Goal: Information Seeking & Learning: Obtain resource

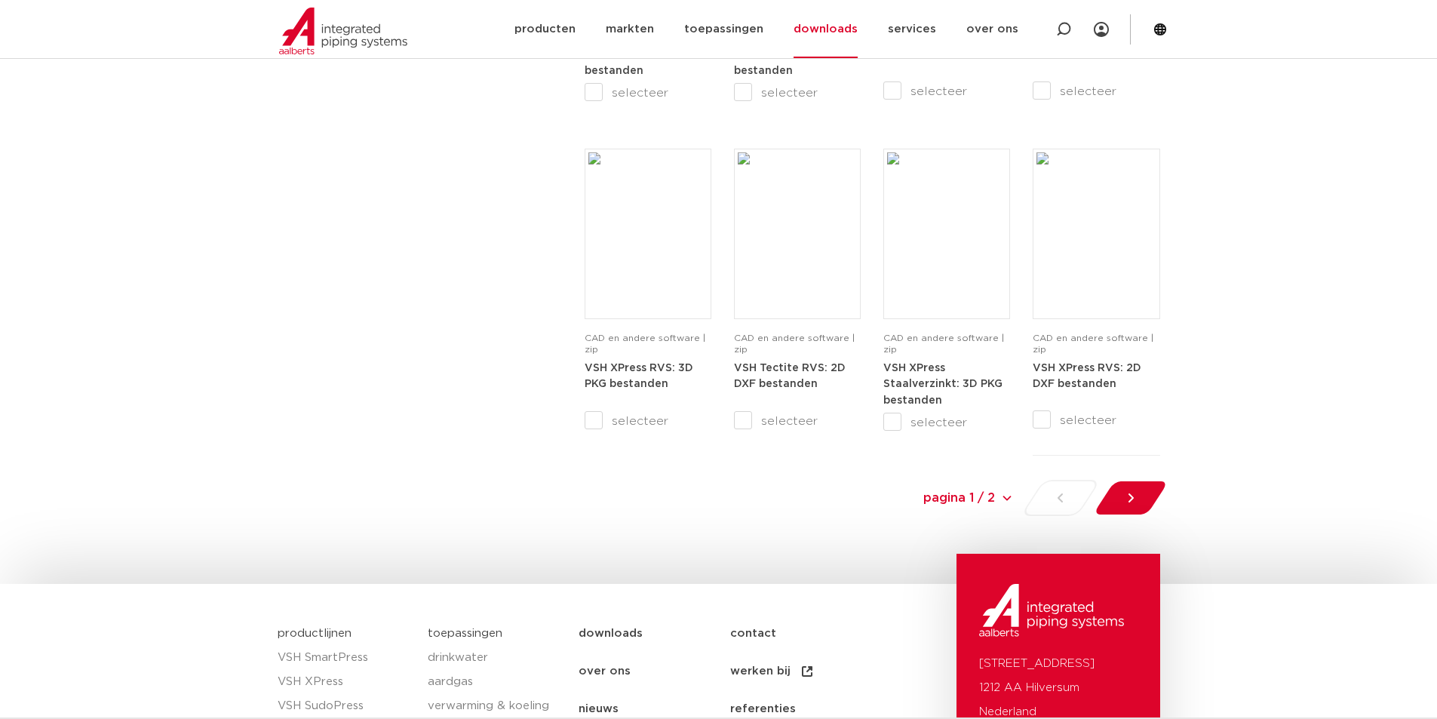
scroll to position [1509, 0]
click at [1006, 496] on select "pagina 1 / 2 pagina 1 / 2 1 2" at bounding box center [901, 496] width 226 height 34
drag, startPoint x: 1006, startPoint y: 496, endPoint x: 1057, endPoint y: 494, distance: 51.4
click at [1006, 496] on select "pagina 1 / 2 pagina 1 / 2 1 2" at bounding box center [901, 496] width 226 height 34
click at [1132, 491] on icon at bounding box center [1130, 496] width 15 height 15
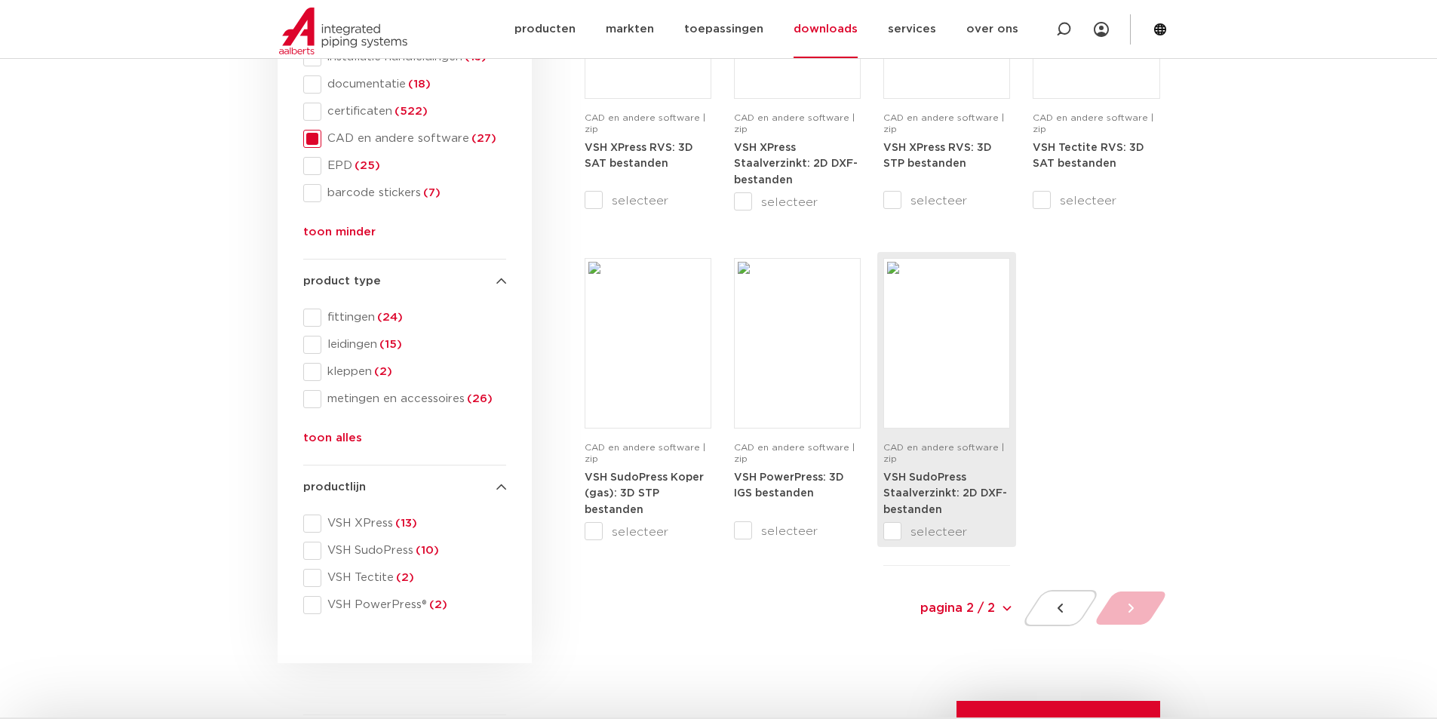
scroll to position [26, 0]
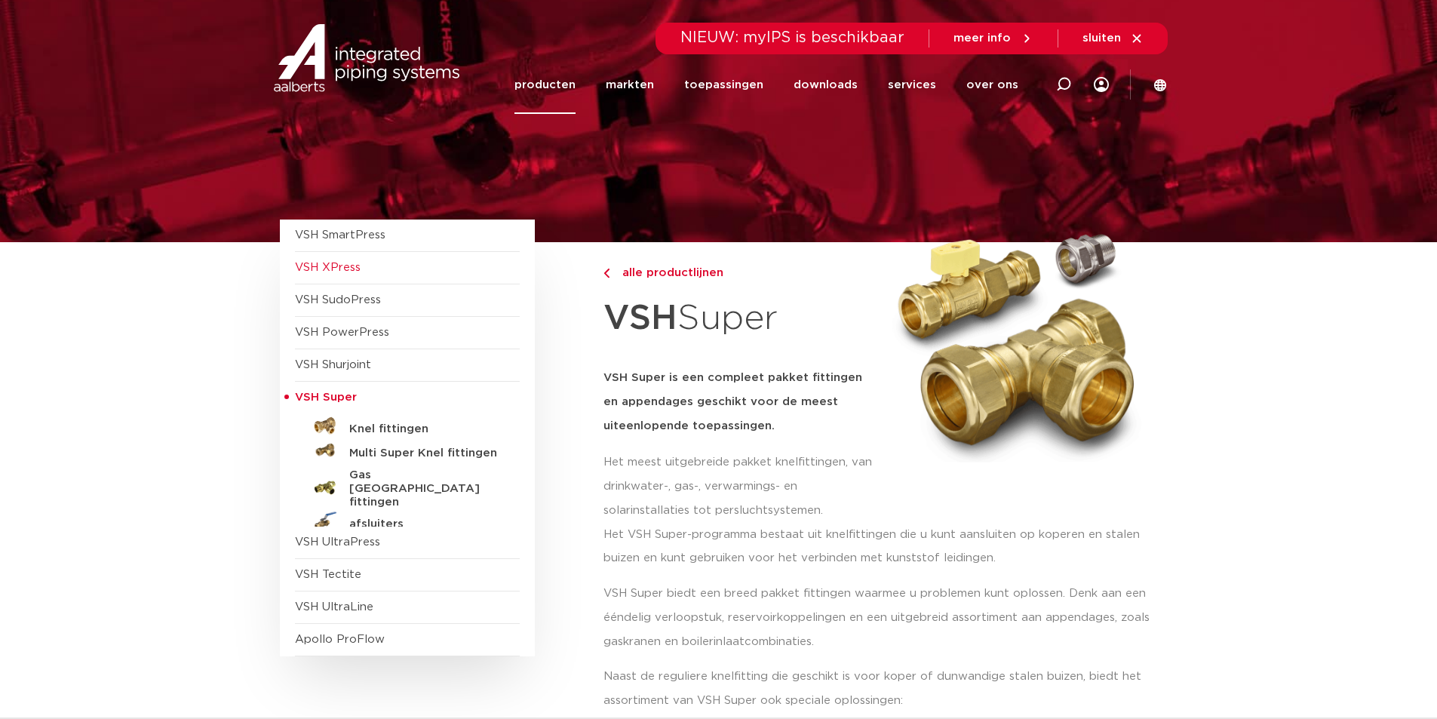
click at [335, 266] on span "VSH XPress" at bounding box center [328, 267] width 66 height 11
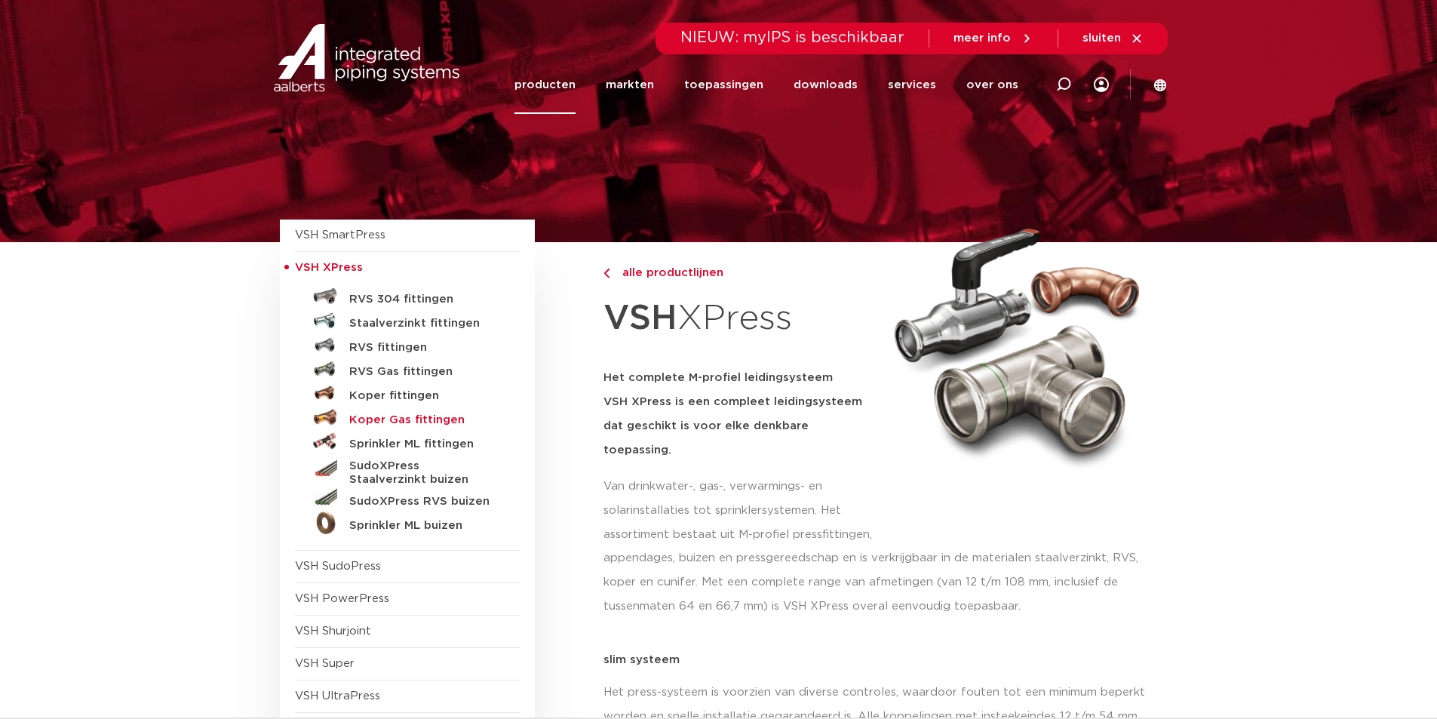
click at [410, 419] on h5 "Koper Gas fittingen" at bounding box center [423, 420] width 149 height 14
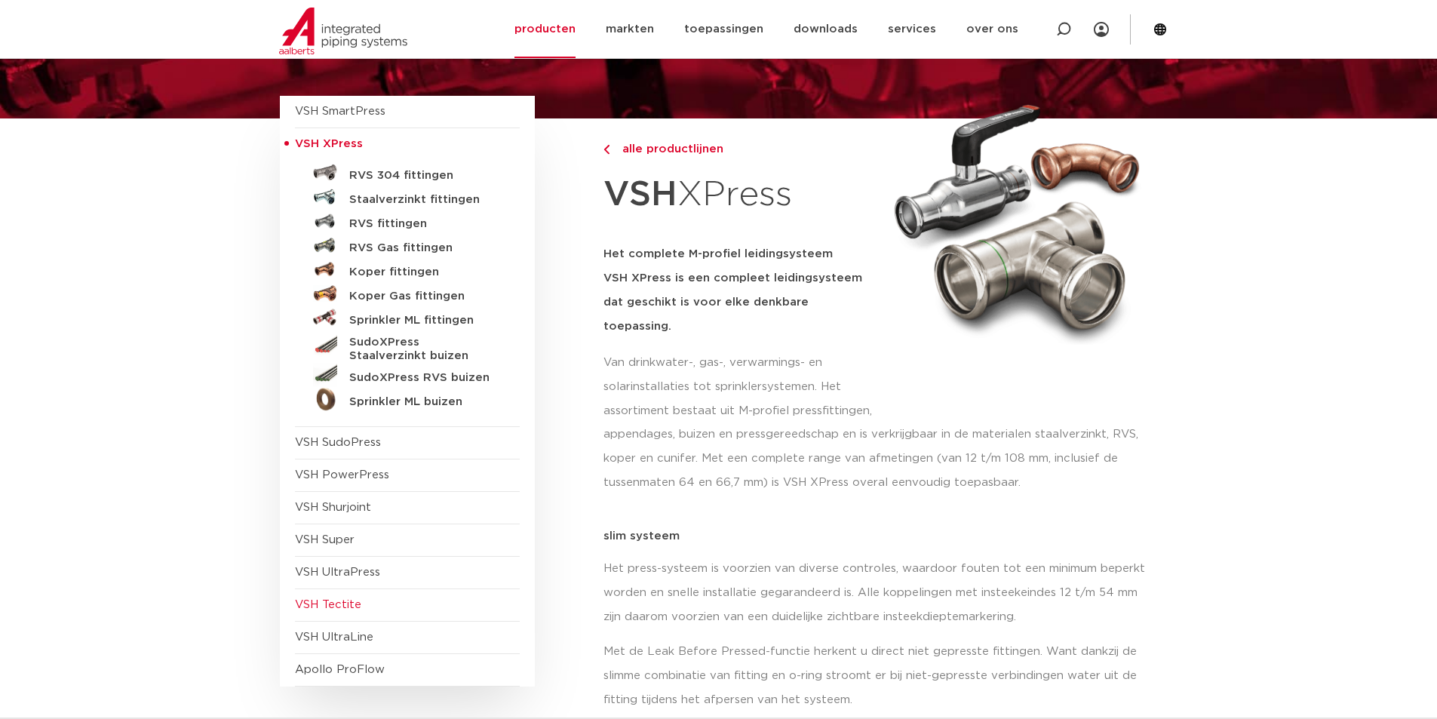
scroll to position [151, 0]
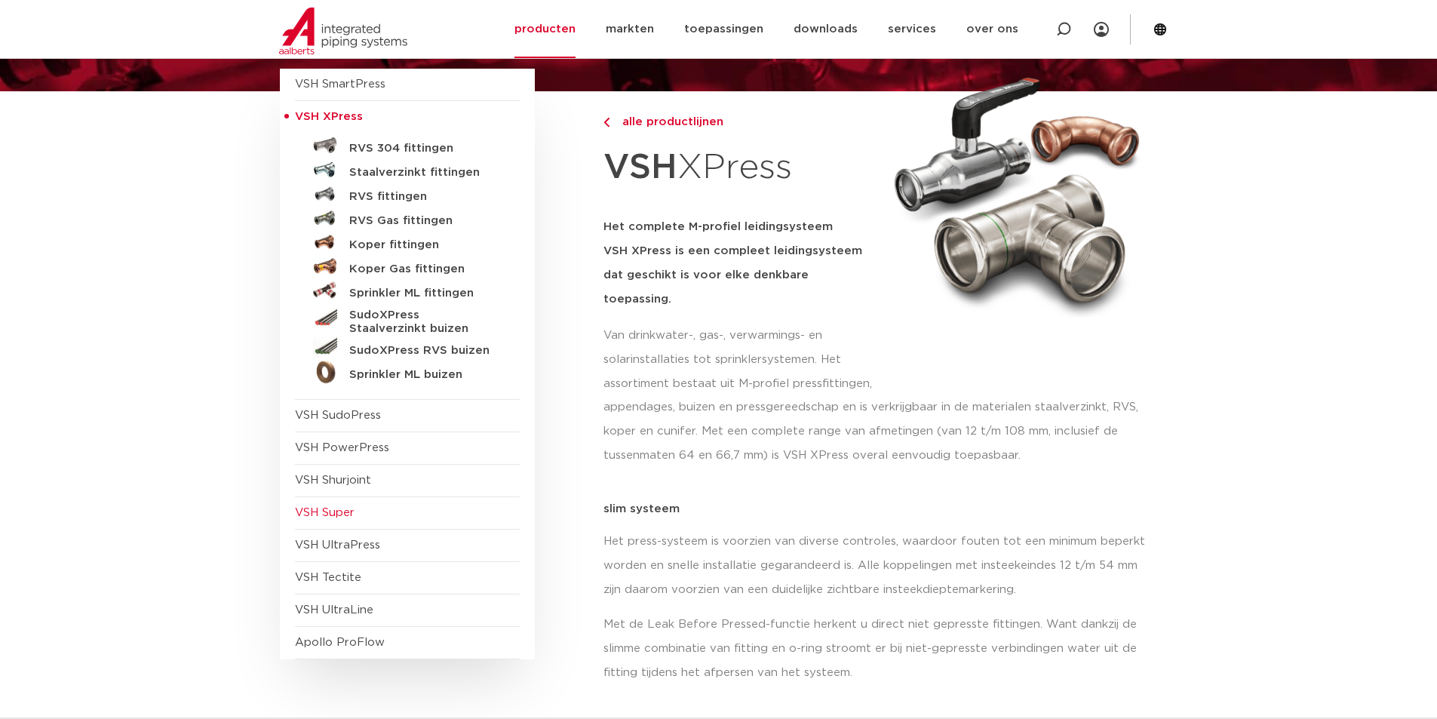
click at [346, 512] on span "VSH Super" at bounding box center [325, 512] width 60 height 11
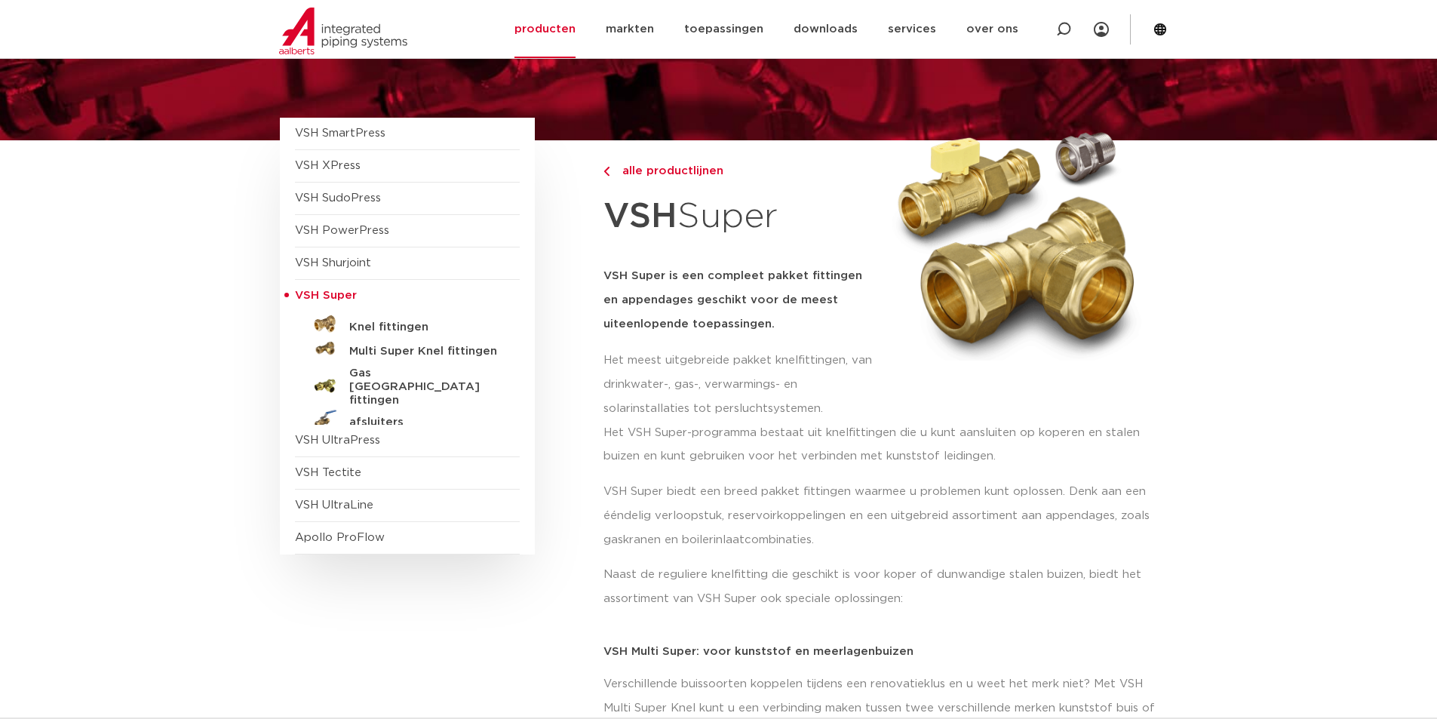
scroll to position [75, 0]
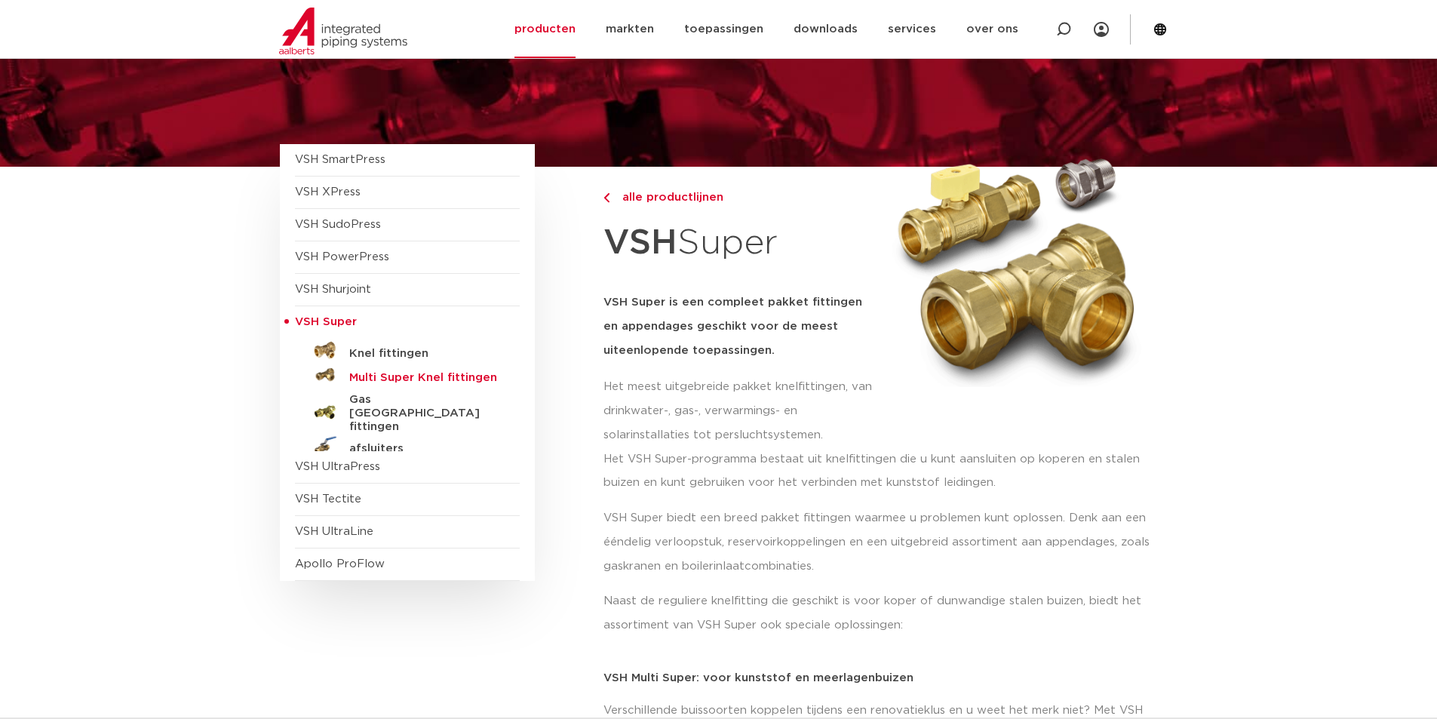
click at [389, 375] on h5 "Multi Super Knel fittingen" at bounding box center [423, 378] width 149 height 14
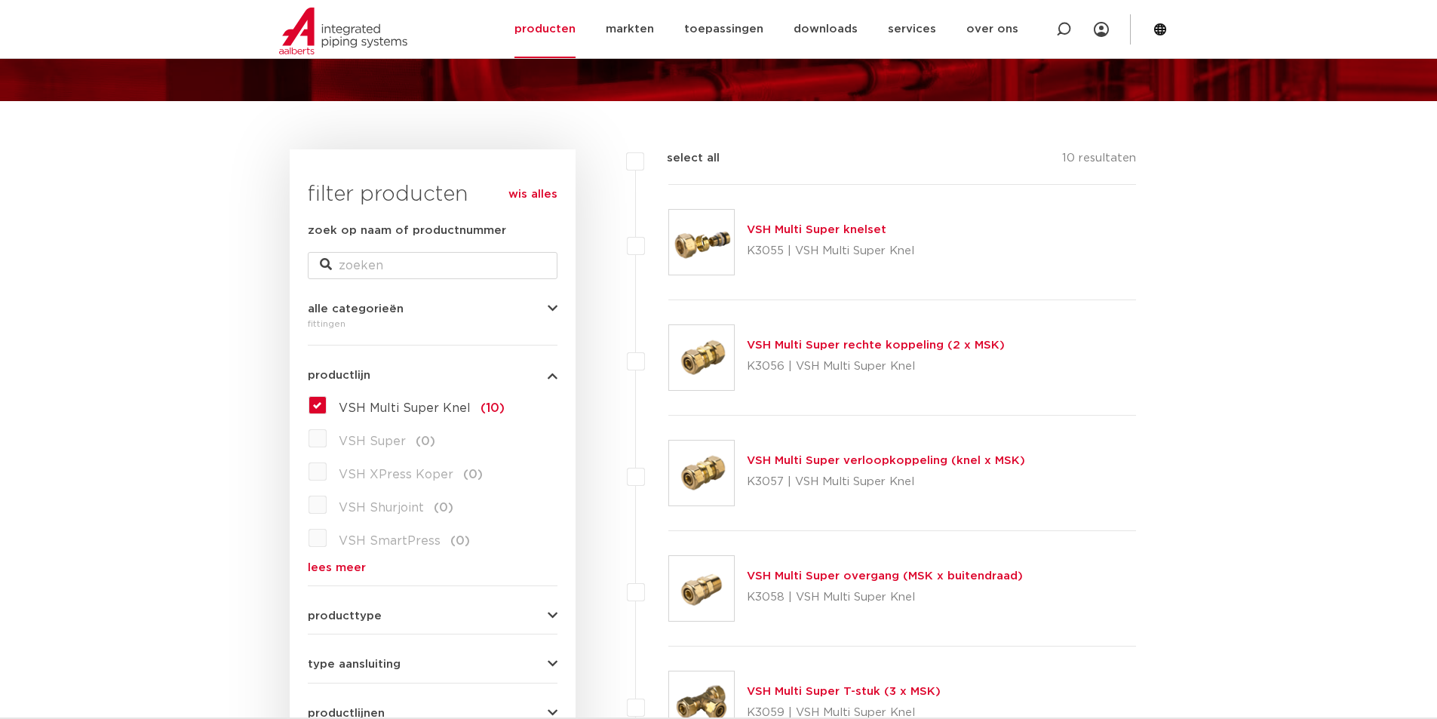
scroll to position [151, 0]
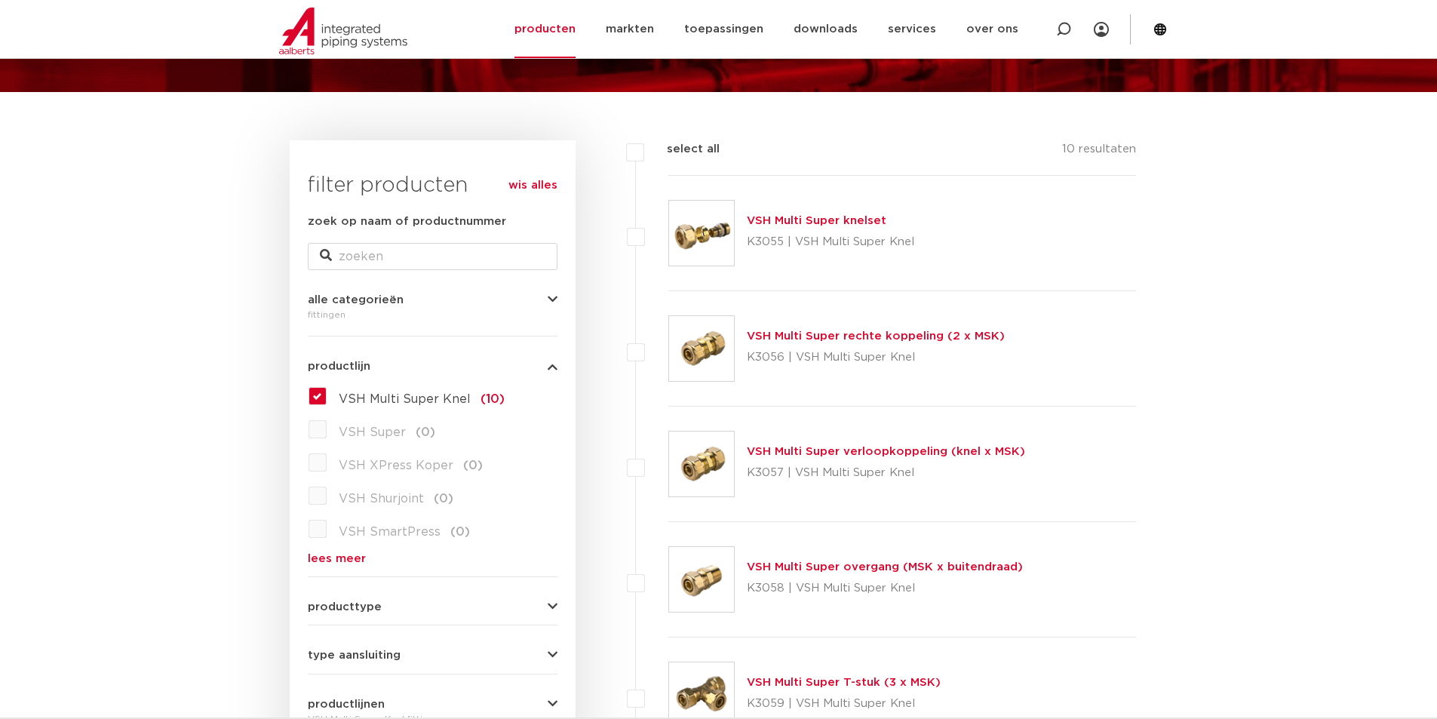
click at [526, 183] on link "wis alles" at bounding box center [533, 186] width 49 height 18
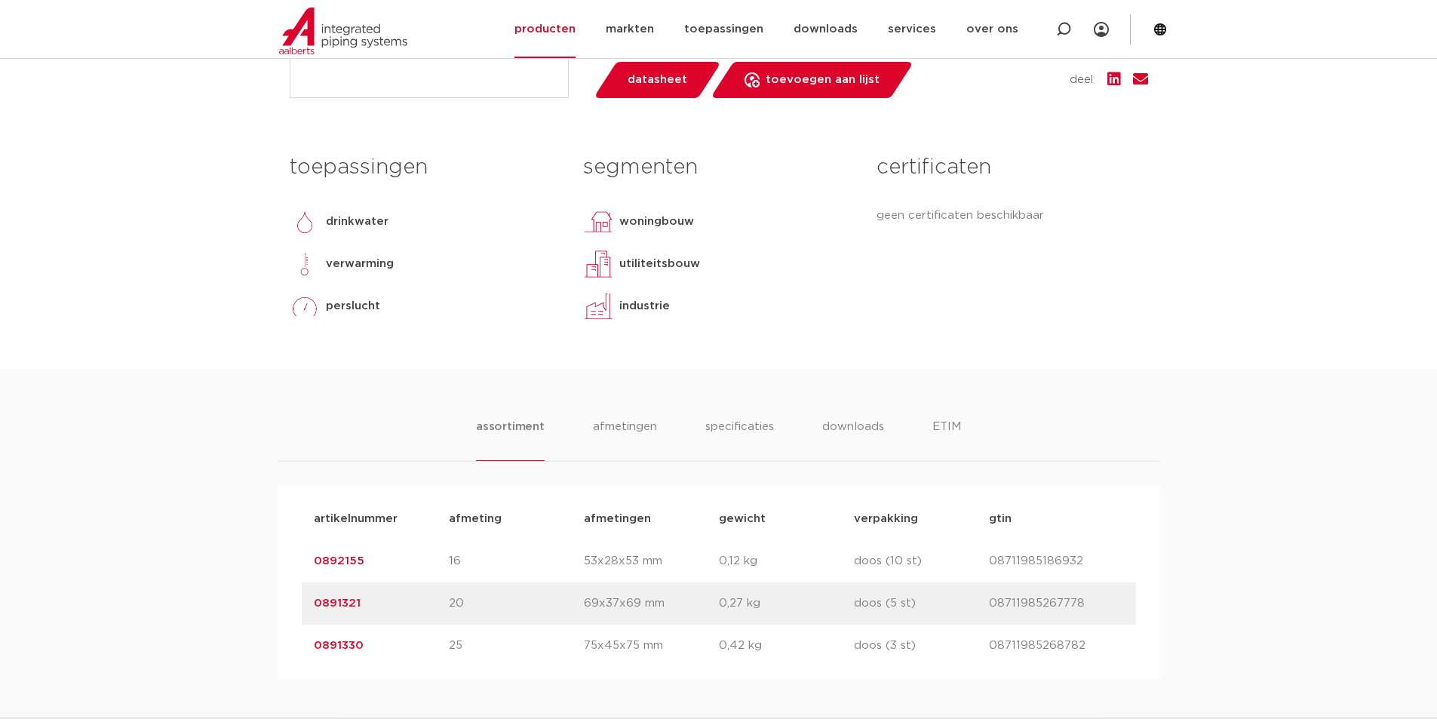
scroll to position [604, 0]
click at [847, 431] on li "downloads" at bounding box center [853, 437] width 63 height 43
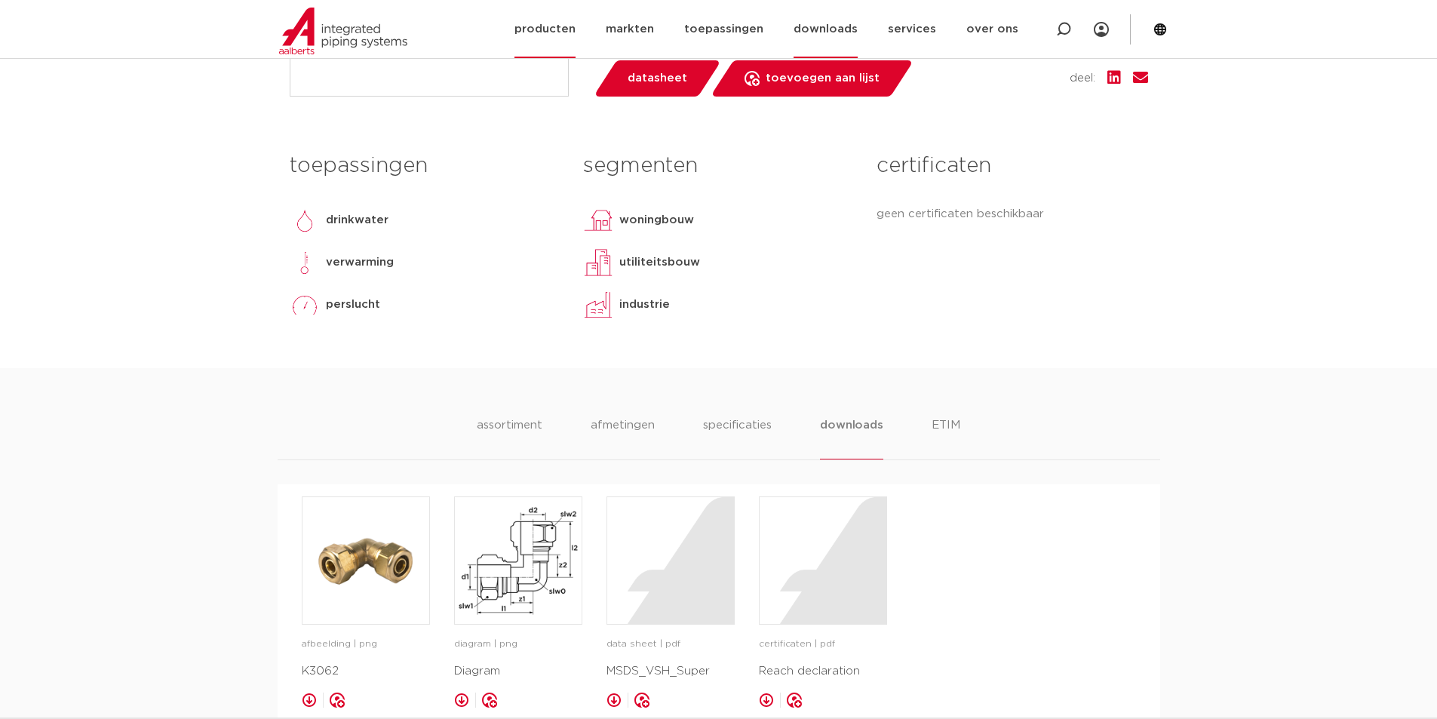
click at [839, 32] on link "downloads" at bounding box center [826, 29] width 64 height 58
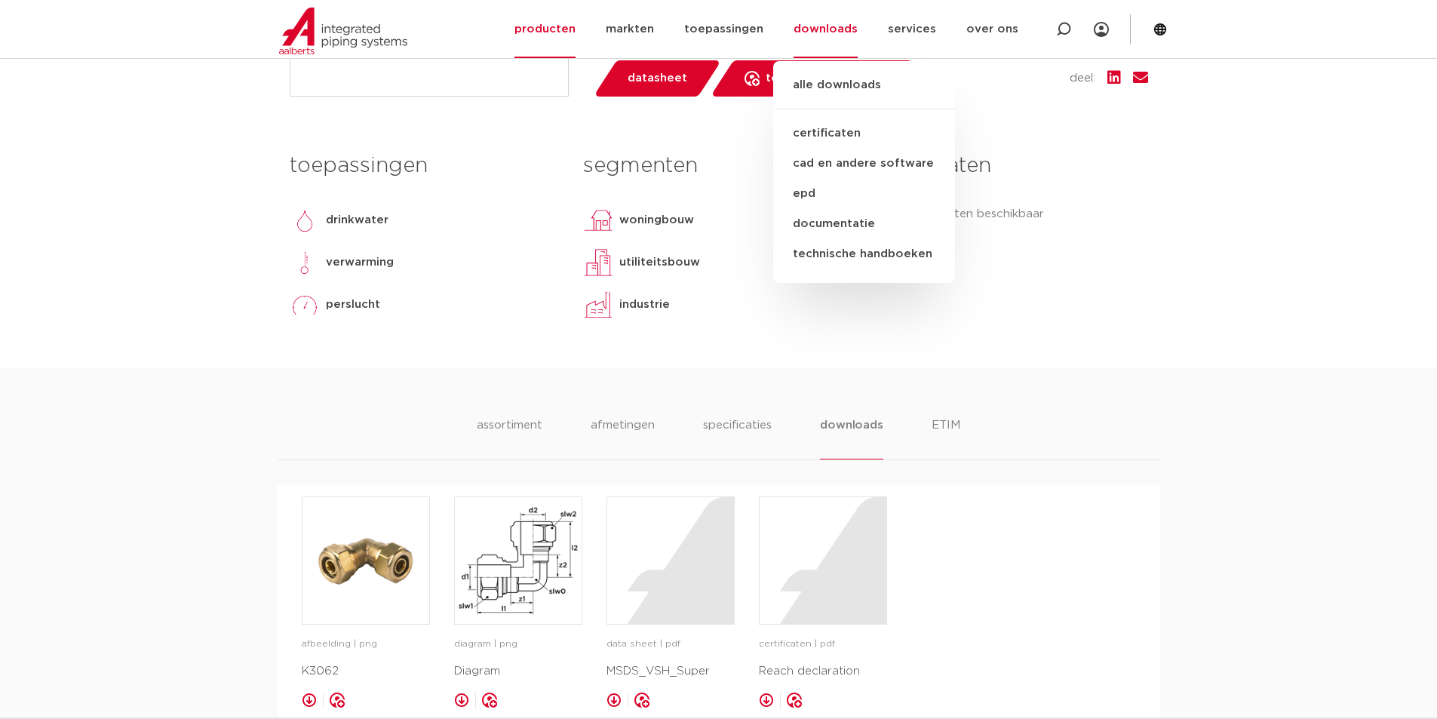
click at [1334, 162] on body "Zoeken NIEUW: myIPS is beschikbaar meer info sluiten producten markten toepassi…" at bounding box center [718, 512] width 1437 height 2233
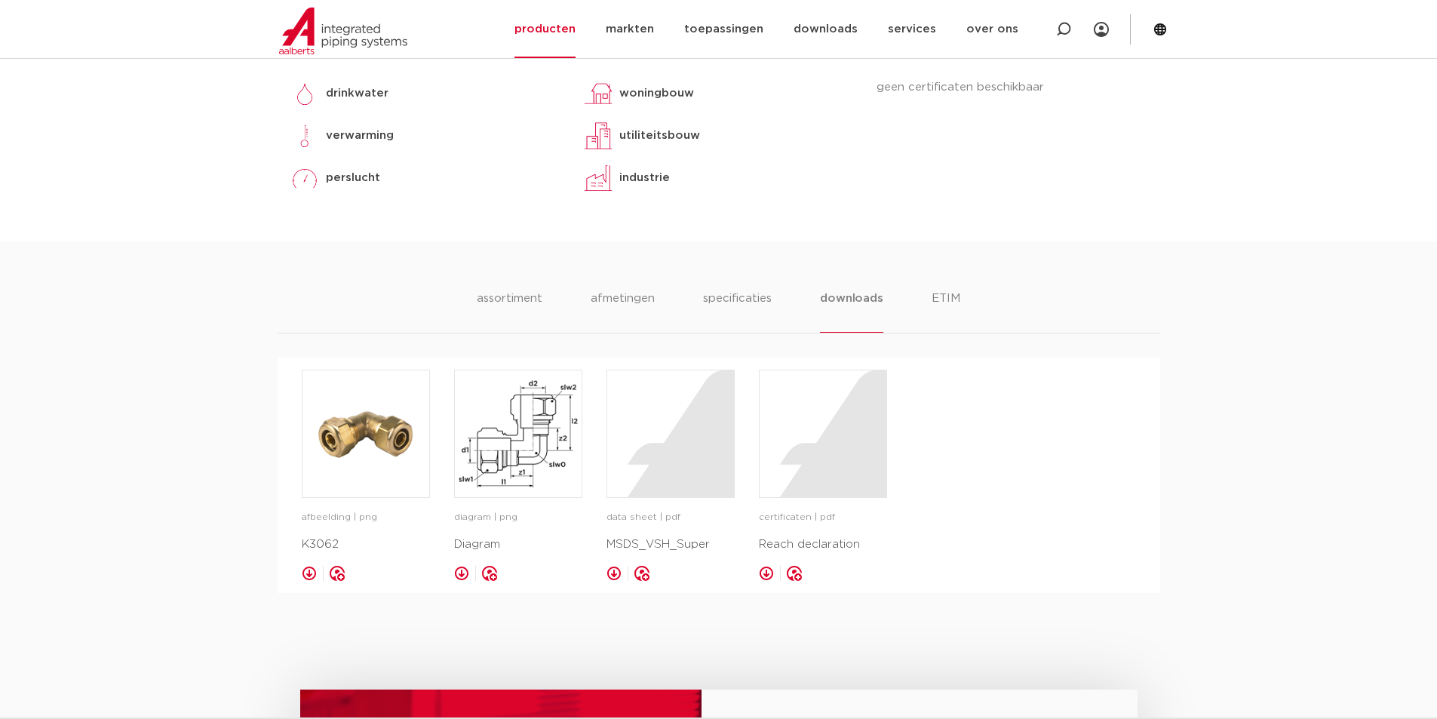
scroll to position [754, 0]
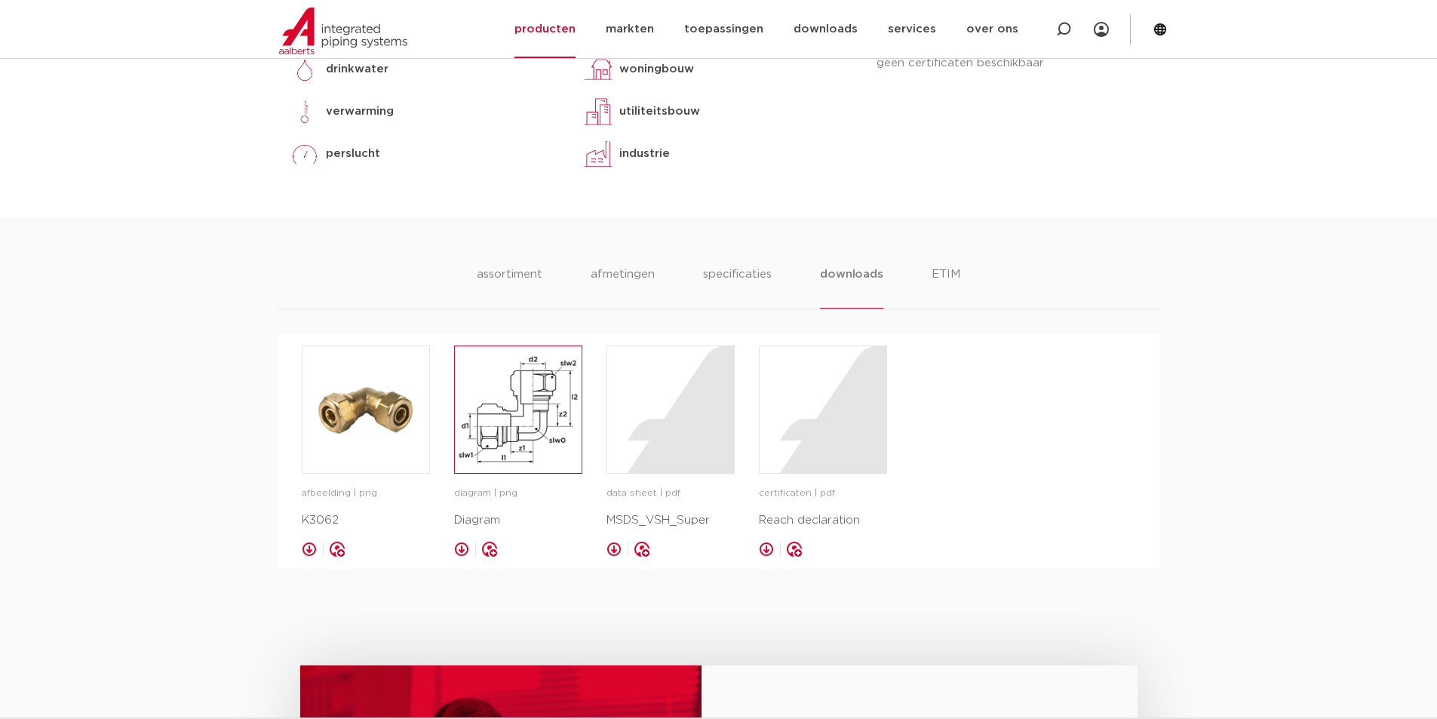
click at [520, 409] on img at bounding box center [518, 409] width 127 height 127
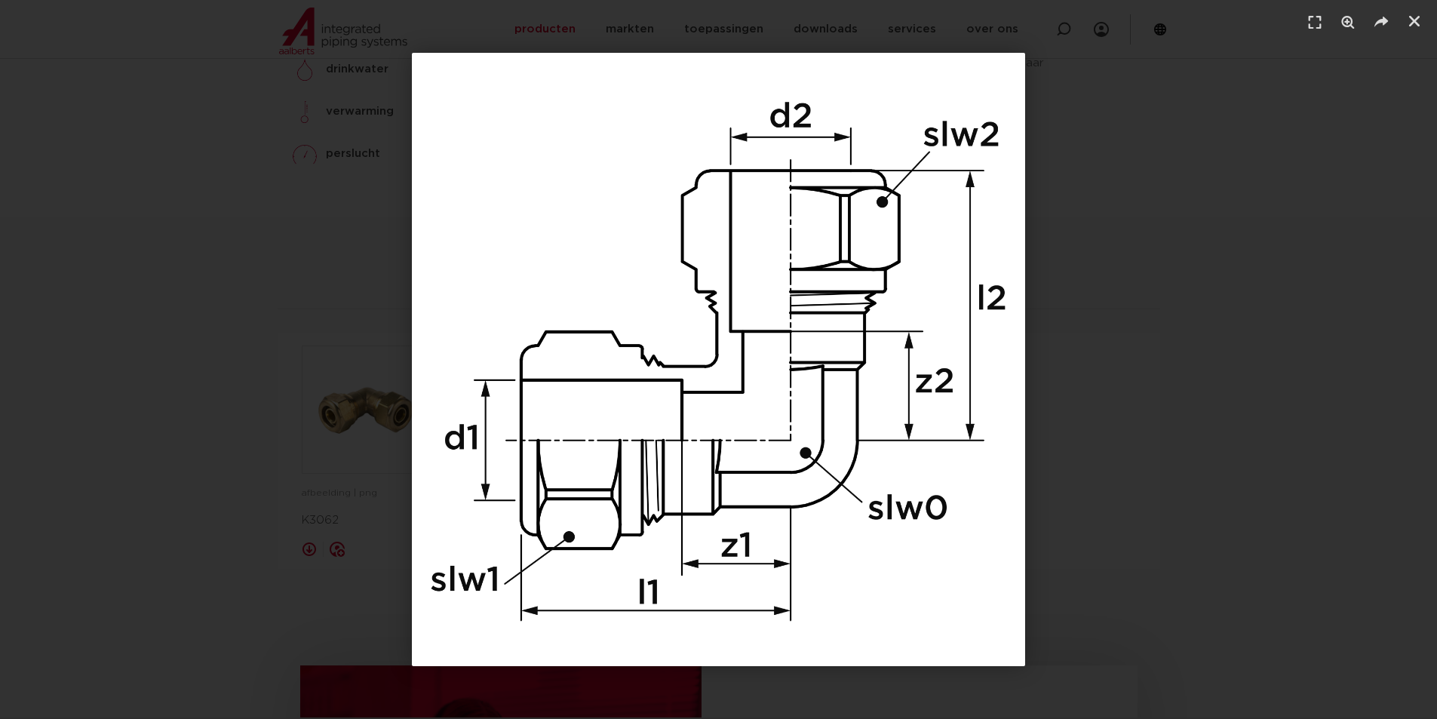
click at [1153, 297] on div "1 / 1" at bounding box center [719, 359] width 1332 height 613
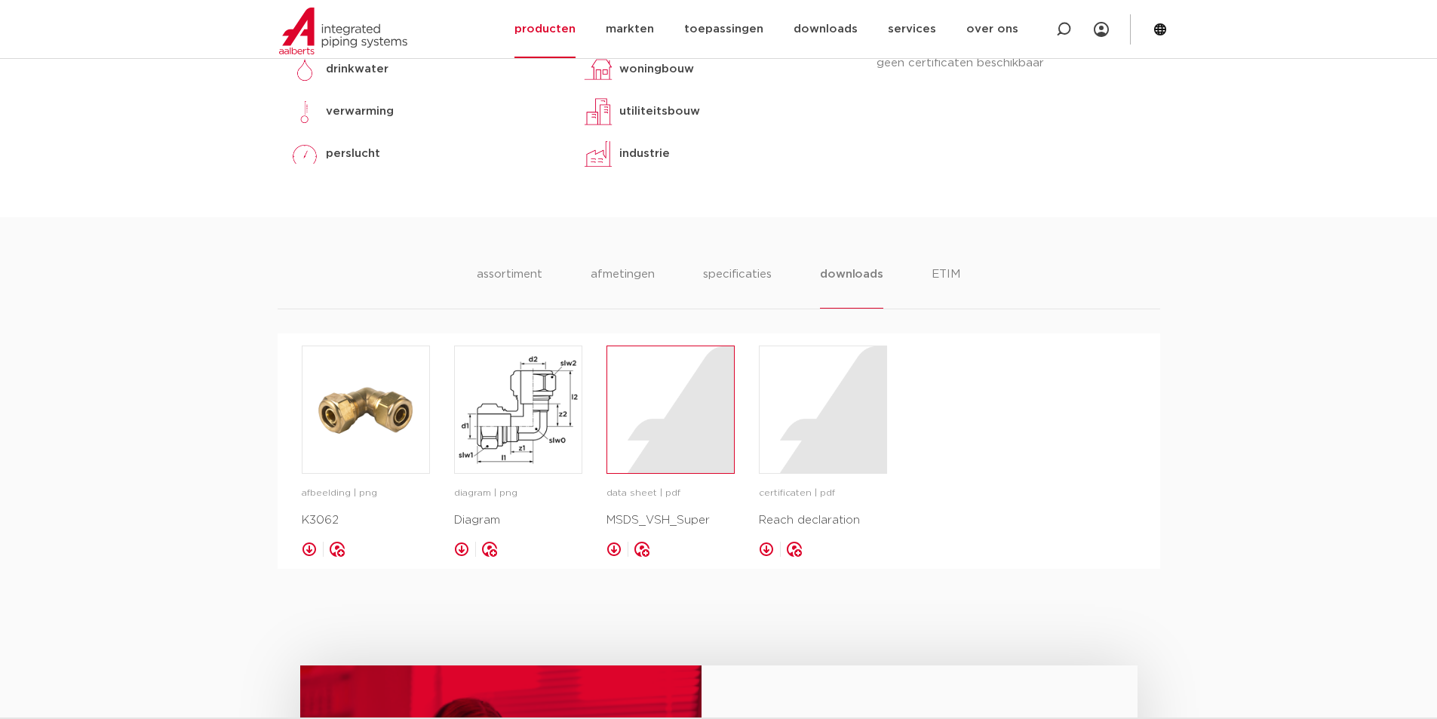
click at [682, 446] on div at bounding box center [670, 409] width 127 height 127
click at [590, 278] on ul "assortiment afmetingen specificaties downloads ETIM" at bounding box center [718, 287] width 483 height 43
click at [601, 272] on li "afmetingen" at bounding box center [623, 287] width 66 height 43
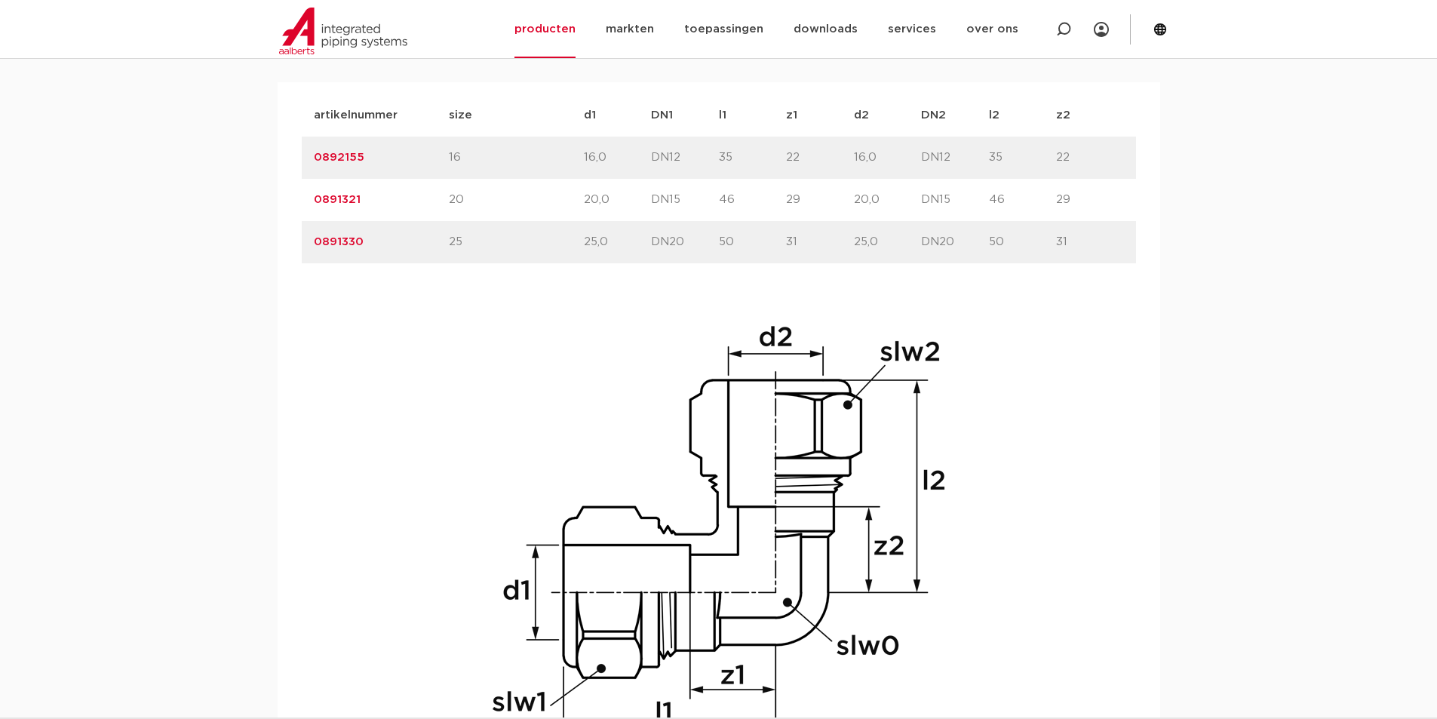
scroll to position [981, 0]
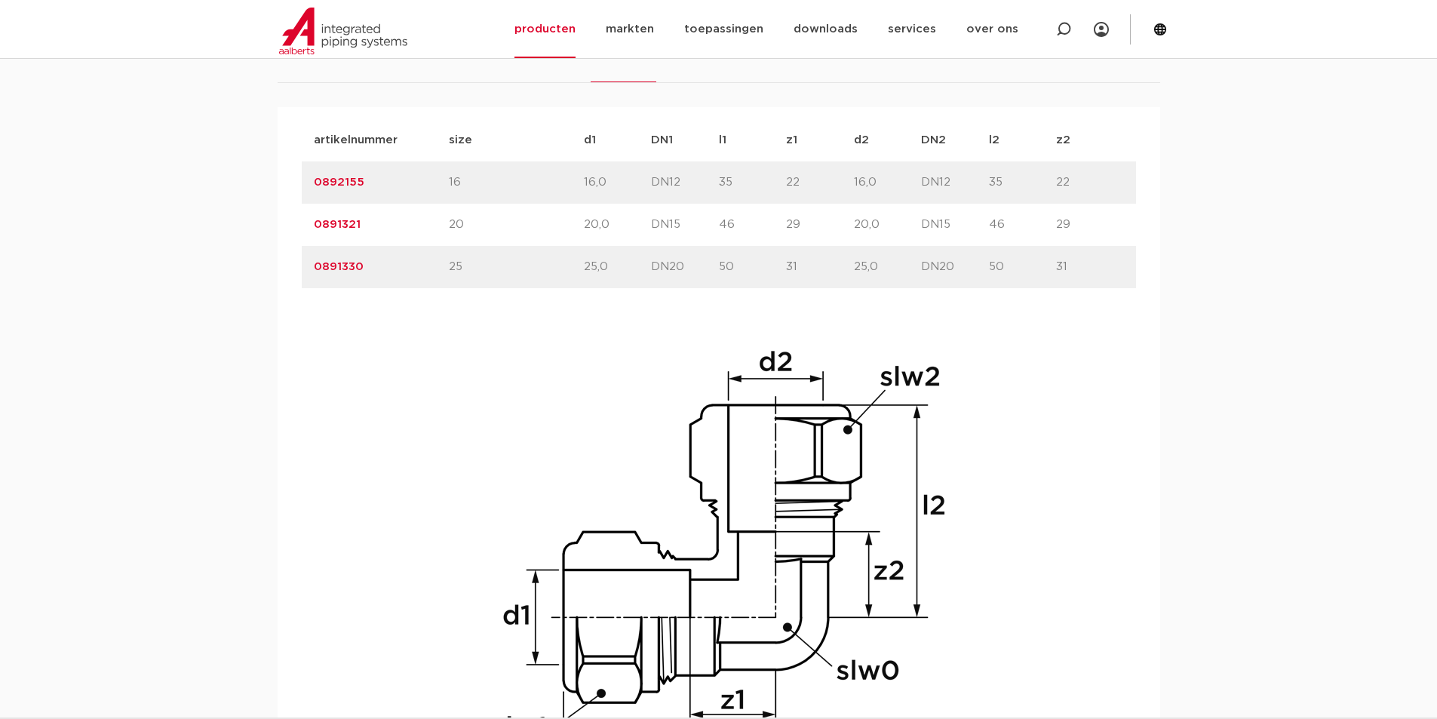
click at [338, 183] on link "0892155" at bounding box center [339, 182] width 51 height 11
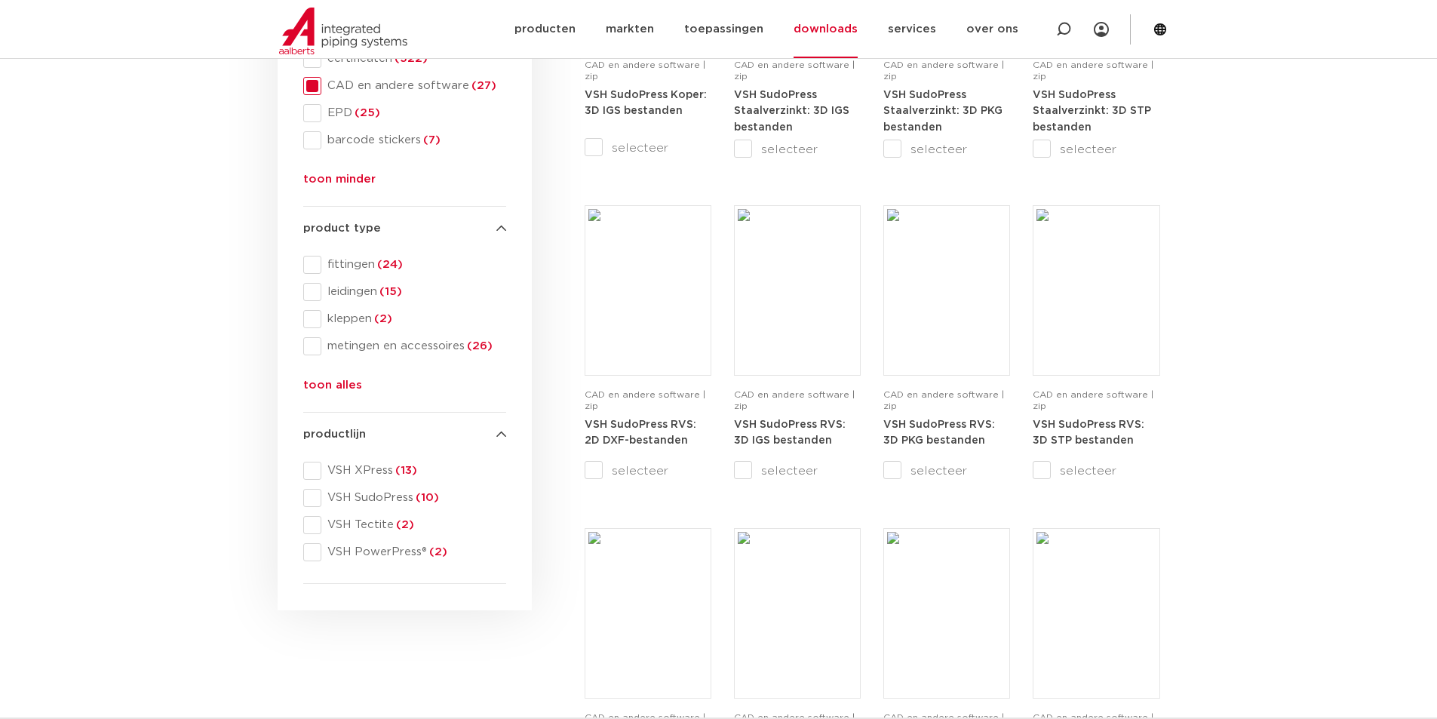
click at [319, 383] on button "toon alles" at bounding box center [332, 388] width 59 height 24
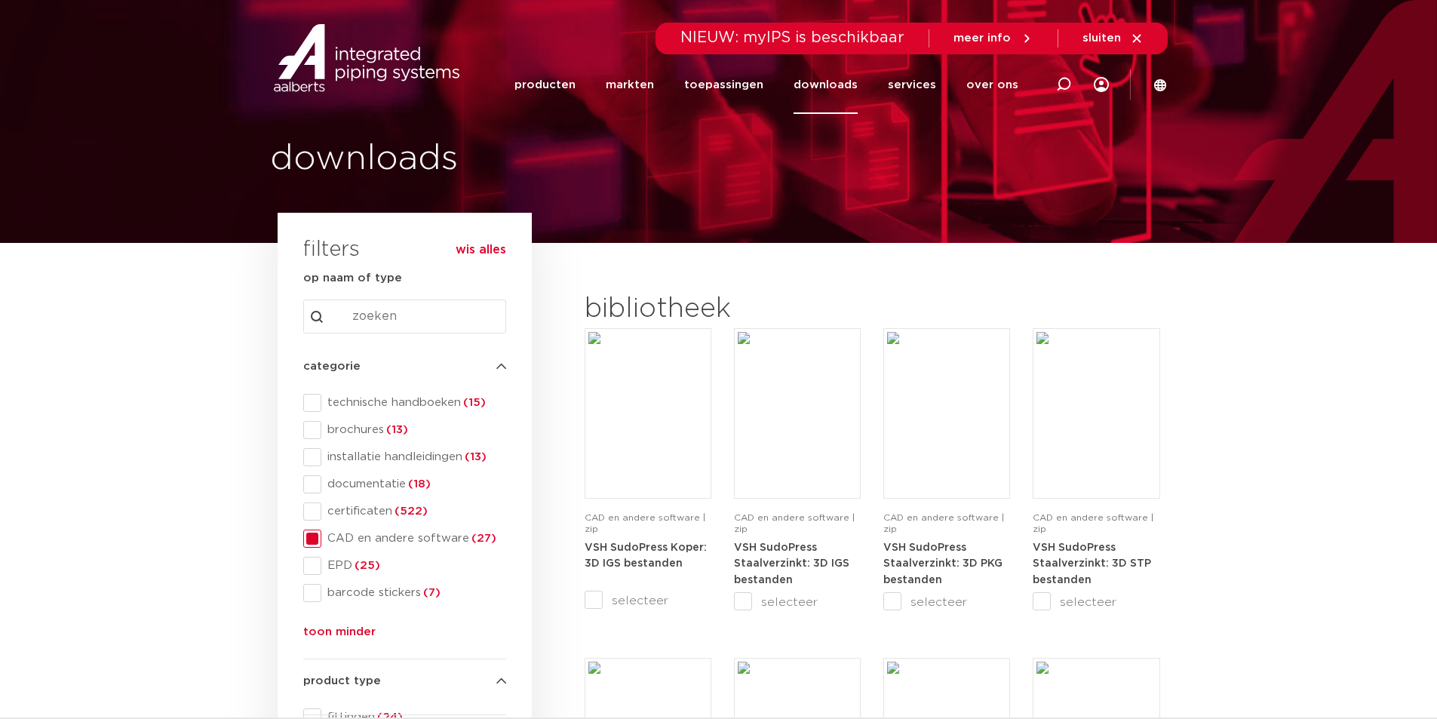
click at [313, 543] on span at bounding box center [312, 539] width 18 height 18
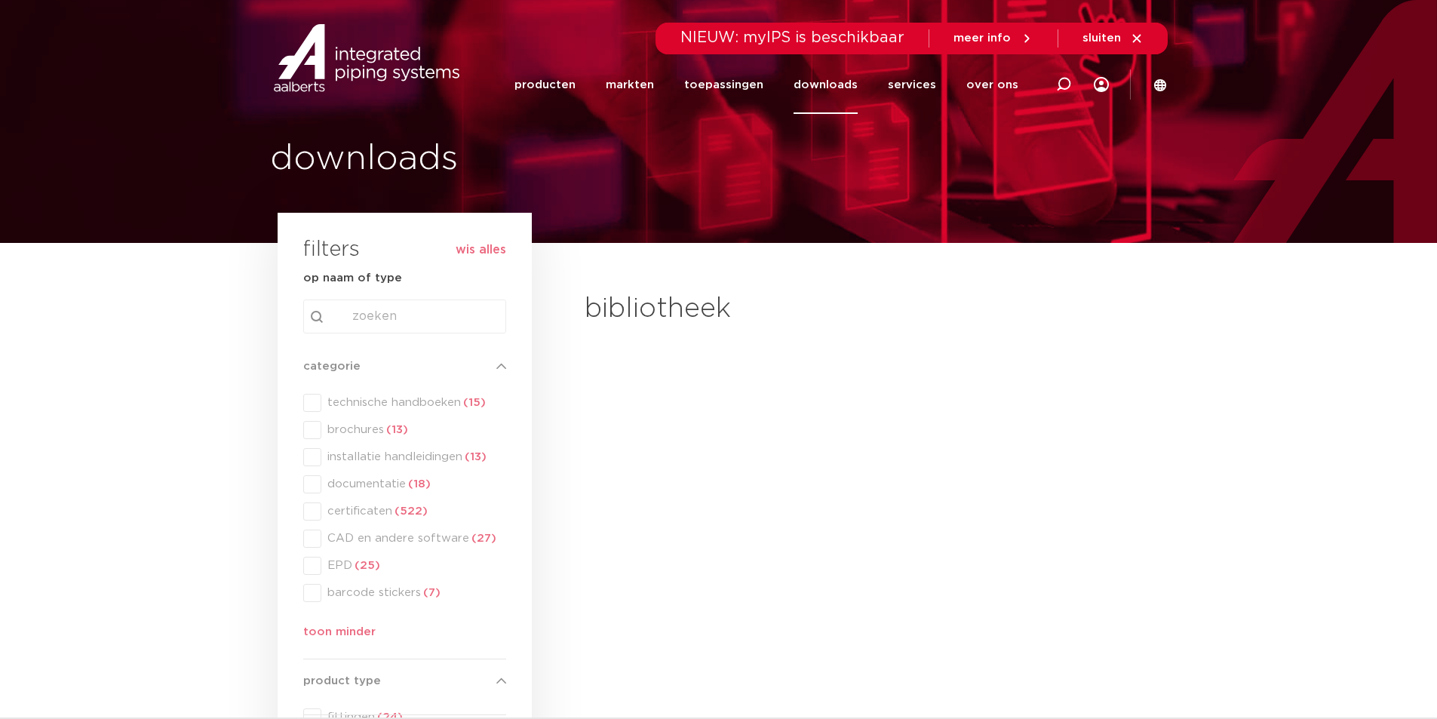
click at [315, 567] on div "categorie categorie technische handboeken (15) brochures (13) installatie handl…" at bounding box center [404, 503] width 203 height 290
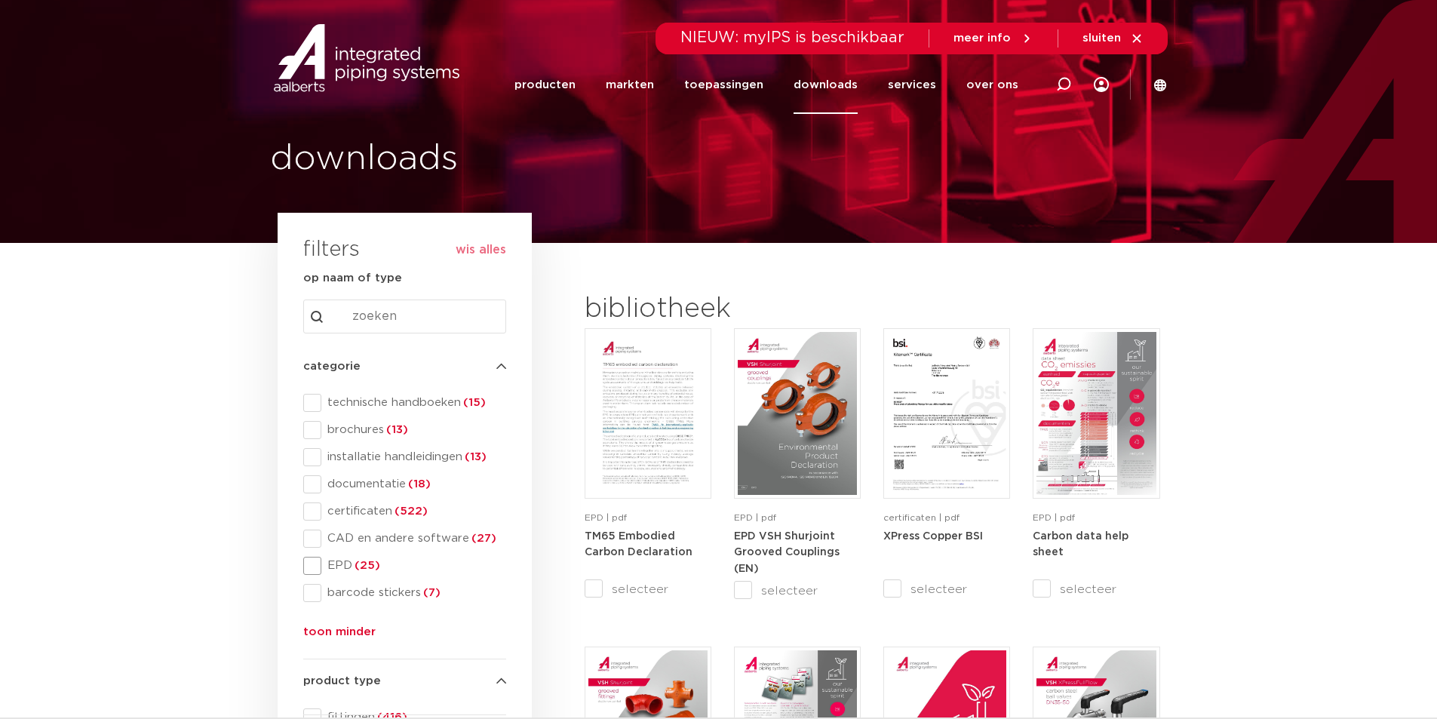
click at [314, 568] on span at bounding box center [312, 566] width 18 height 18
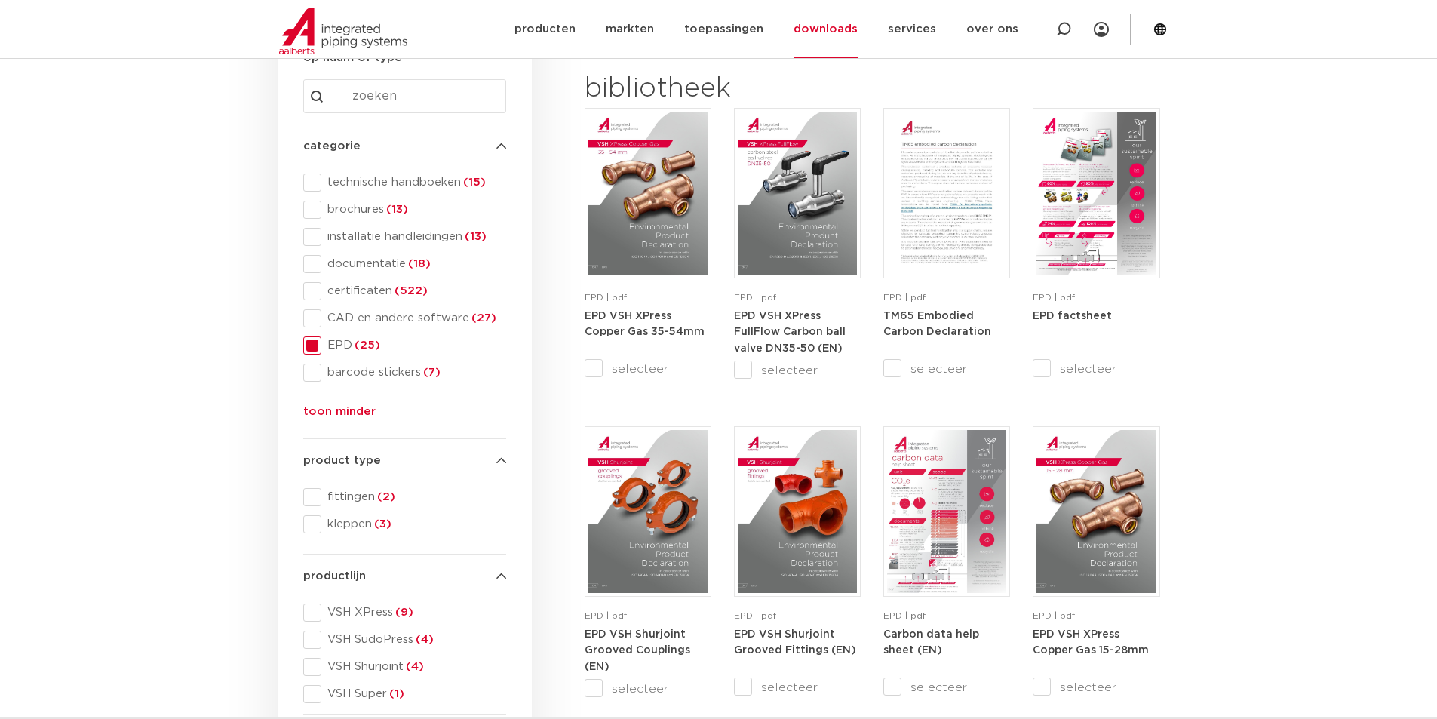
scroll to position [226, 0]
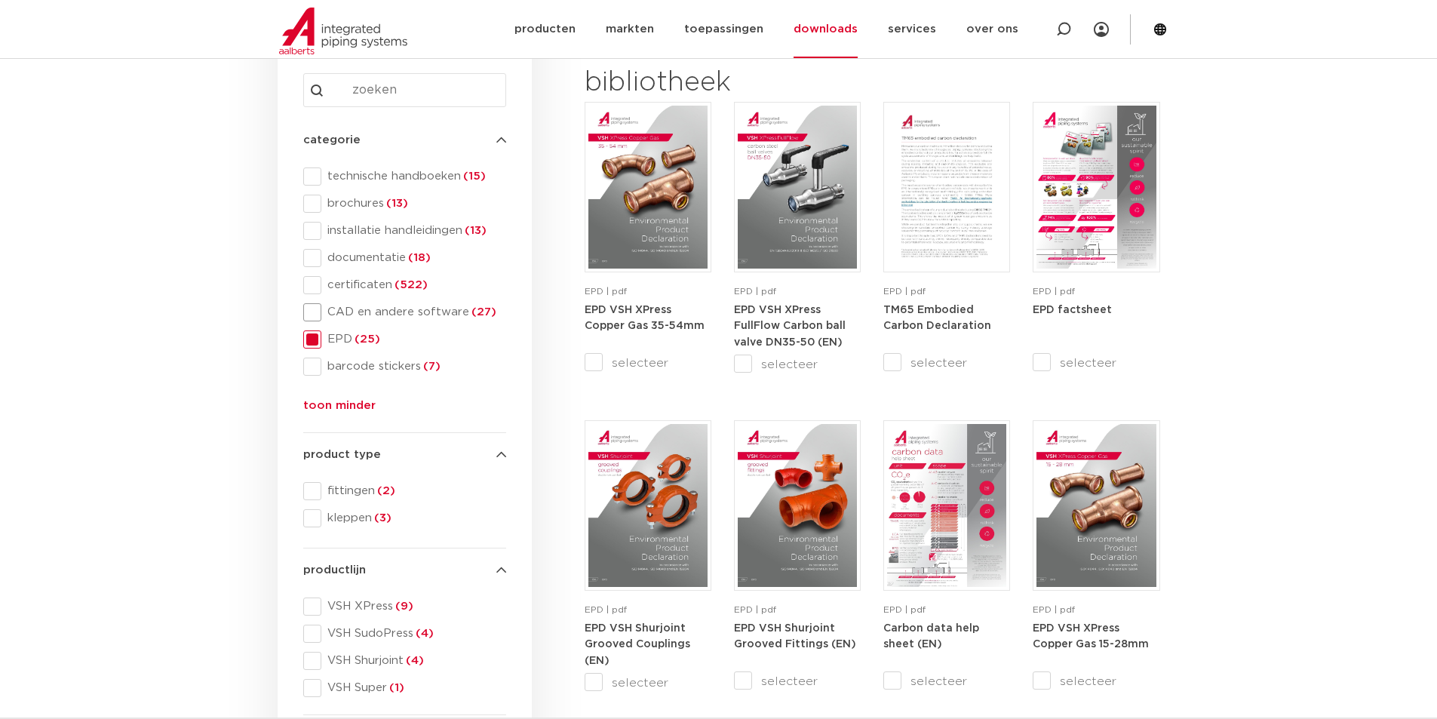
click at [310, 314] on span at bounding box center [312, 312] width 18 height 18
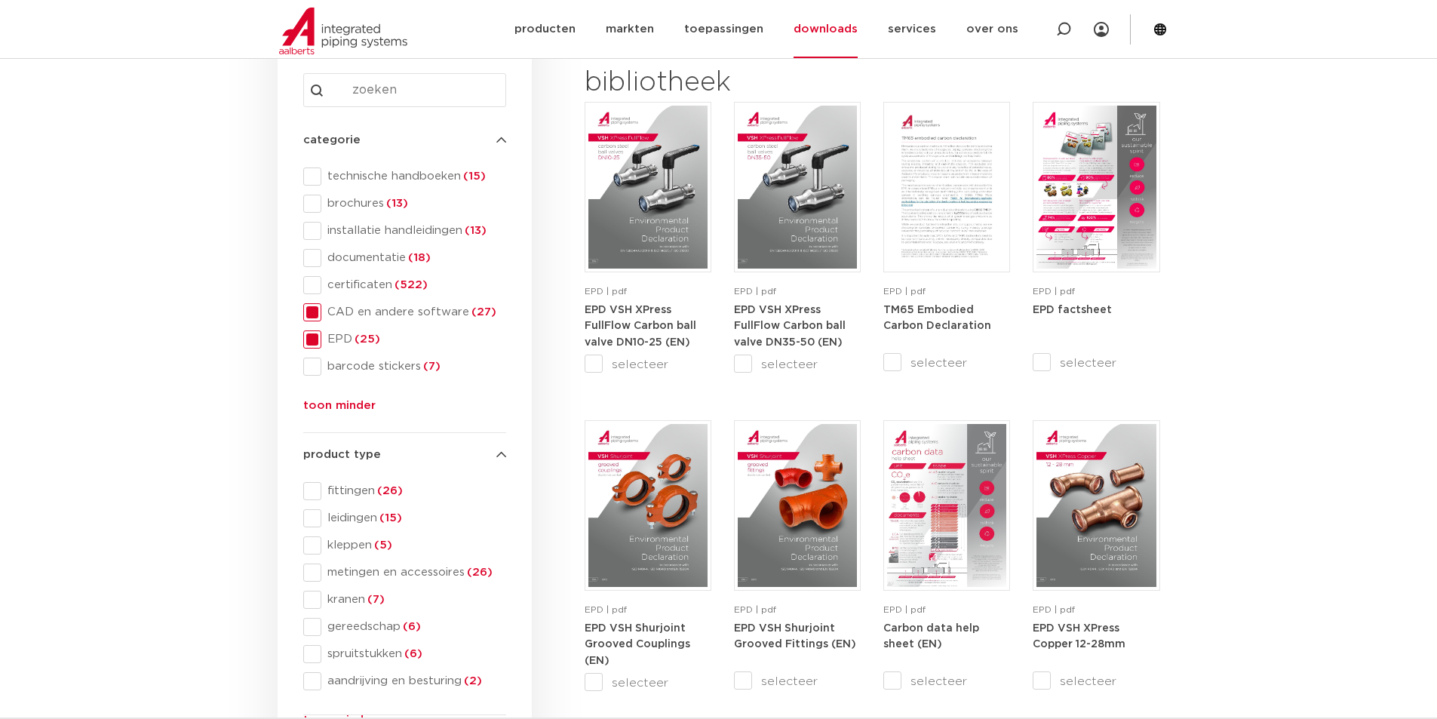
click at [315, 340] on span at bounding box center [312, 339] width 18 height 18
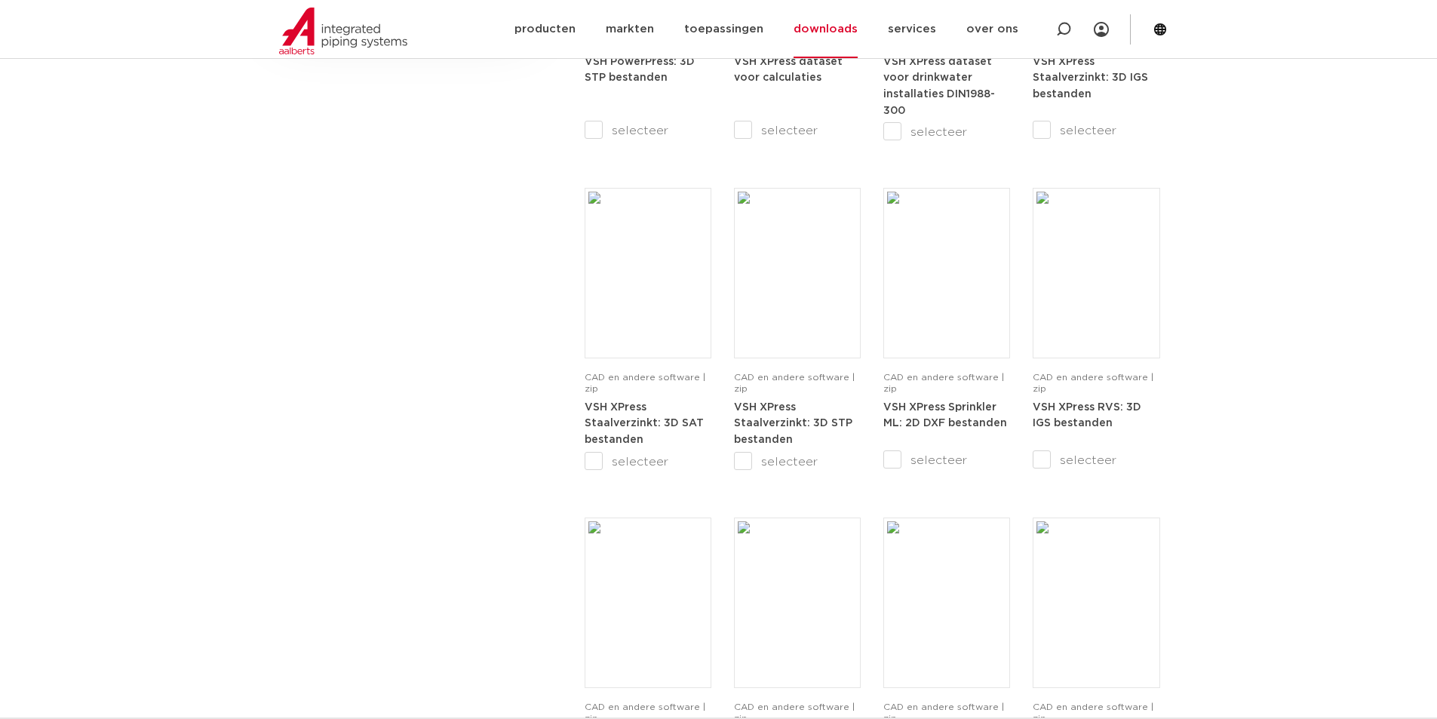
scroll to position [1207, 0]
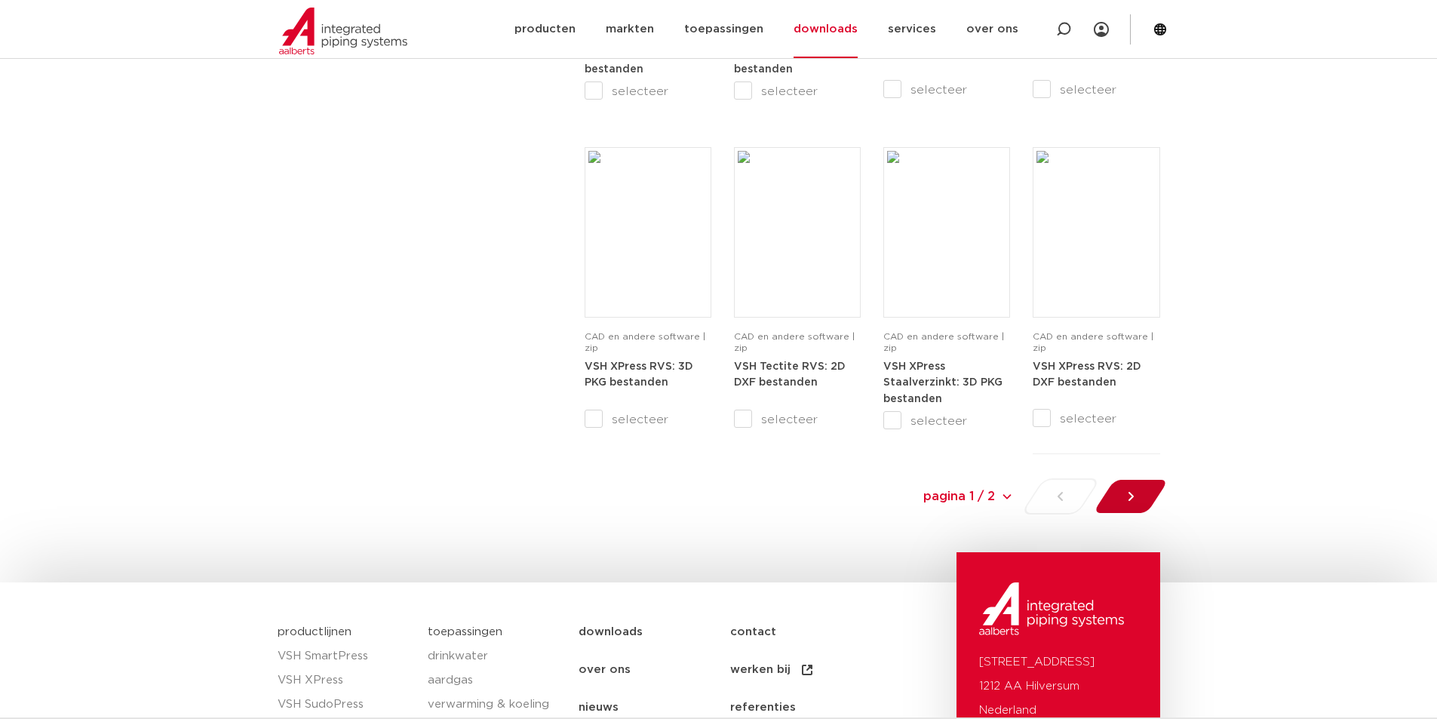
click at [1126, 502] on icon at bounding box center [1130, 496] width 15 height 15
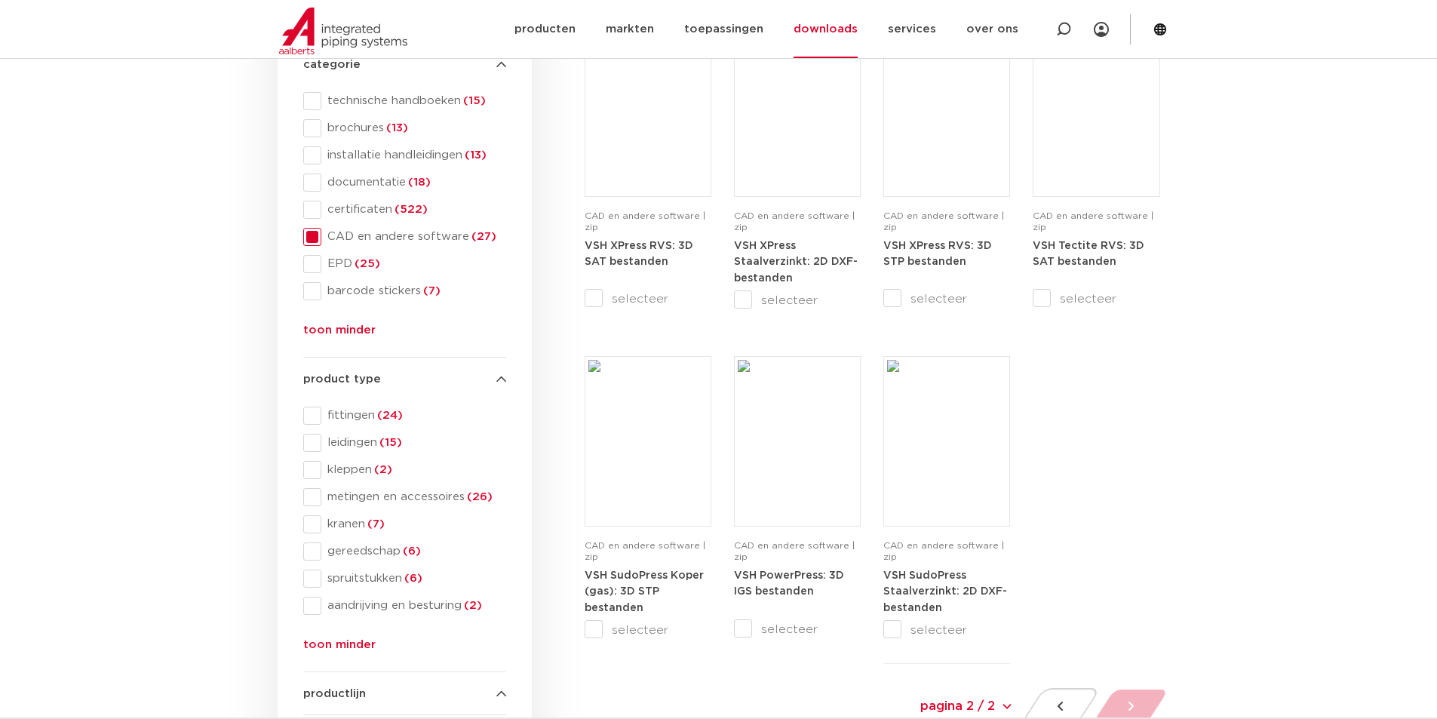
scroll to position [328, 0]
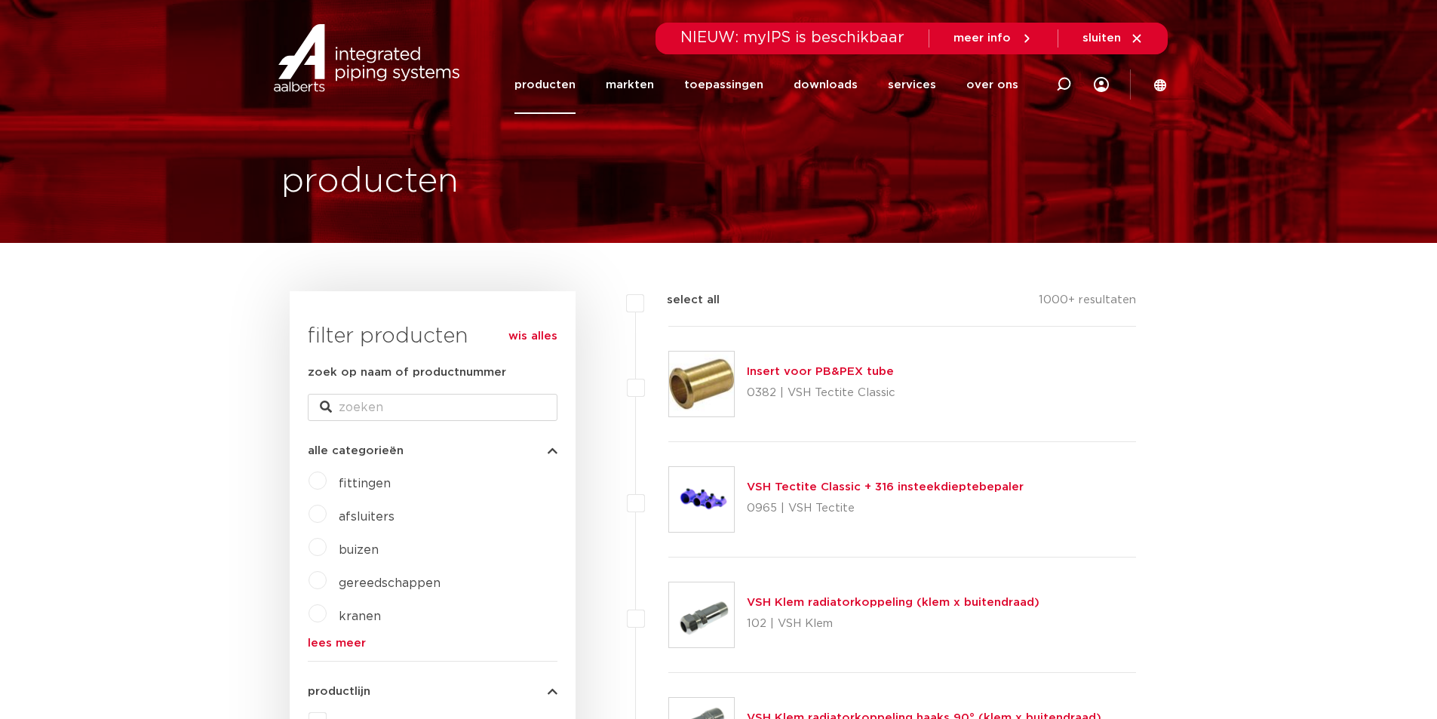
drag, startPoint x: 570, startPoint y: 81, endPoint x: 573, endPoint y: 99, distance: 18.2
click at [570, 81] on link "producten" at bounding box center [545, 85] width 61 height 58
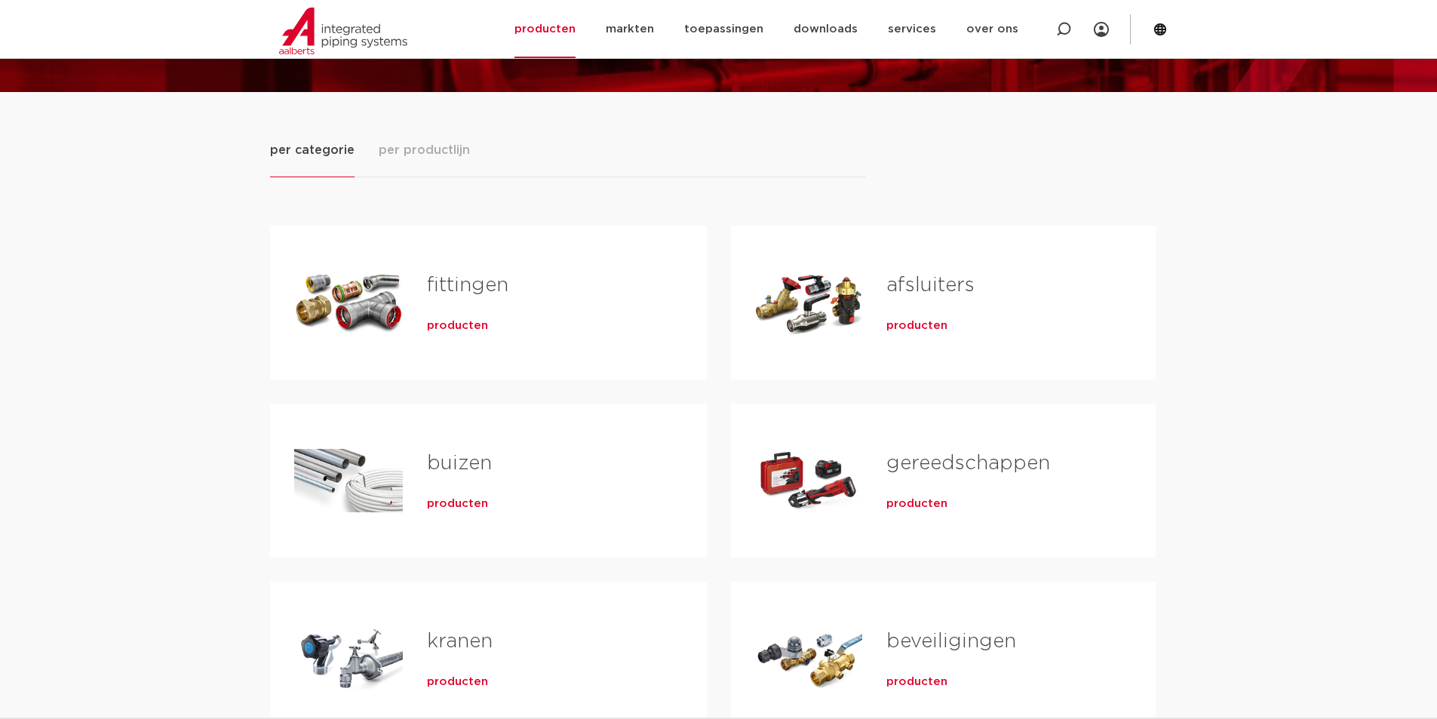
drag, startPoint x: 453, startPoint y: 272, endPoint x: 451, endPoint y: 285, distance: 13.7
click at [452, 279] on h2 "fittingen" at bounding box center [543, 289] width 232 height 35
click at [459, 329] on span "producten" at bounding box center [457, 325] width 61 height 15
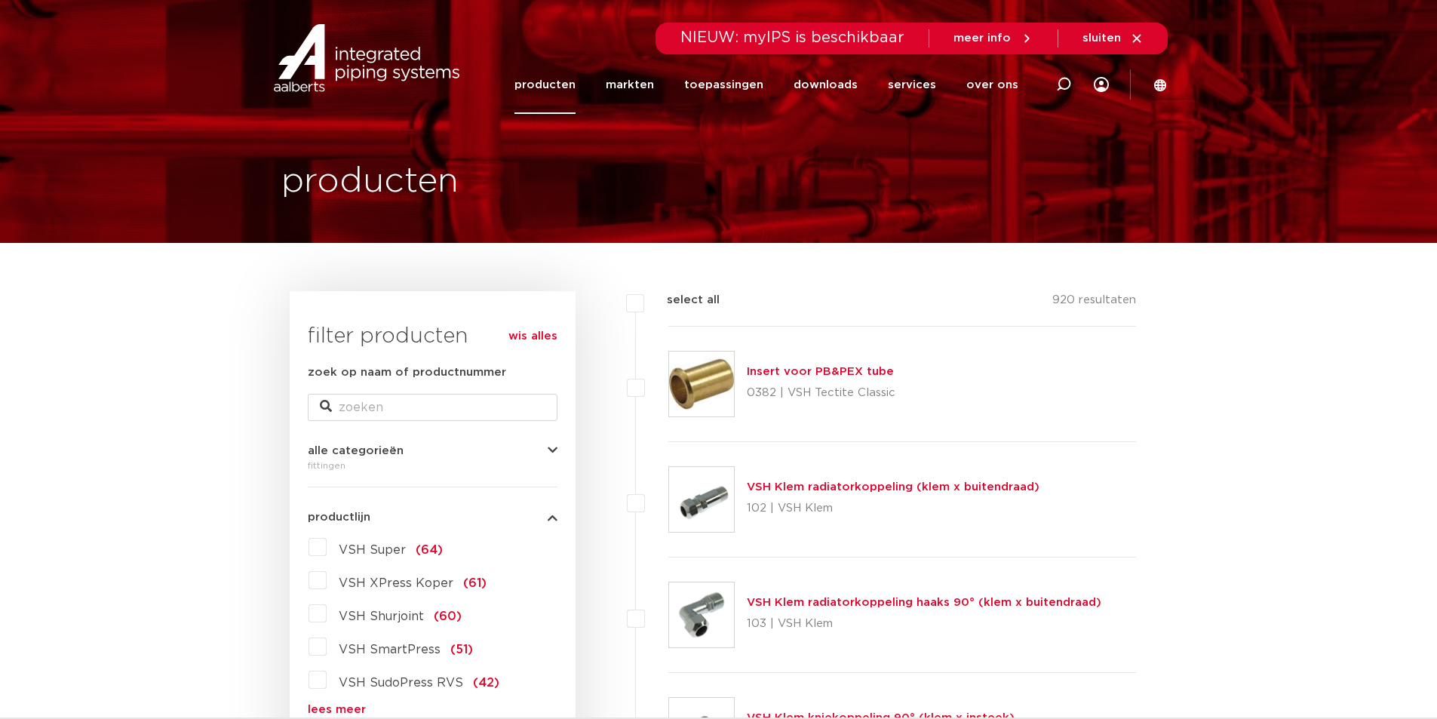
click at [349, 51] on img at bounding box center [366, 58] width 193 height 68
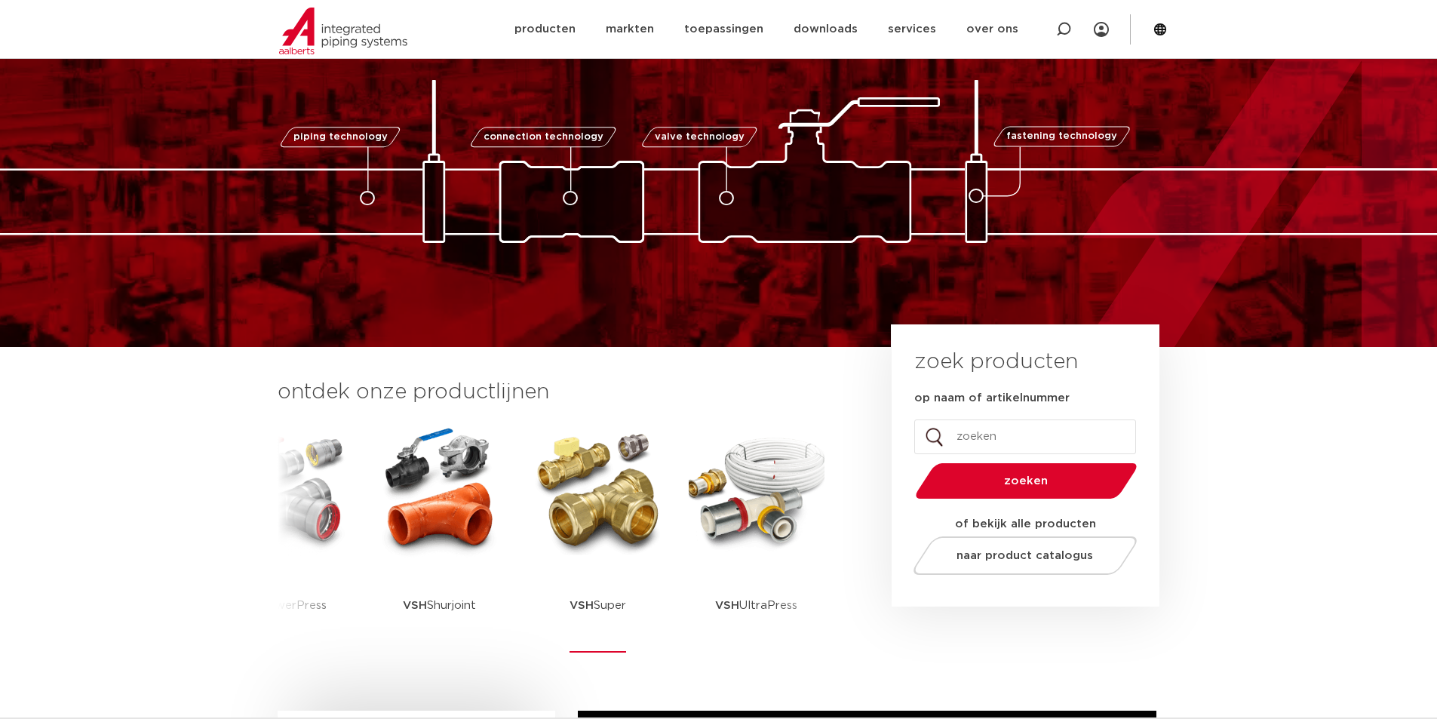
click at [583, 499] on img at bounding box center [598, 491] width 136 height 136
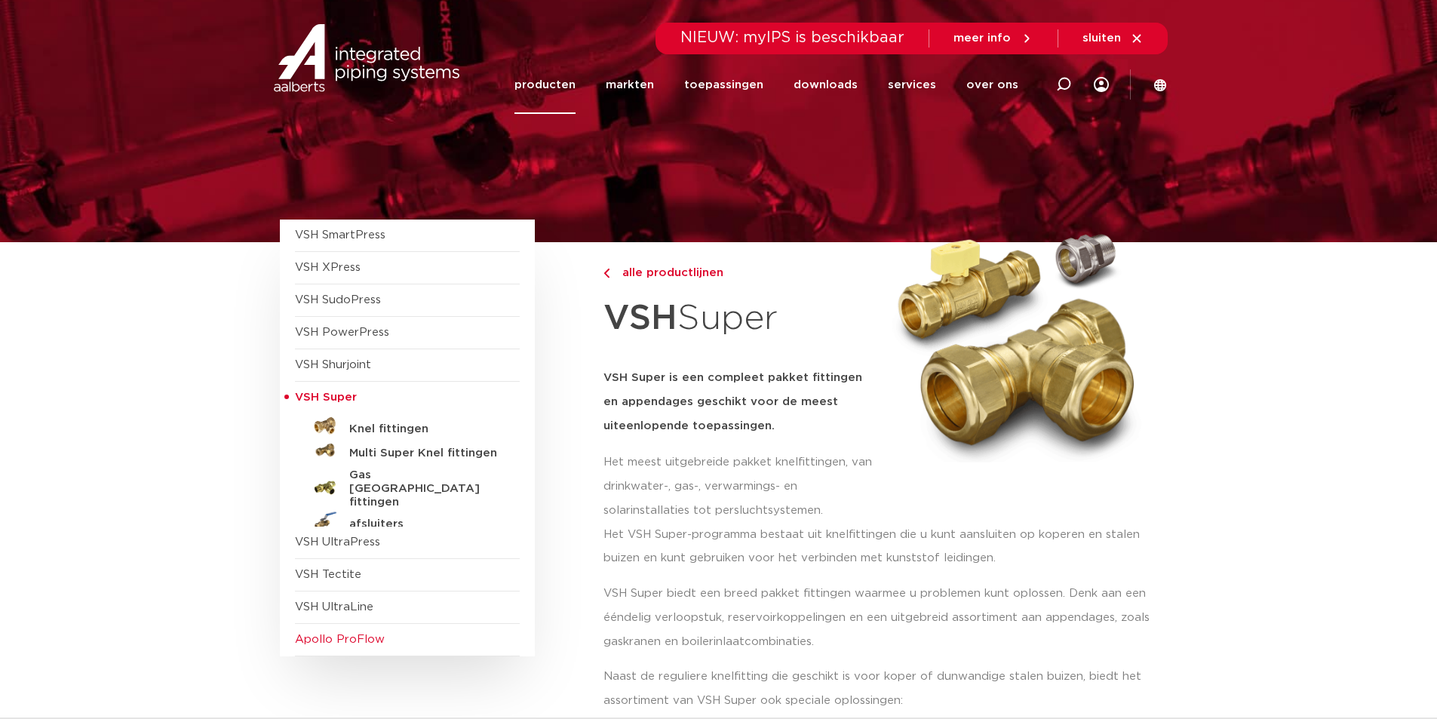
click at [337, 638] on span "Apollo ProFlow" at bounding box center [340, 639] width 90 height 11
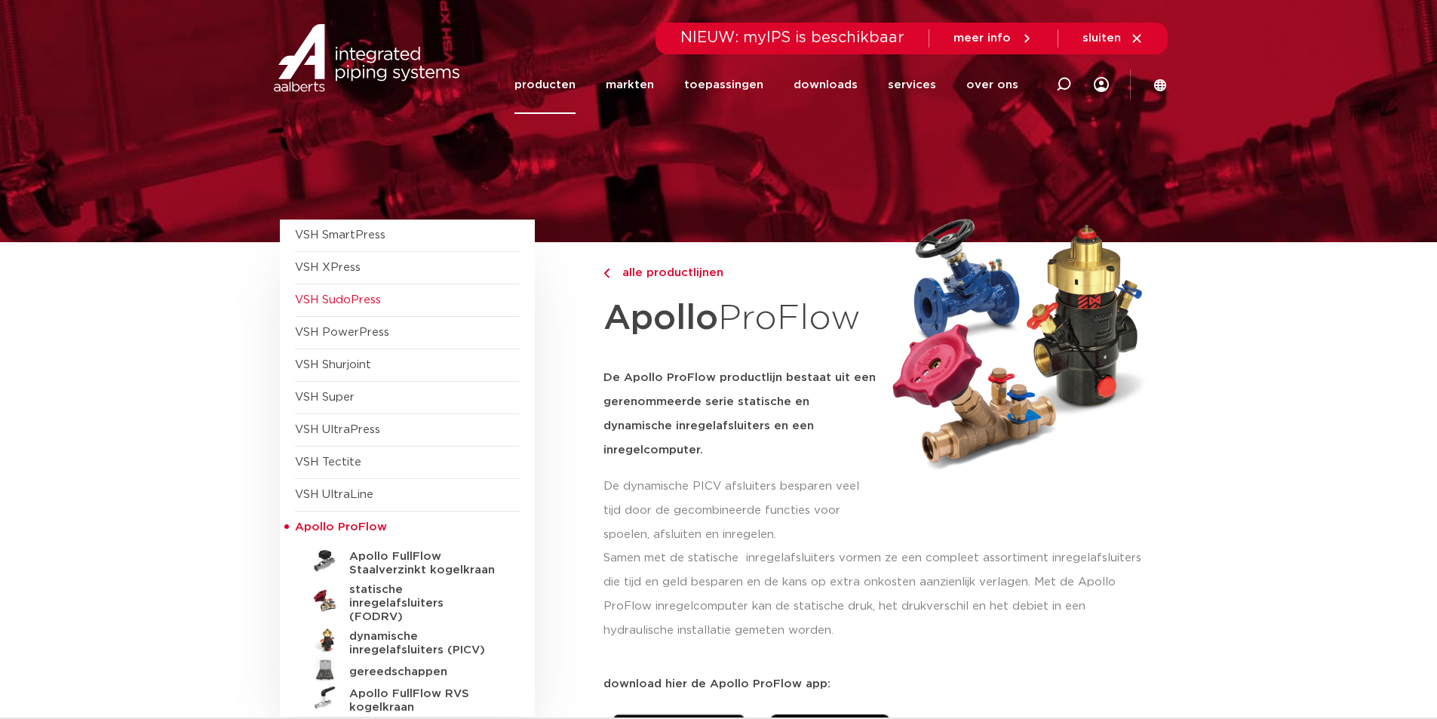
click at [343, 296] on span "VSH SudoPress" at bounding box center [338, 299] width 86 height 11
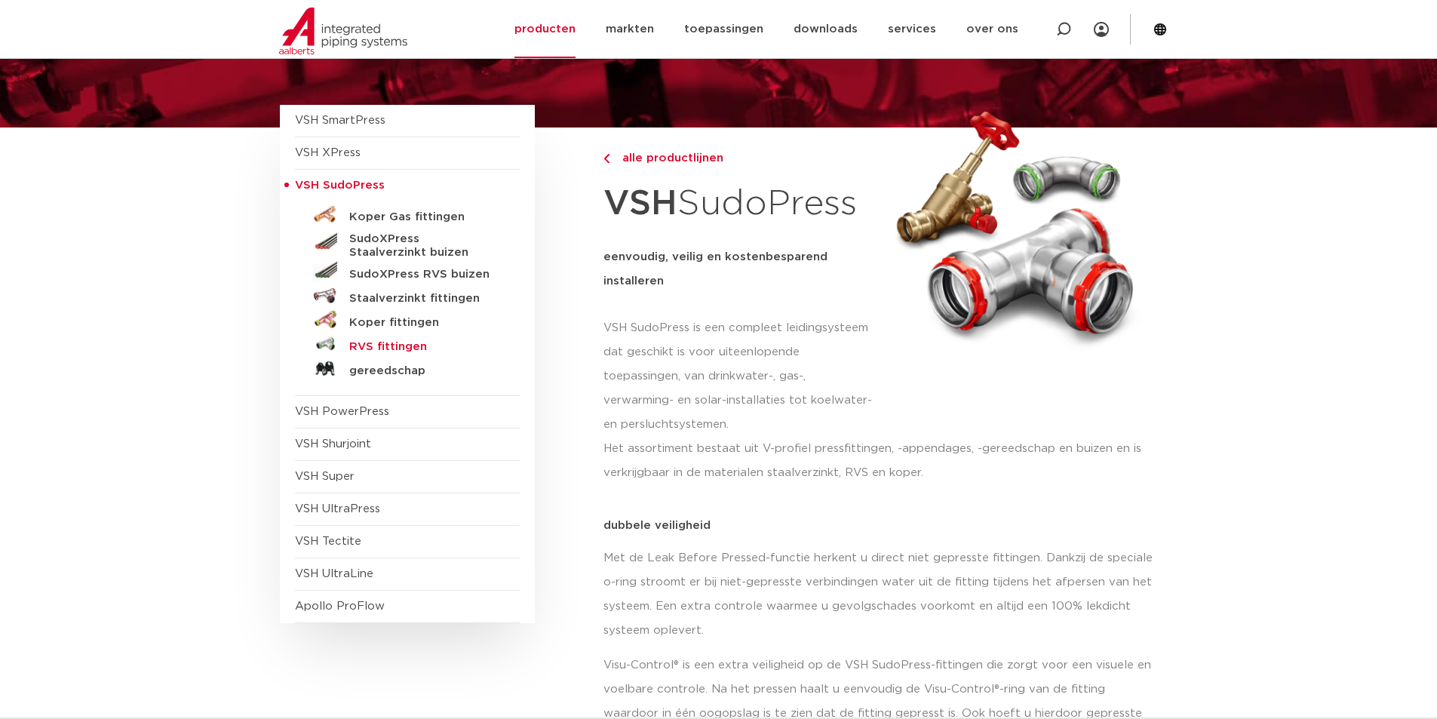
scroll to position [151, 0]
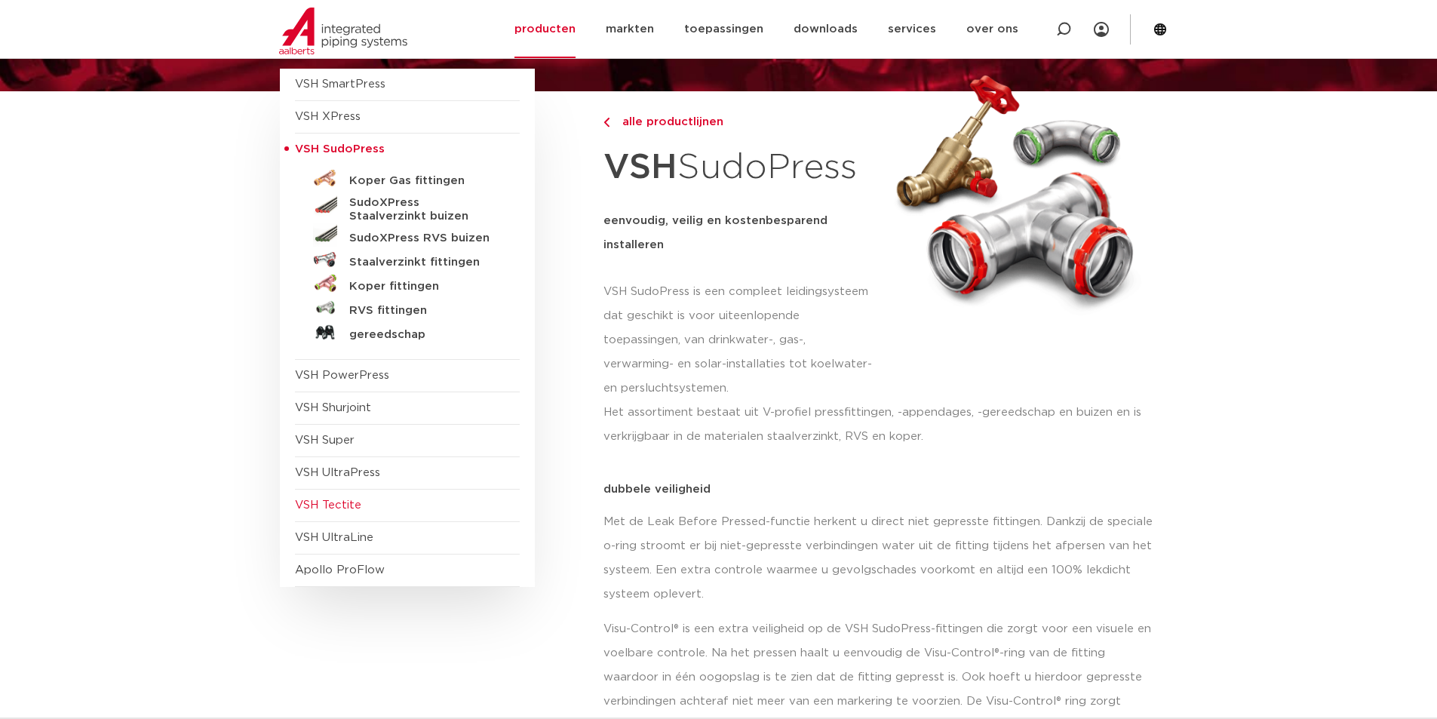
click at [364, 499] on span "VSH Tectite" at bounding box center [407, 506] width 225 height 32
click at [343, 499] on span "VSH Tectite" at bounding box center [328, 504] width 66 height 11
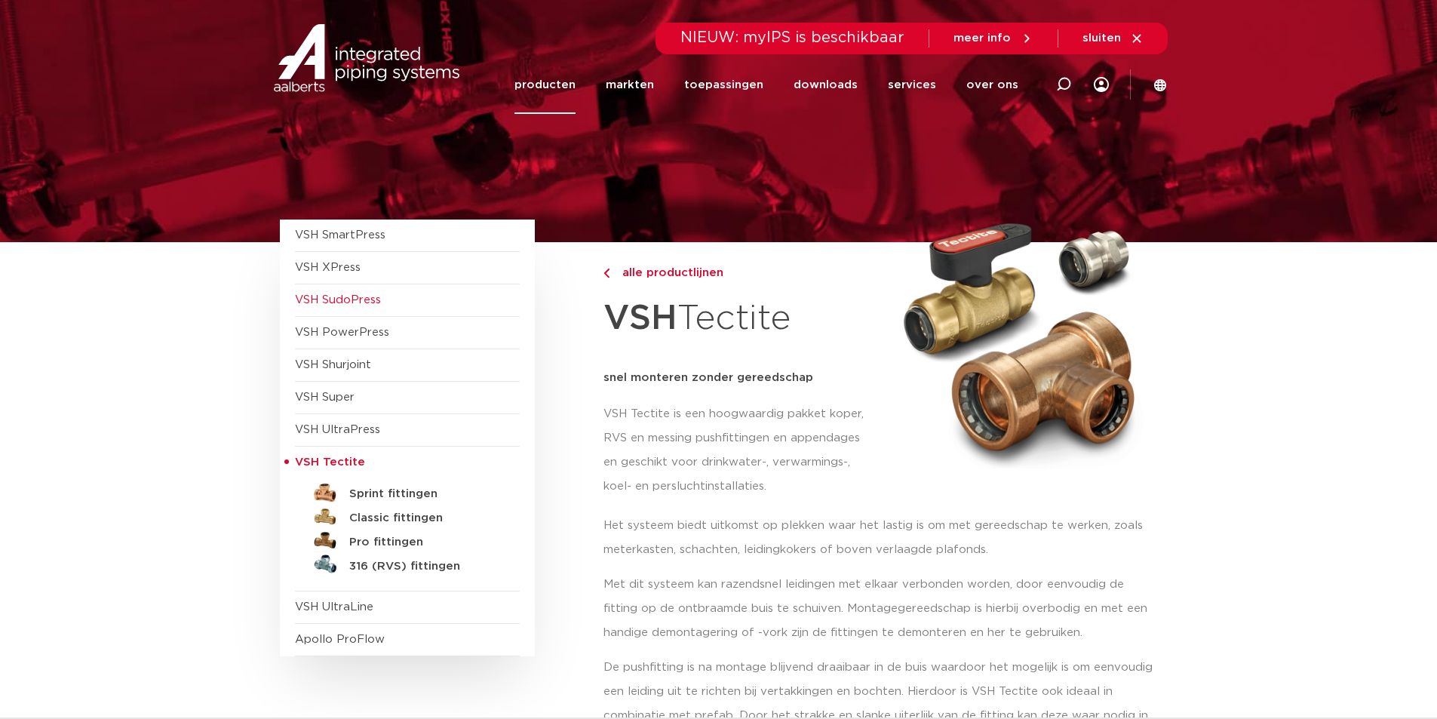
click at [355, 303] on span "VSH SudoPress" at bounding box center [338, 299] width 86 height 11
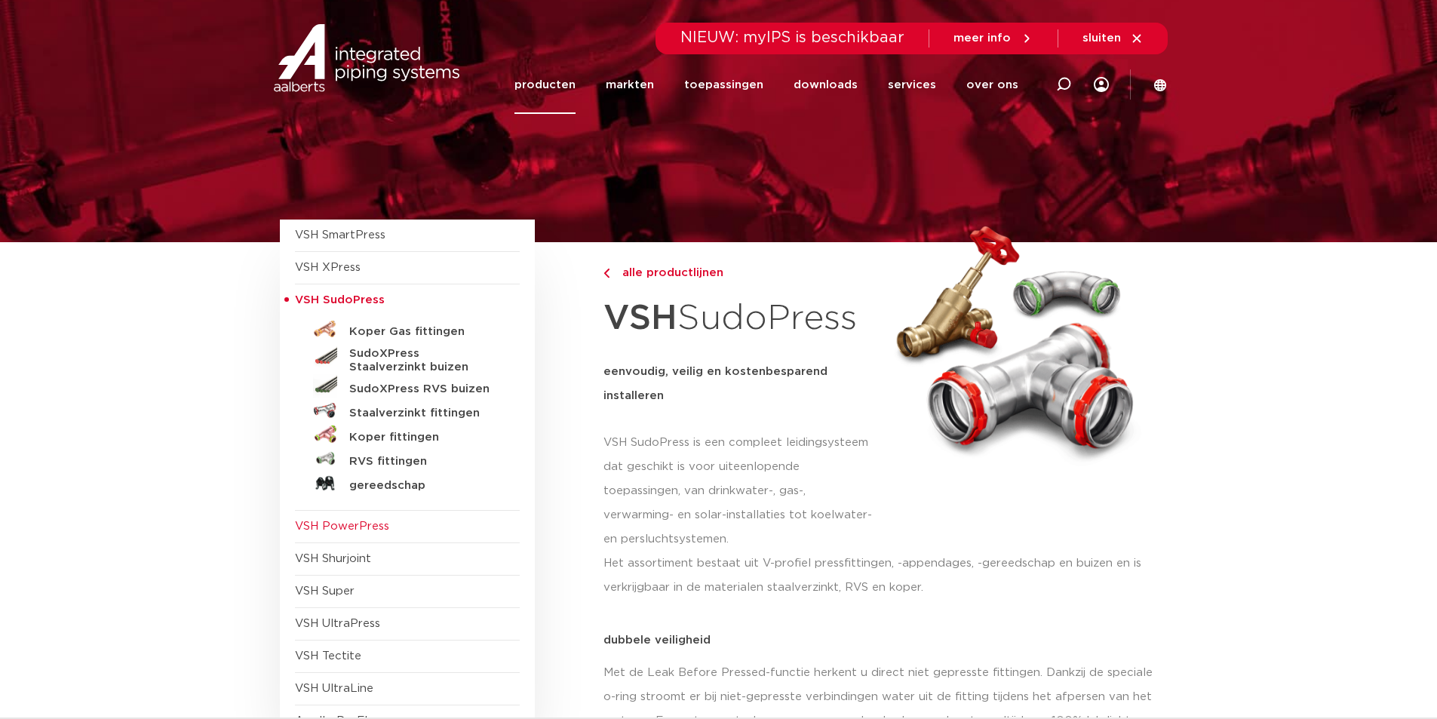
click at [321, 522] on span "VSH PowerPress" at bounding box center [342, 526] width 94 height 11
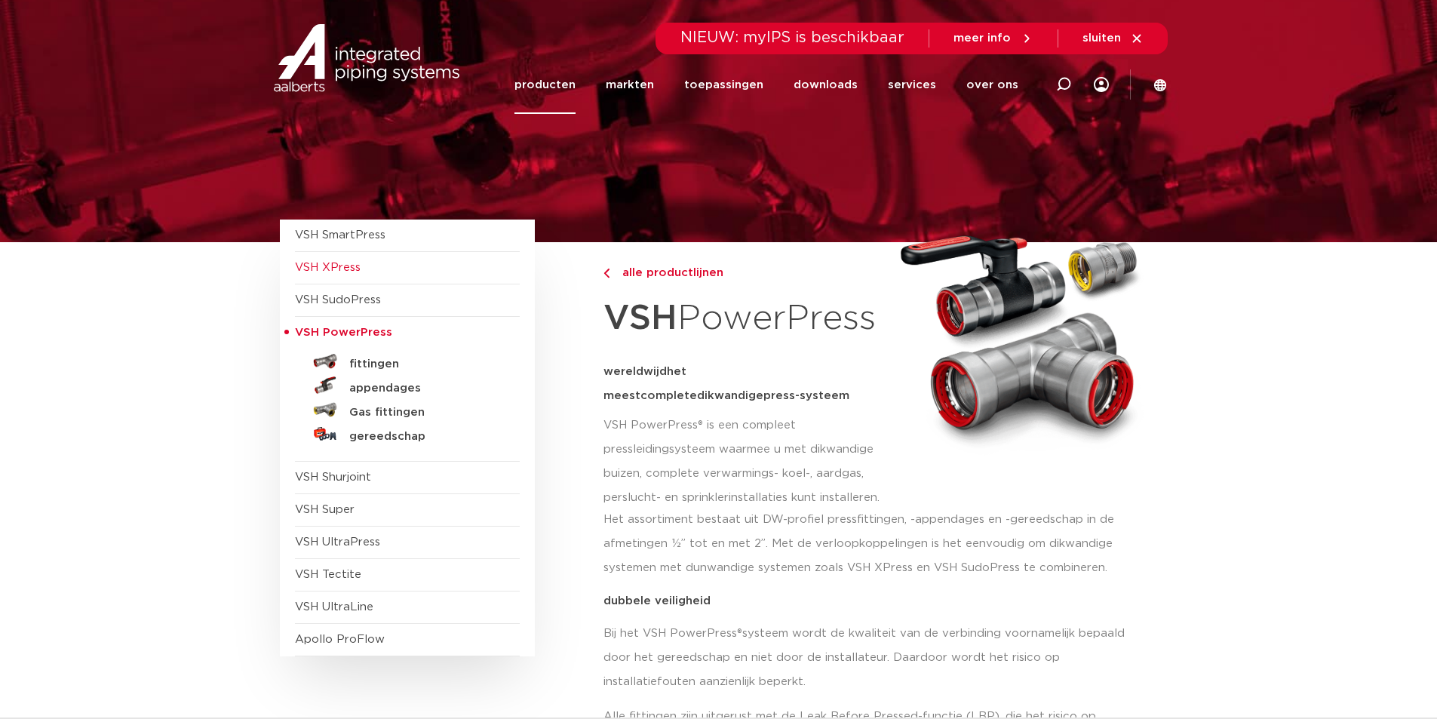
click at [337, 262] on span "VSH XPress" at bounding box center [328, 267] width 66 height 11
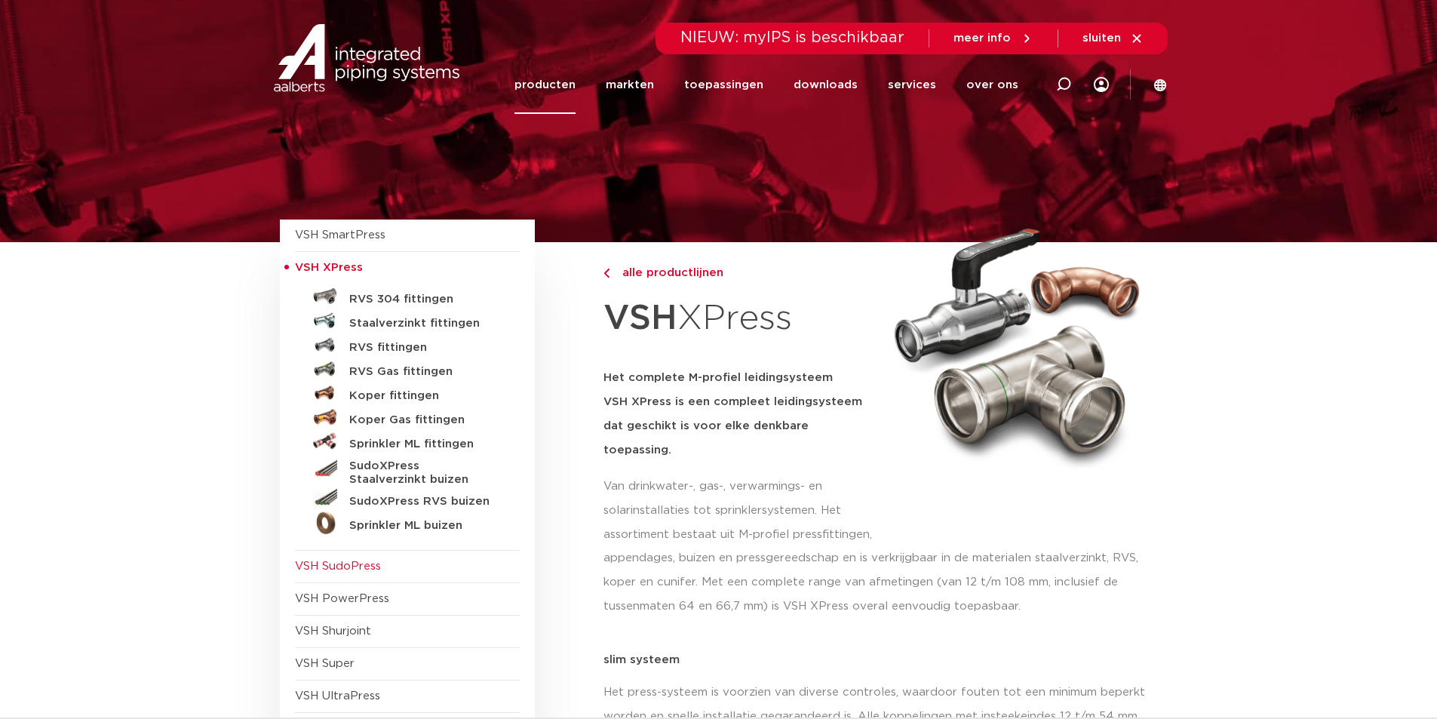
click at [351, 567] on span "VSH SudoPress" at bounding box center [338, 566] width 86 height 11
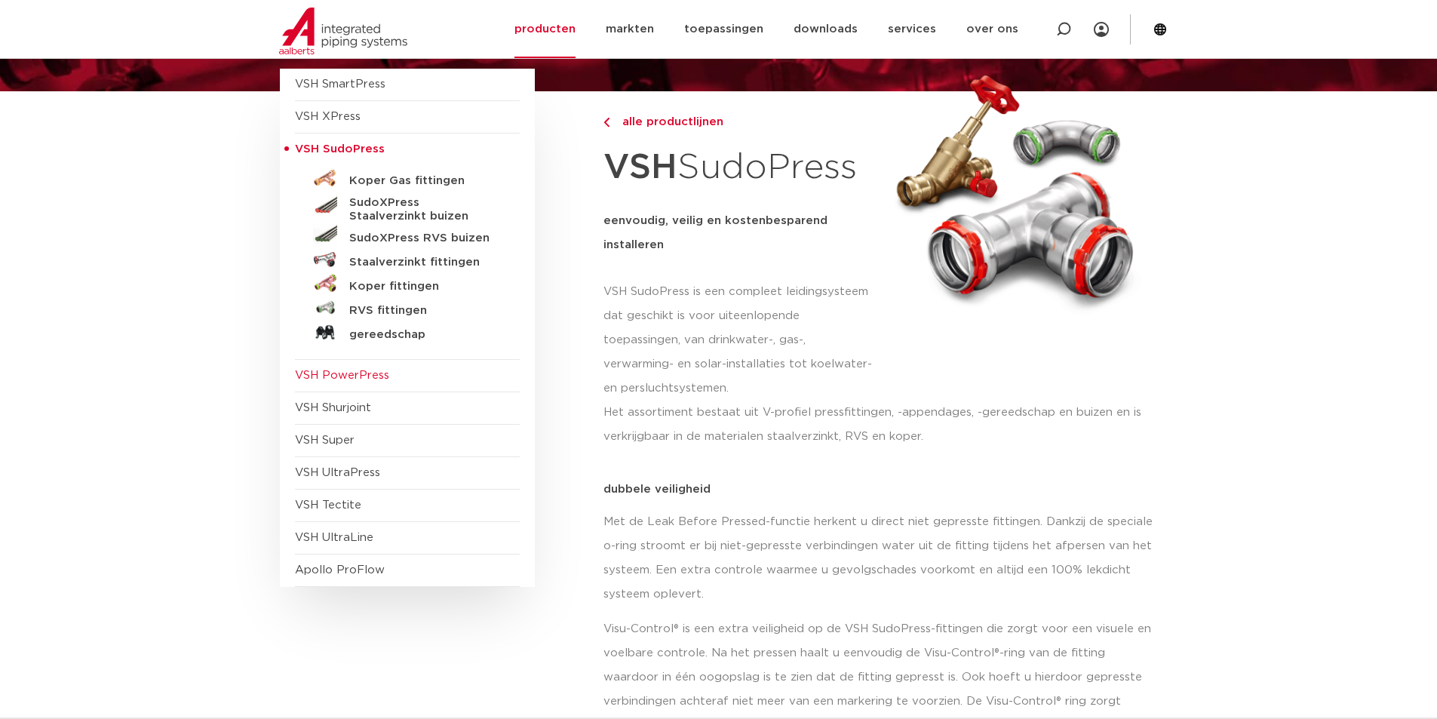
click at [360, 375] on span "VSH PowerPress" at bounding box center [342, 375] width 94 height 11
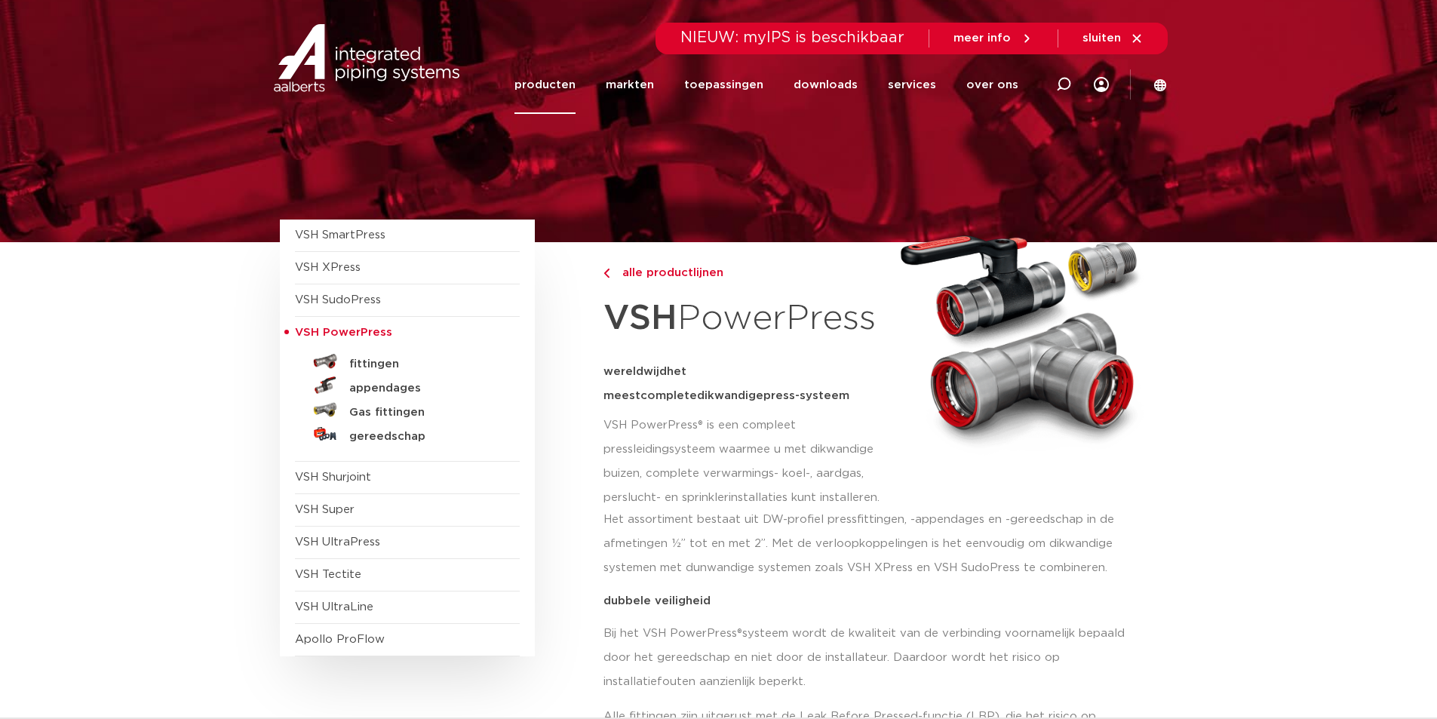
click at [319, 572] on span "VSH Tectite" at bounding box center [328, 574] width 66 height 11
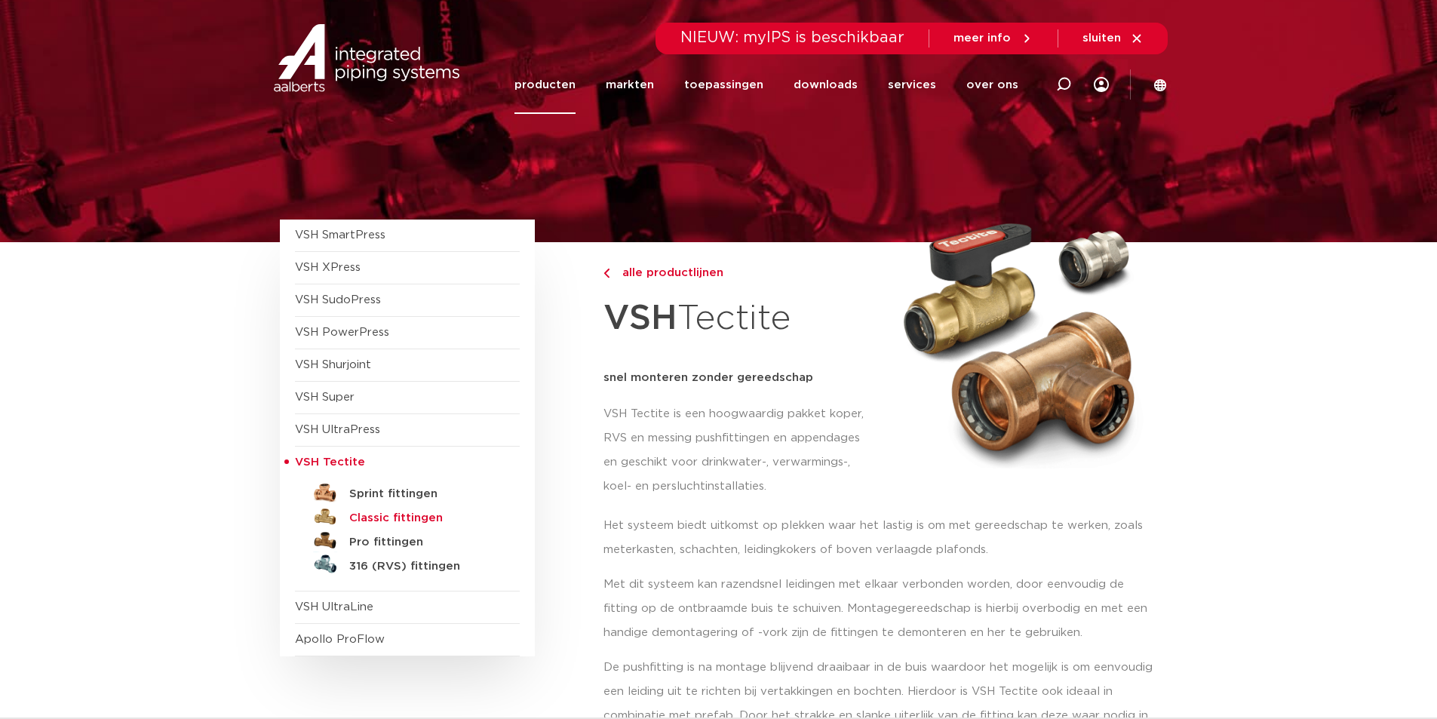
click at [399, 519] on h5 "Classic fittingen" at bounding box center [423, 519] width 149 height 14
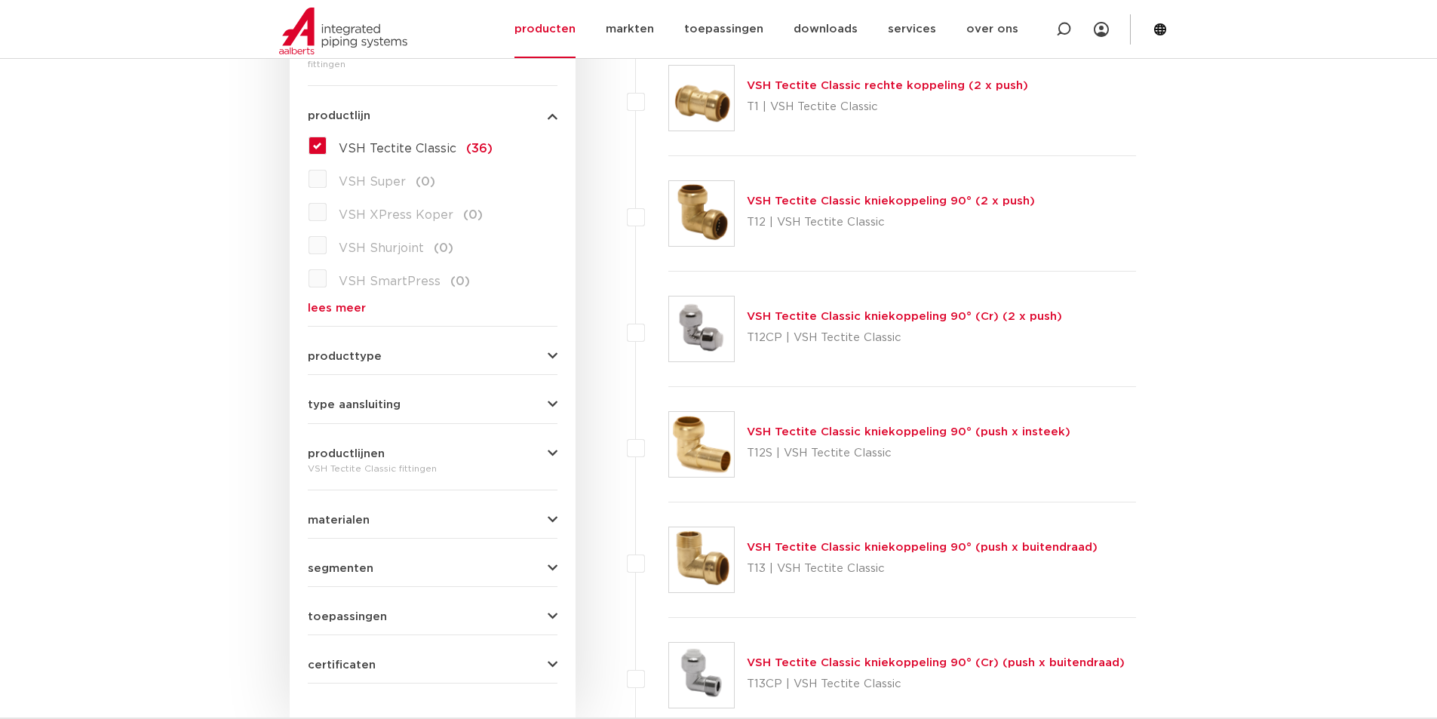
scroll to position [302, 0]
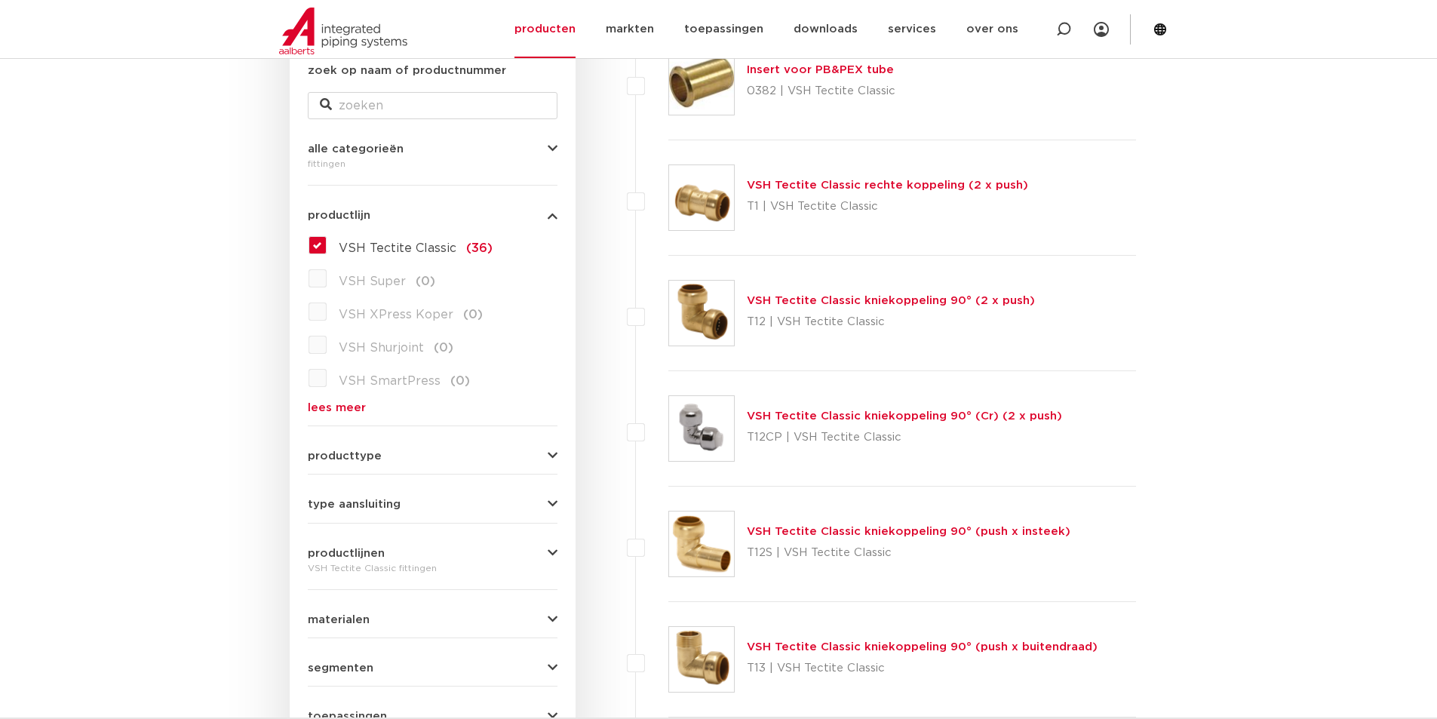
click at [557, 558] on icon "button" at bounding box center [553, 553] width 10 height 11
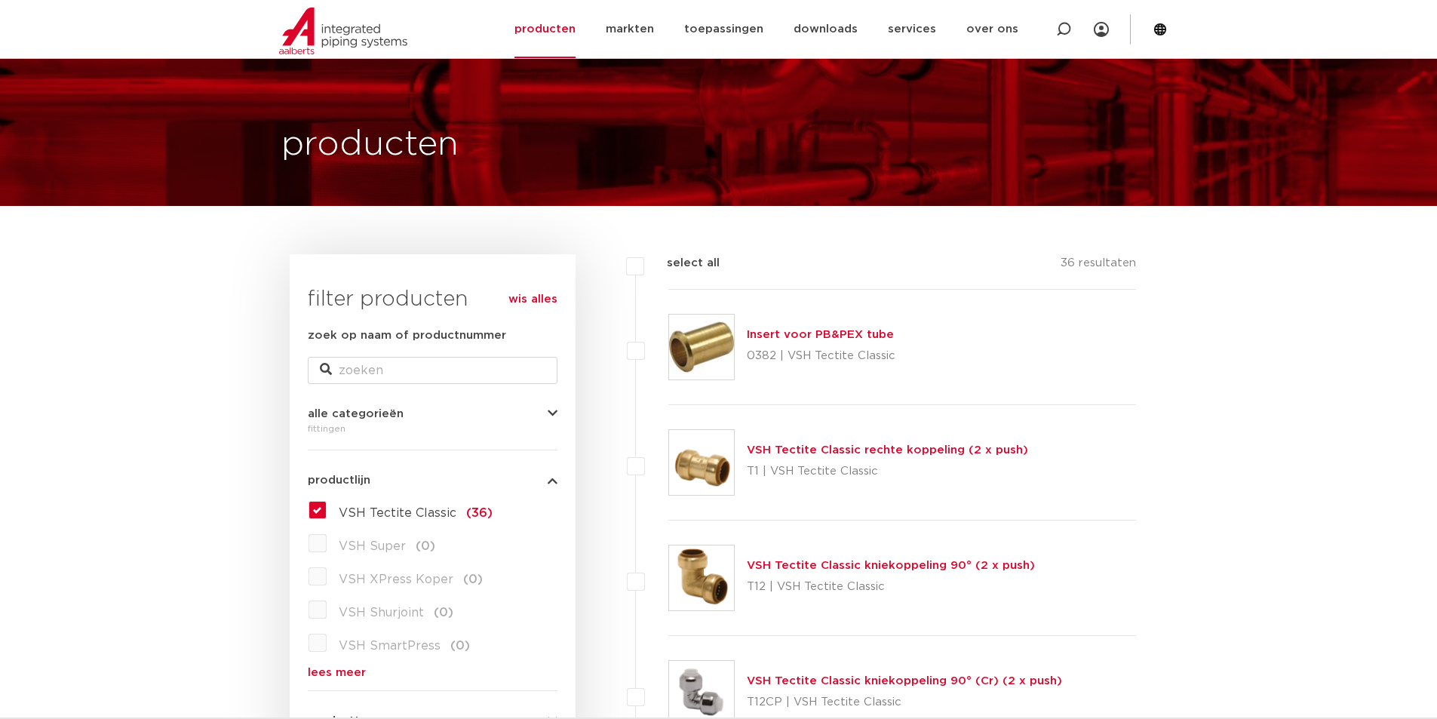
scroll to position [0, 0]
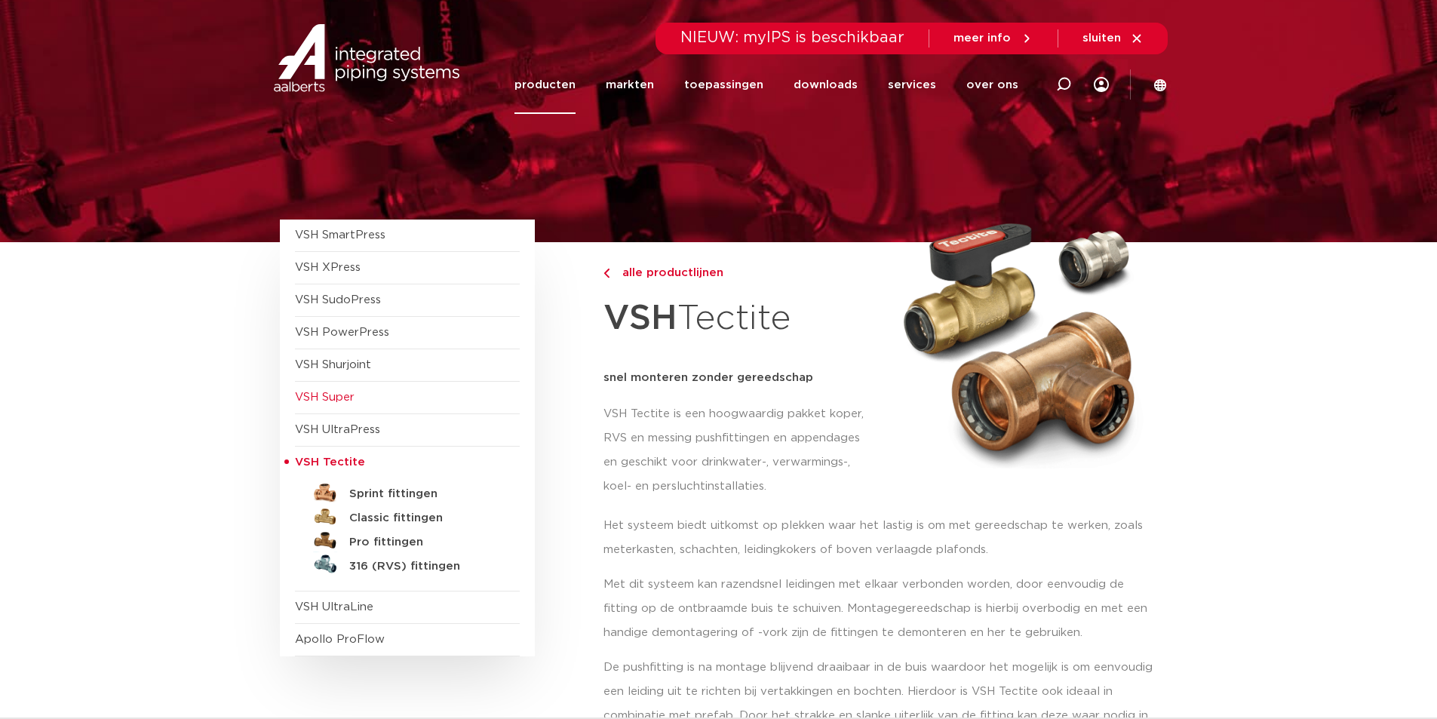
click at [343, 389] on span "VSH Super" at bounding box center [407, 398] width 225 height 32
click at [337, 392] on span "VSH Super" at bounding box center [325, 397] width 60 height 11
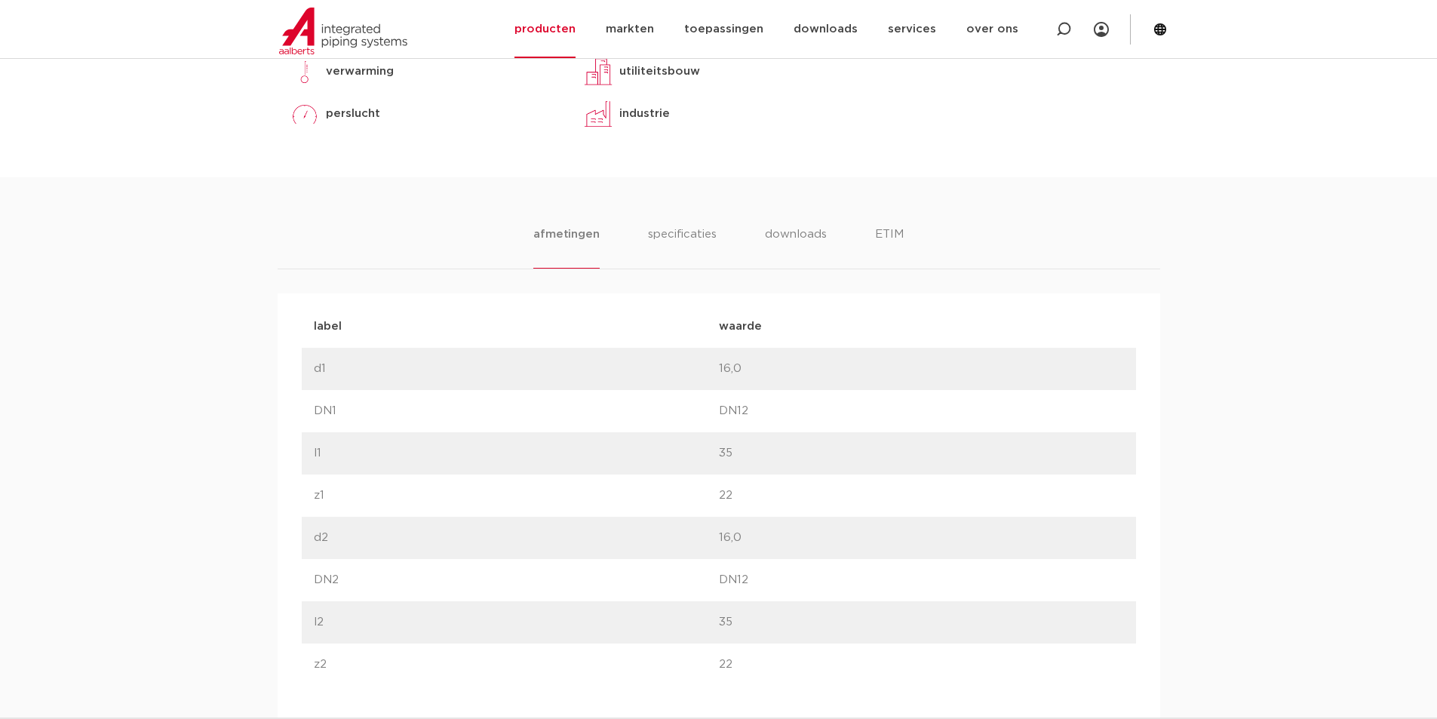
scroll to position [754, 0]
click at [875, 233] on li "ETIM" at bounding box center [888, 250] width 27 height 43
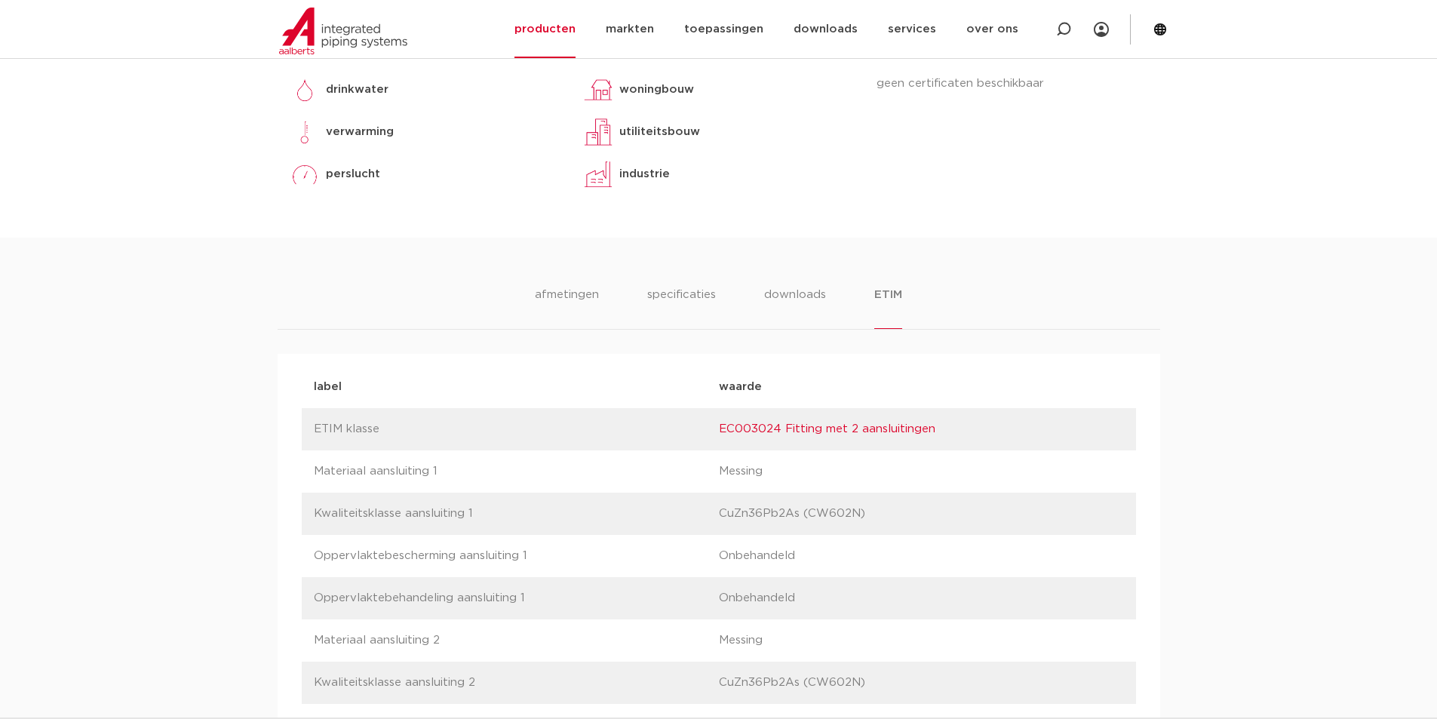
scroll to position [679, 0]
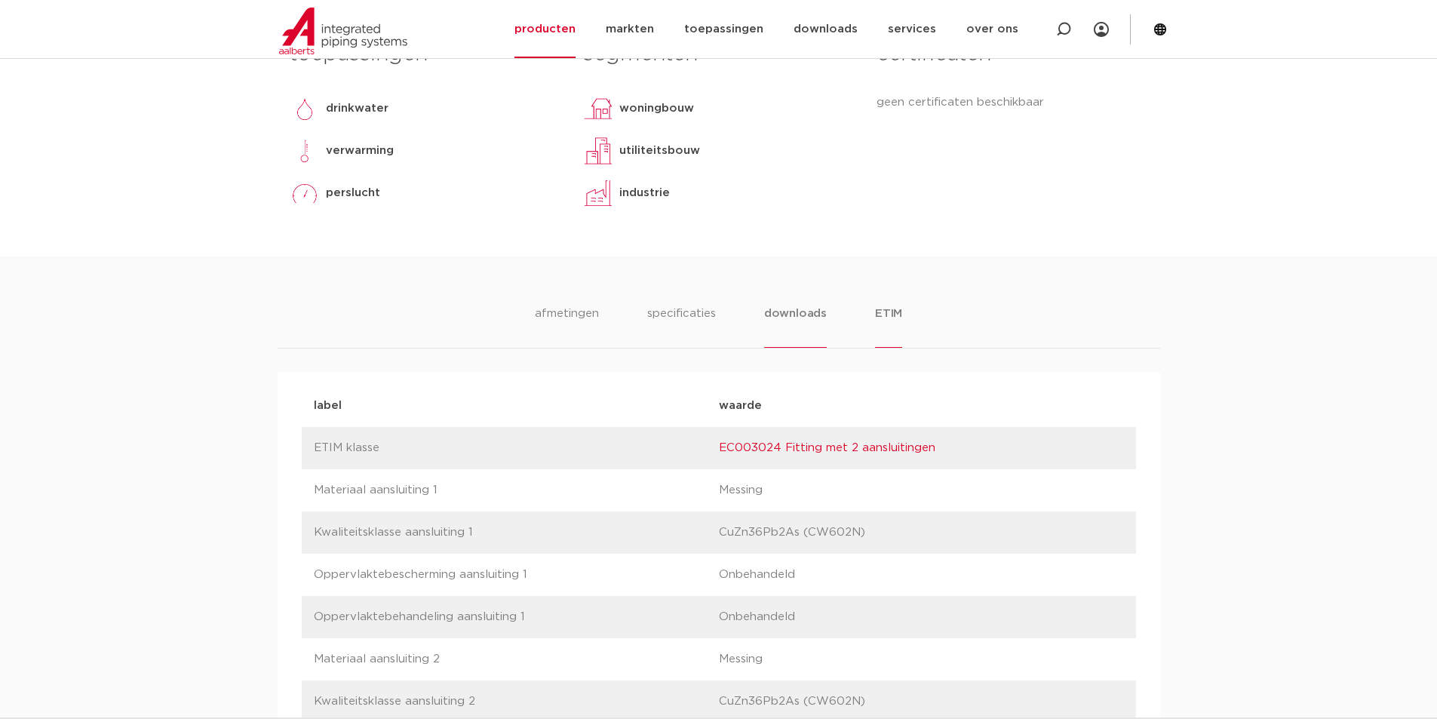
click at [787, 309] on li "downloads" at bounding box center [795, 326] width 63 height 43
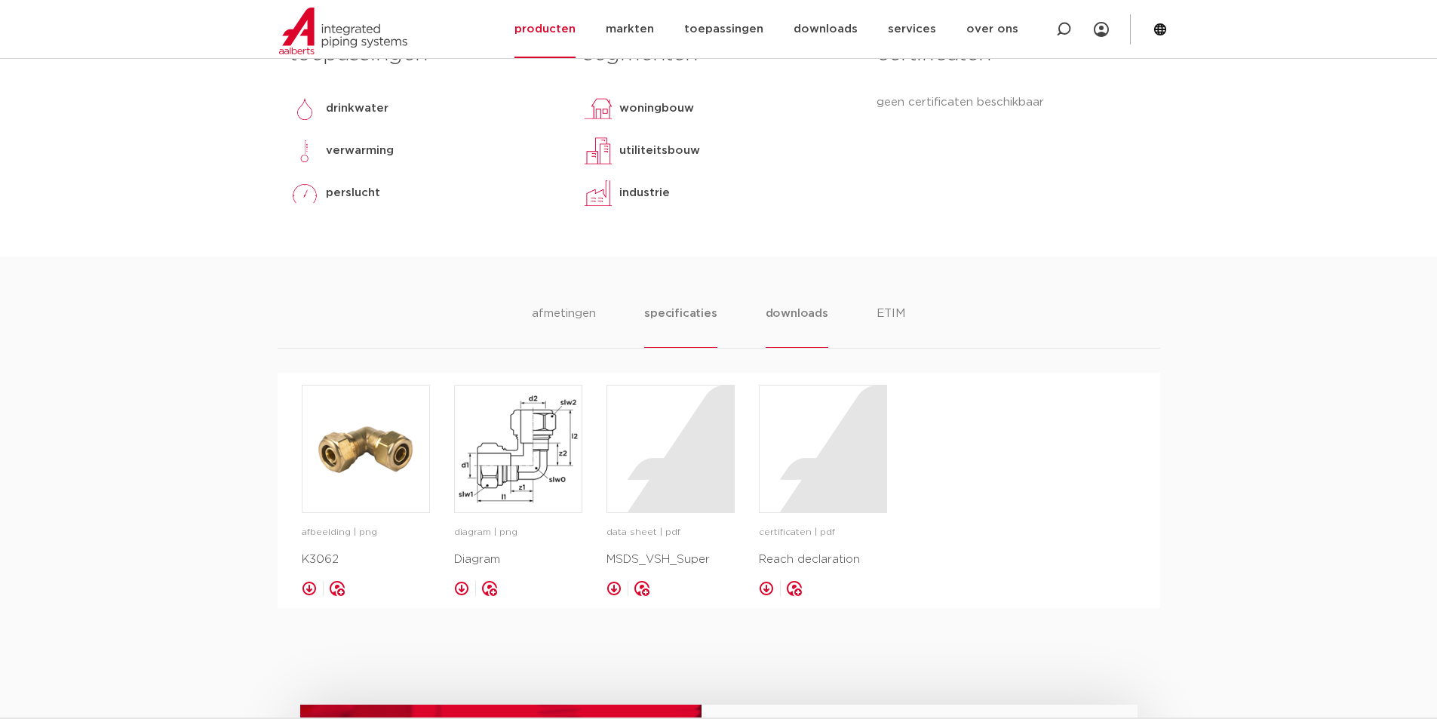
click at [678, 316] on li "specificaties" at bounding box center [680, 326] width 72 height 43
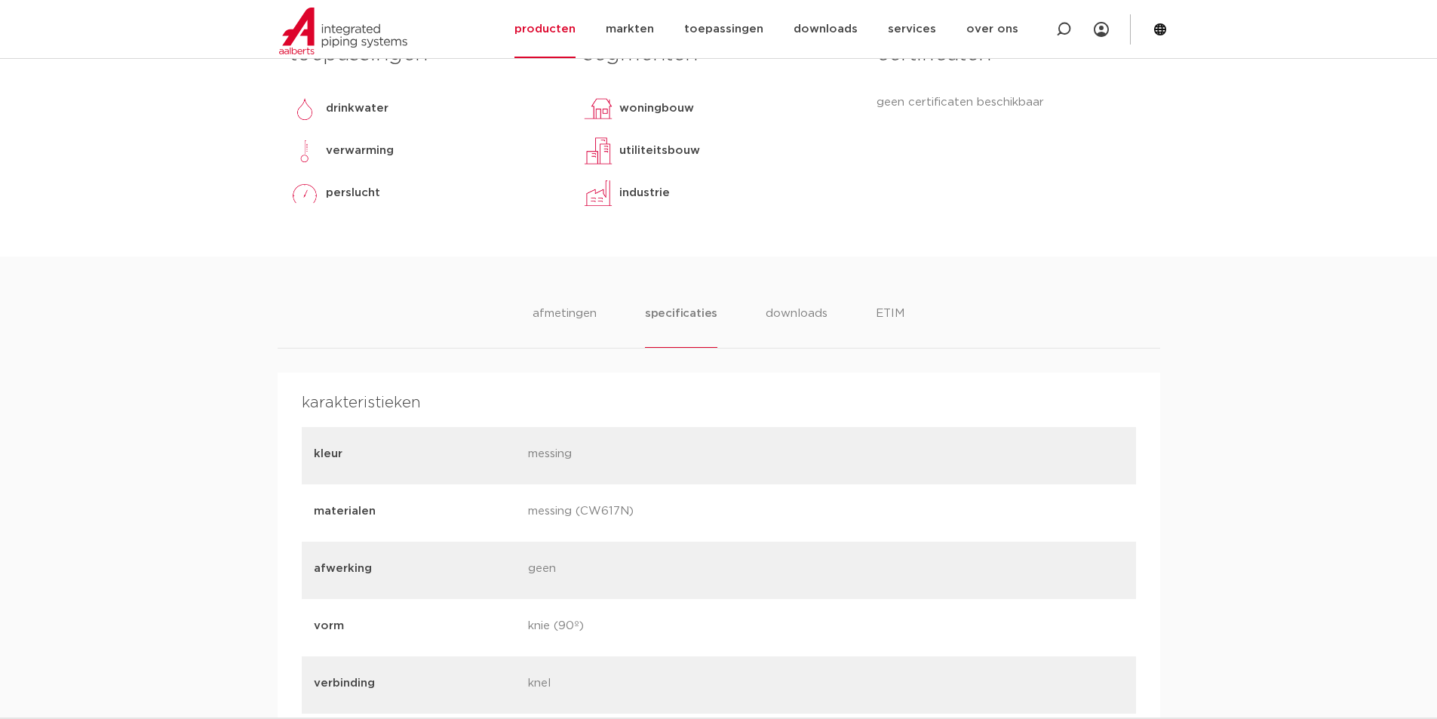
click at [600, 318] on ul "afmetingen specificaties downloads ETIM" at bounding box center [719, 326] width 372 height 43
click at [580, 318] on li "afmetingen" at bounding box center [565, 326] width 66 height 43
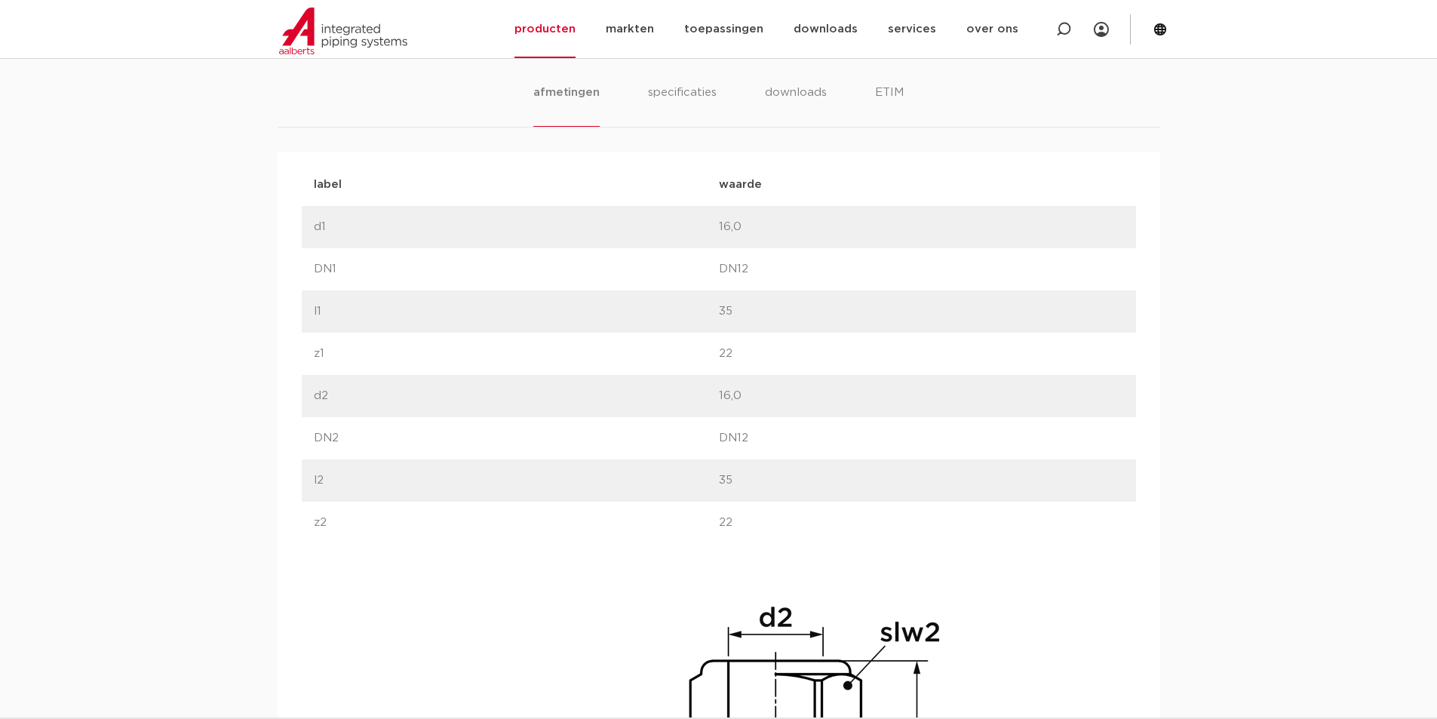
scroll to position [905, 0]
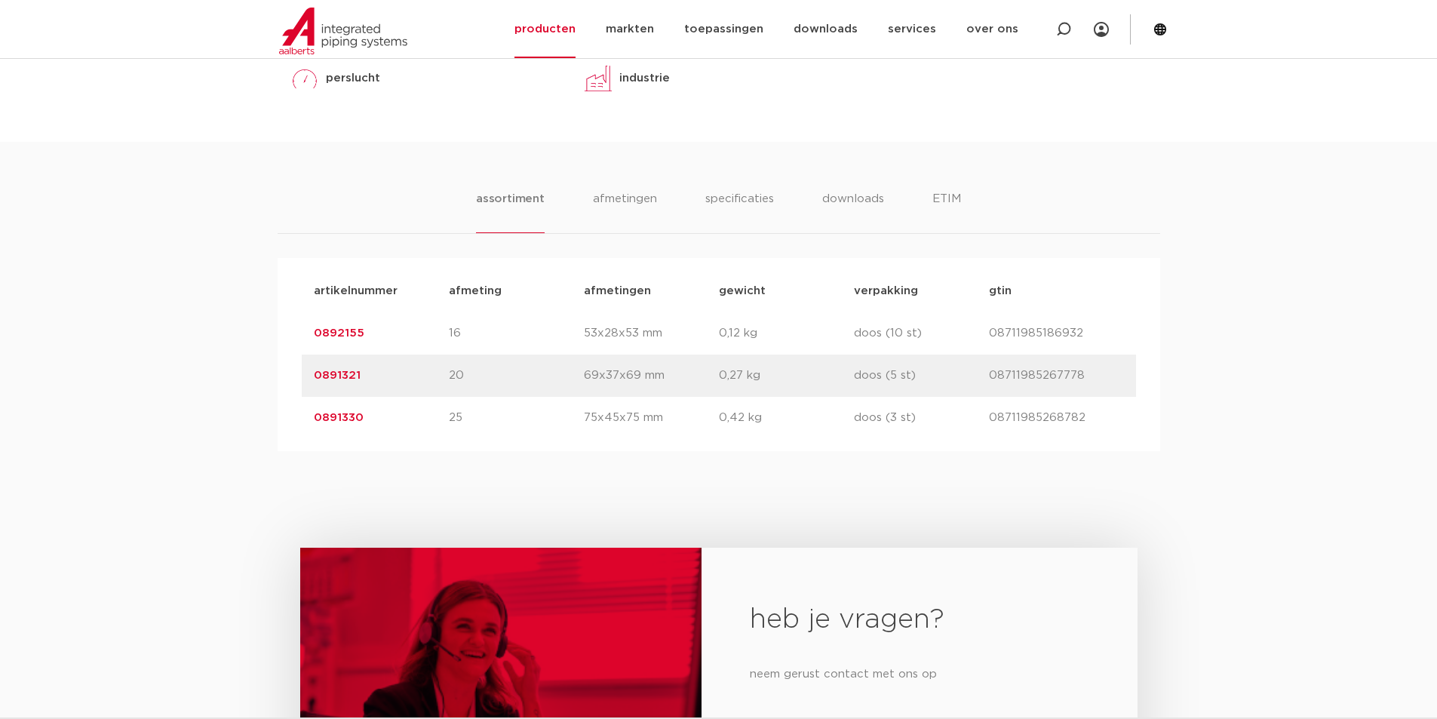
scroll to position [754, 0]
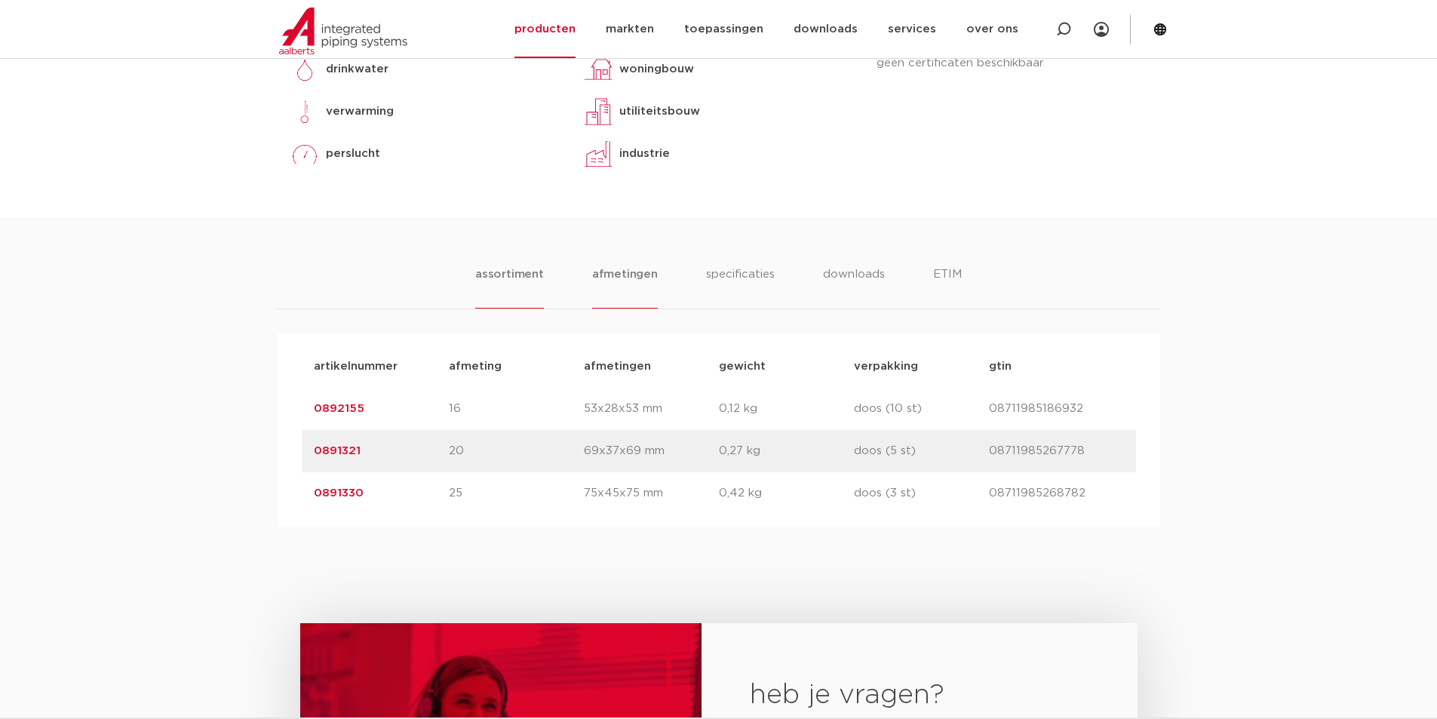
click at [641, 273] on li "afmetingen" at bounding box center [625, 287] width 66 height 43
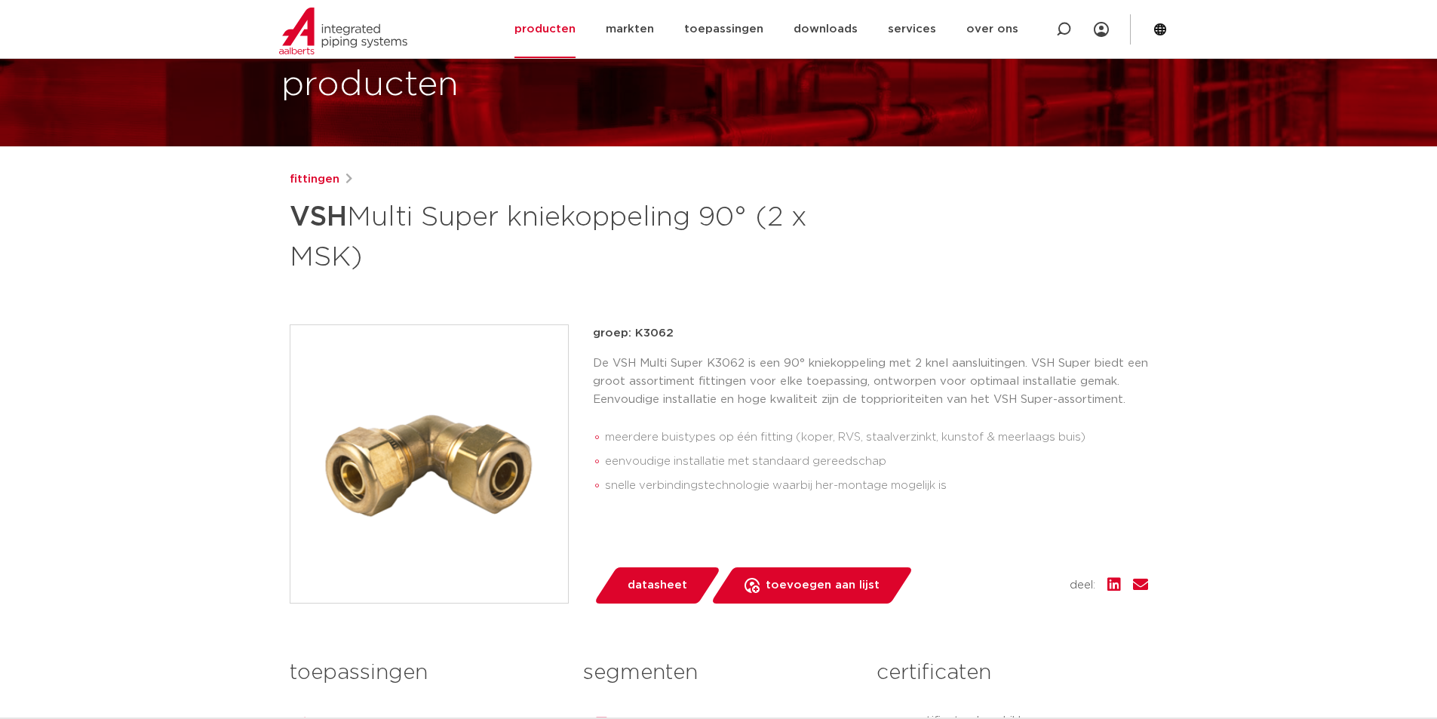
scroll to position [75, 0]
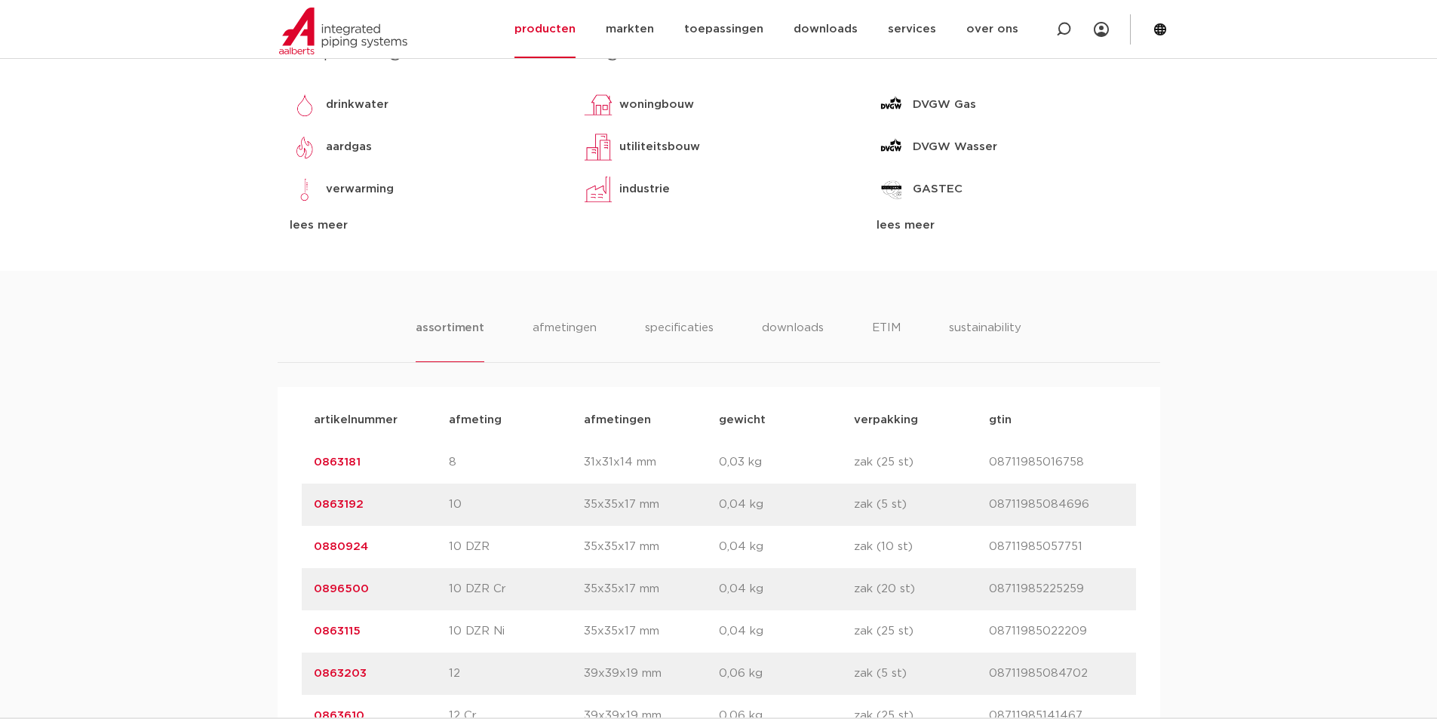
scroll to position [708, 0]
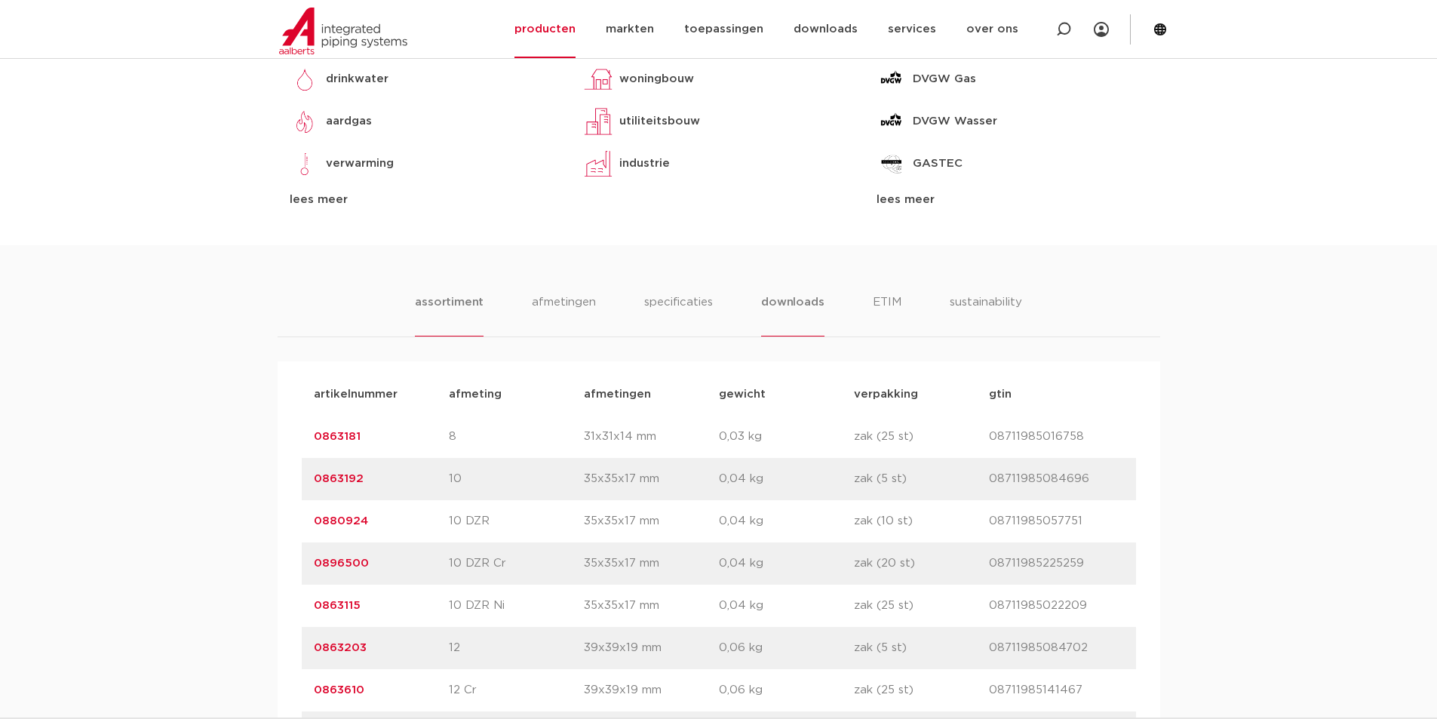
click at [788, 300] on li "downloads" at bounding box center [792, 314] width 63 height 43
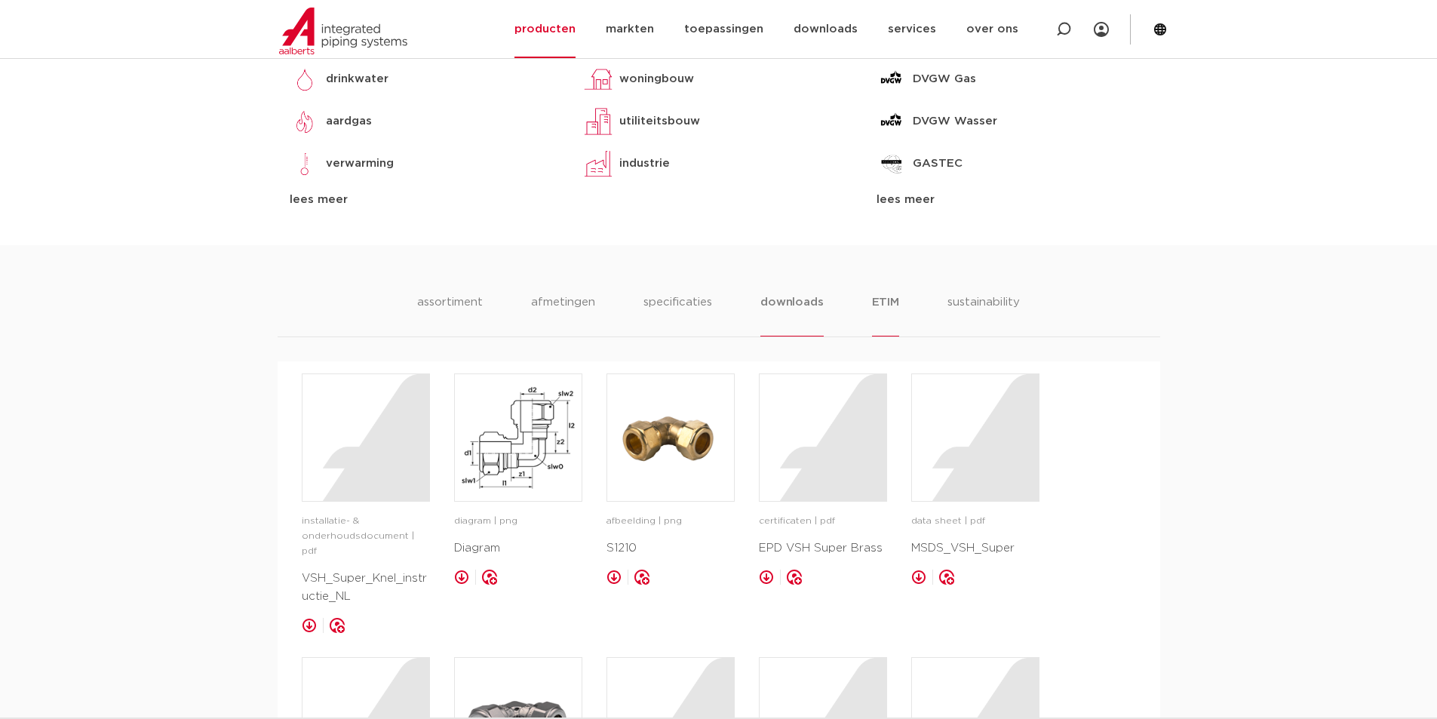
click at [896, 300] on li "ETIM" at bounding box center [885, 314] width 27 height 43
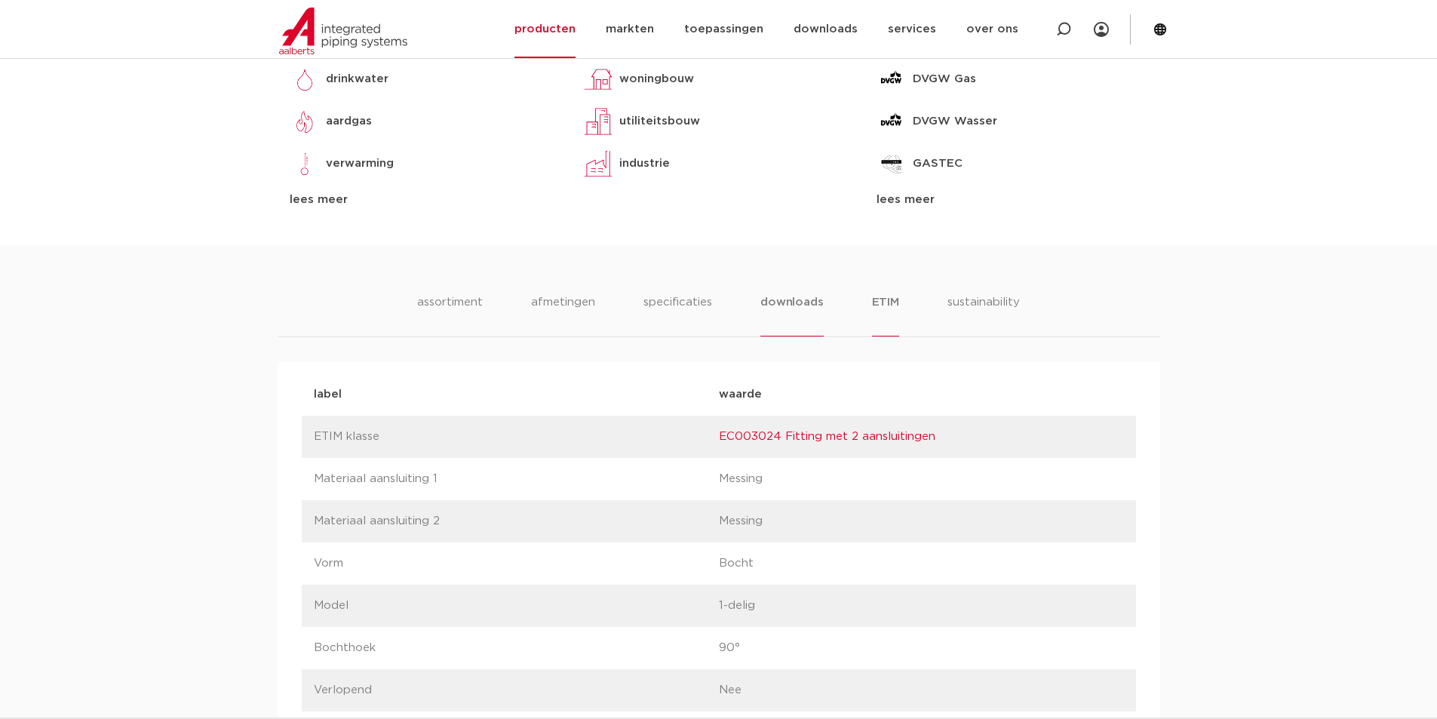
click at [803, 309] on li "downloads" at bounding box center [792, 314] width 63 height 43
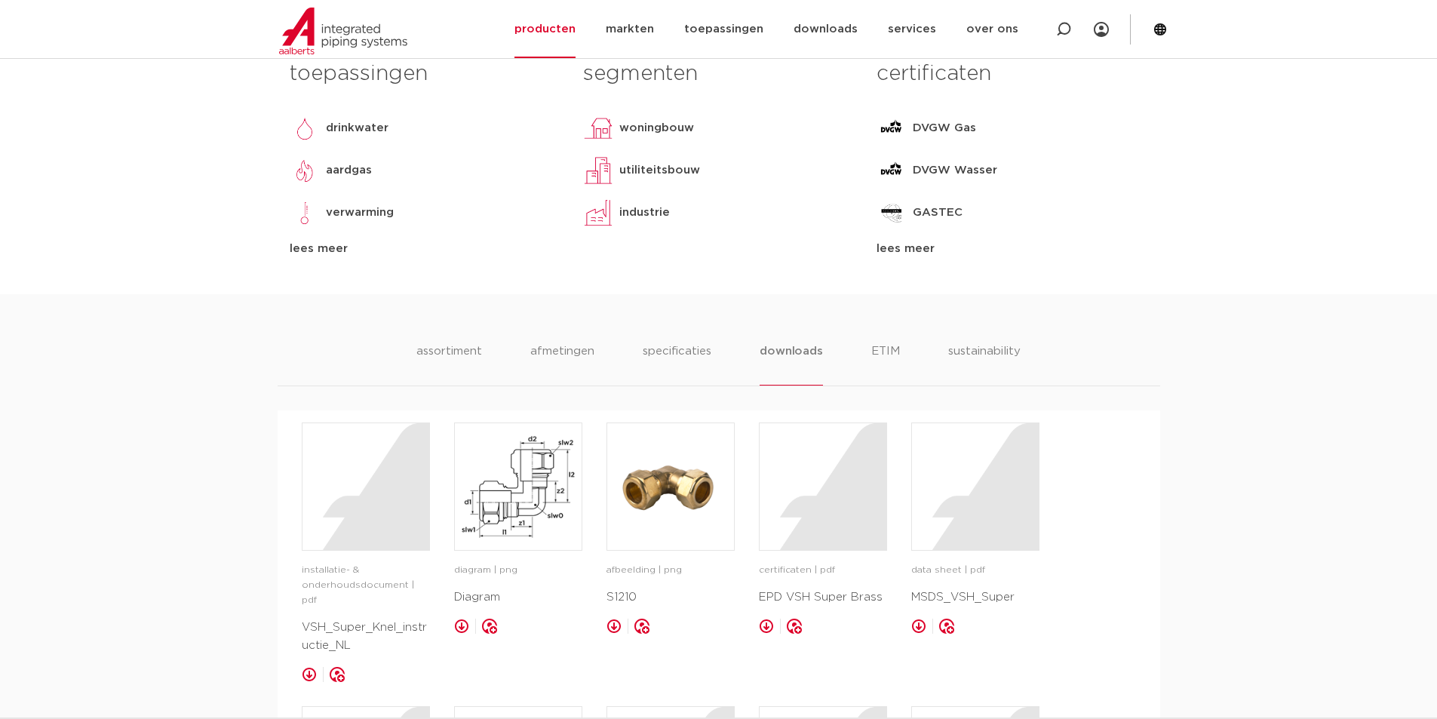
scroll to position [633, 0]
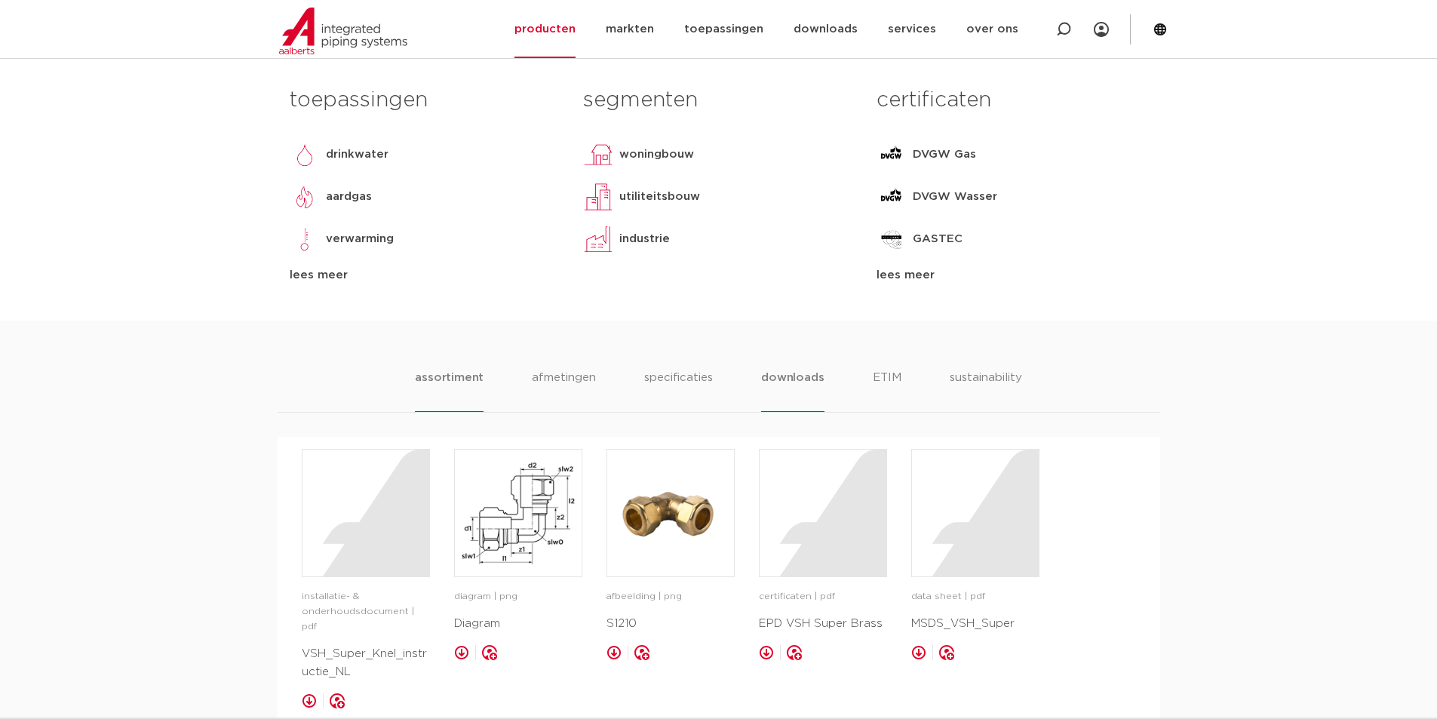
click at [453, 385] on li "assortiment" at bounding box center [449, 390] width 69 height 43
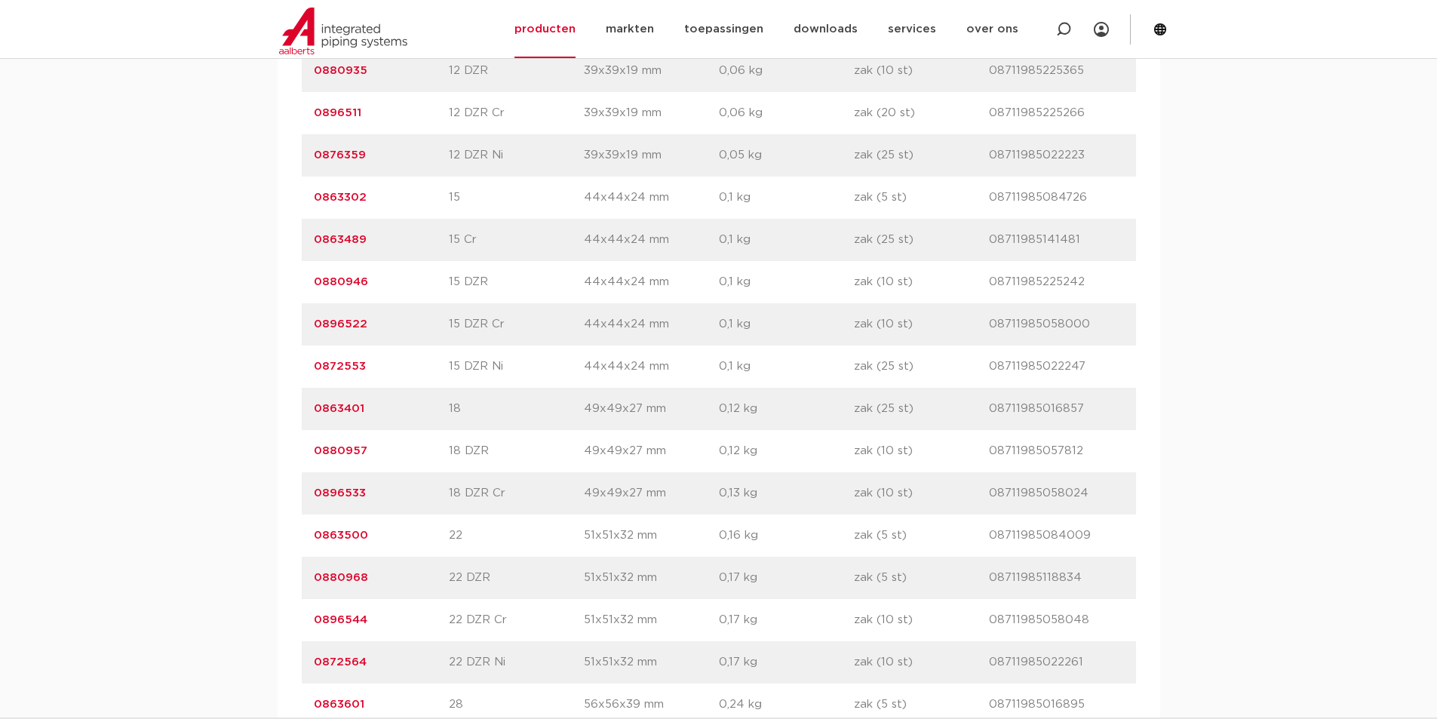
scroll to position [1538, 0]
click at [352, 367] on link "0863500" at bounding box center [341, 366] width 54 height 11
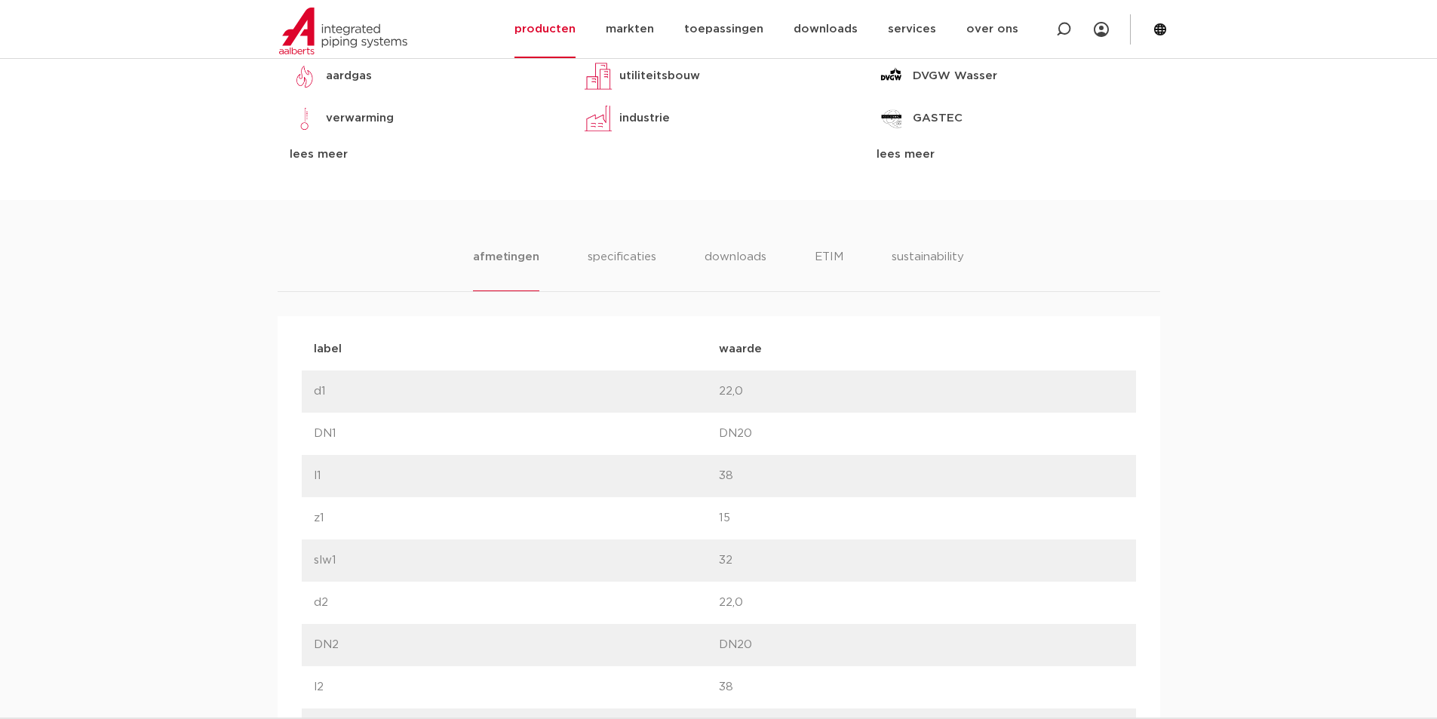
scroll to position [754, 0]
click at [608, 266] on li "specificaties" at bounding box center [621, 268] width 72 height 43
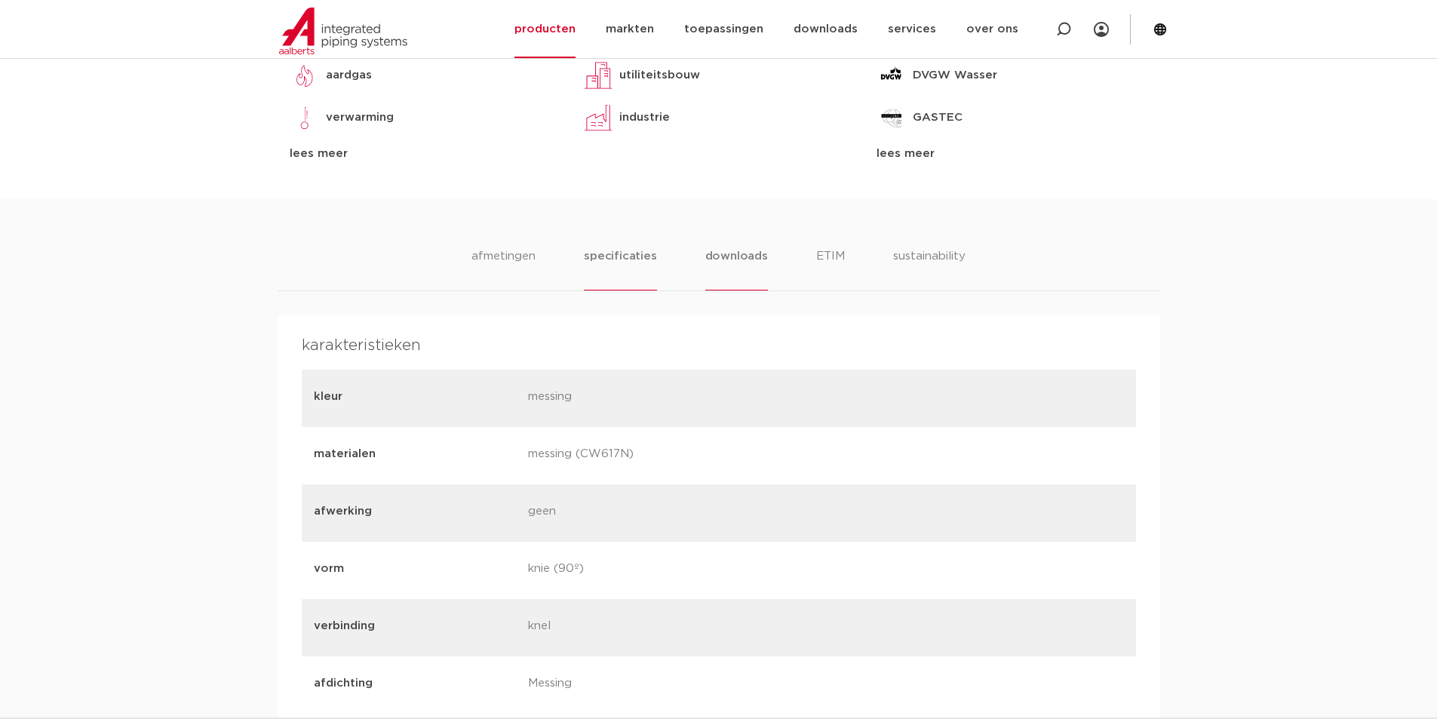
click at [740, 260] on li "downloads" at bounding box center [736, 268] width 63 height 43
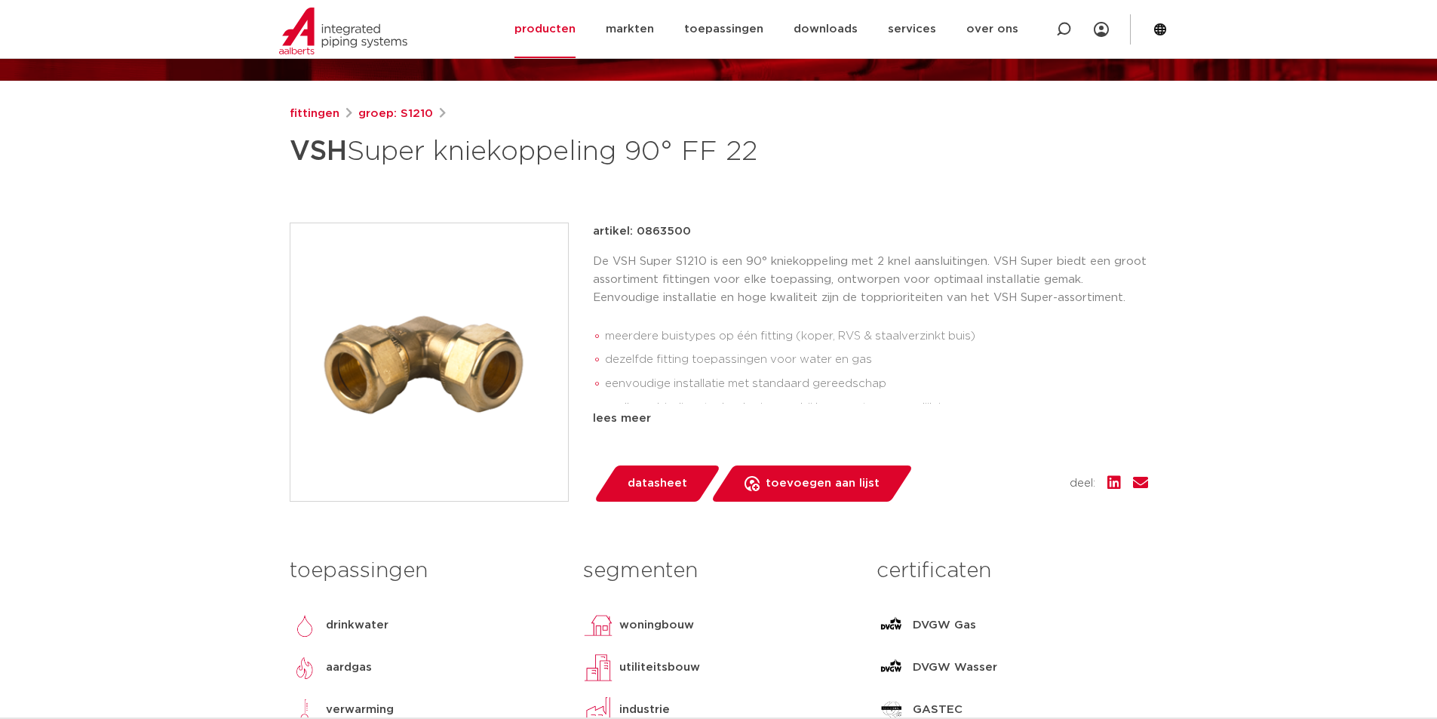
scroll to position [151, 0]
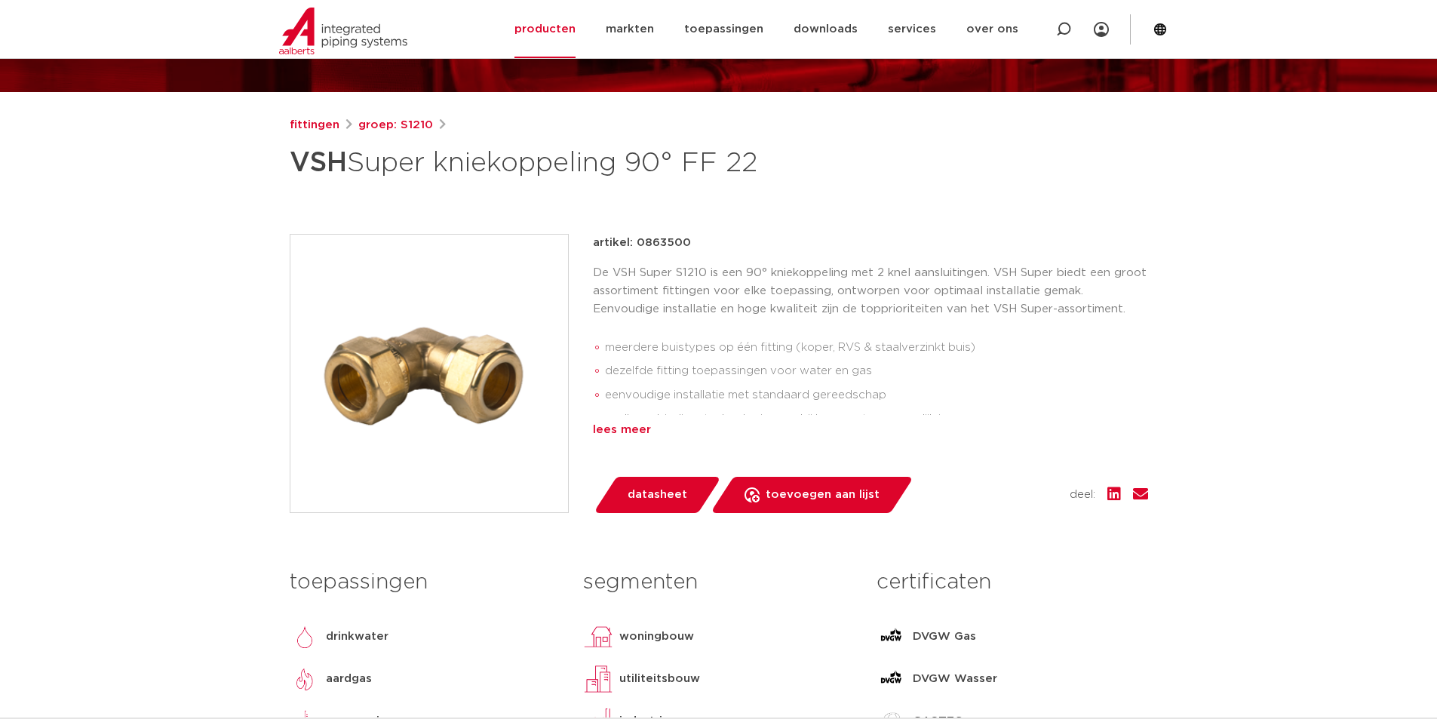
click at [642, 432] on div "lees meer" at bounding box center [870, 430] width 555 height 18
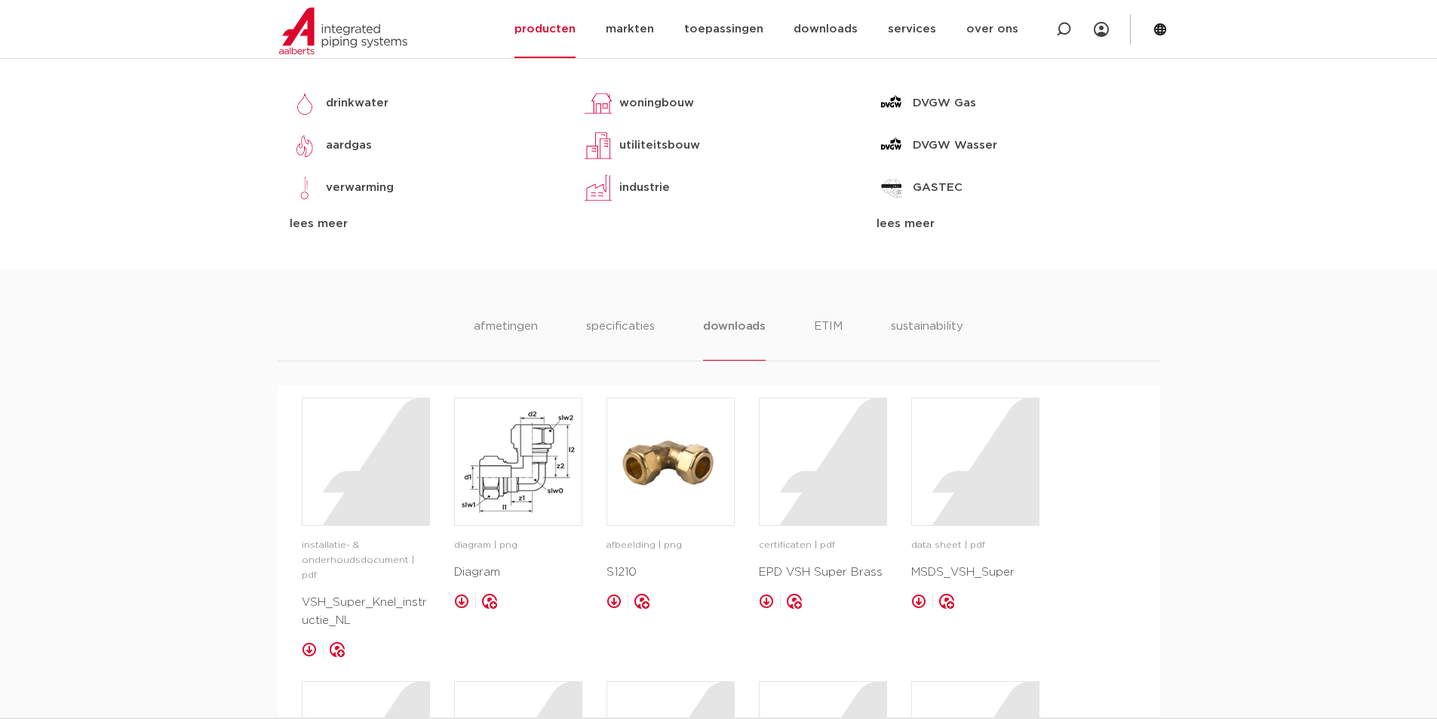
scroll to position [754, 0]
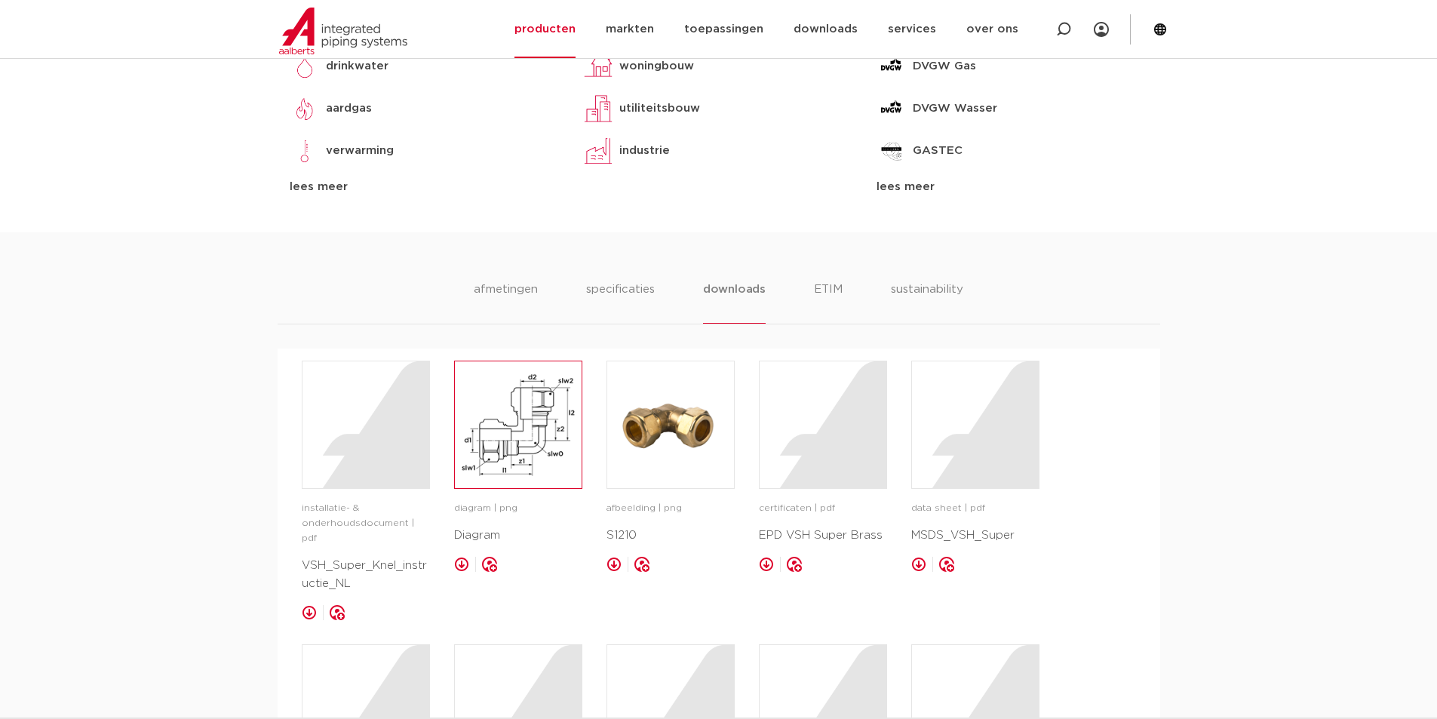
click at [536, 462] on img at bounding box center [518, 424] width 127 height 127
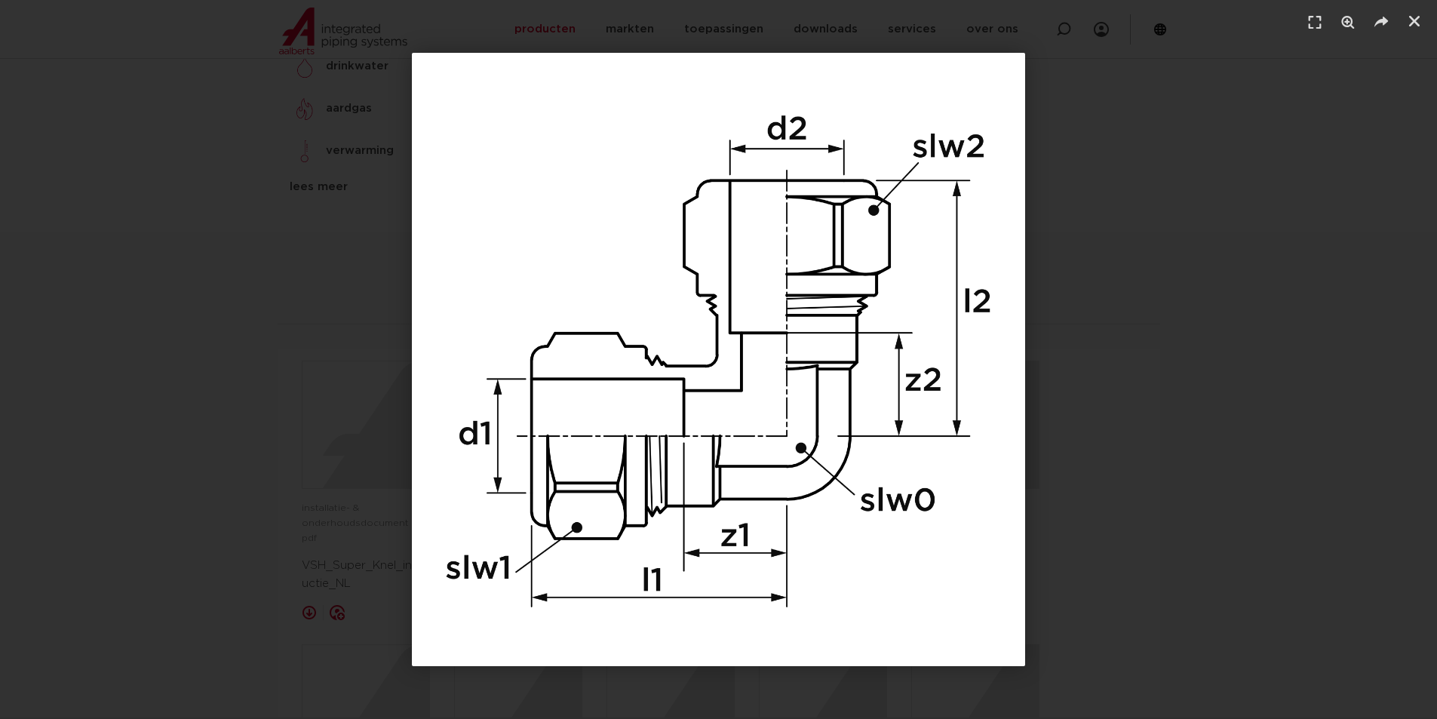
click at [1320, 363] on div "1 / 1" at bounding box center [719, 359] width 1332 height 613
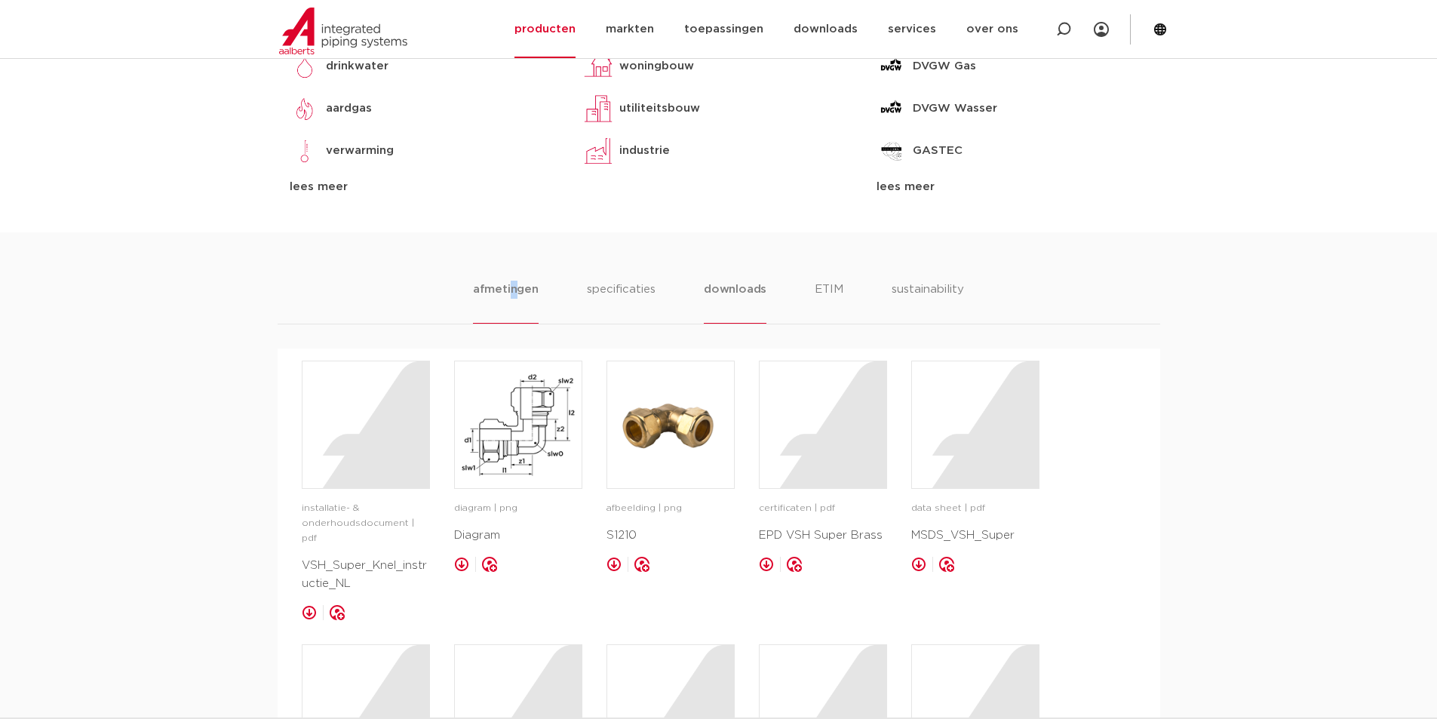
click at [513, 290] on li "afmetingen" at bounding box center [506, 302] width 66 height 43
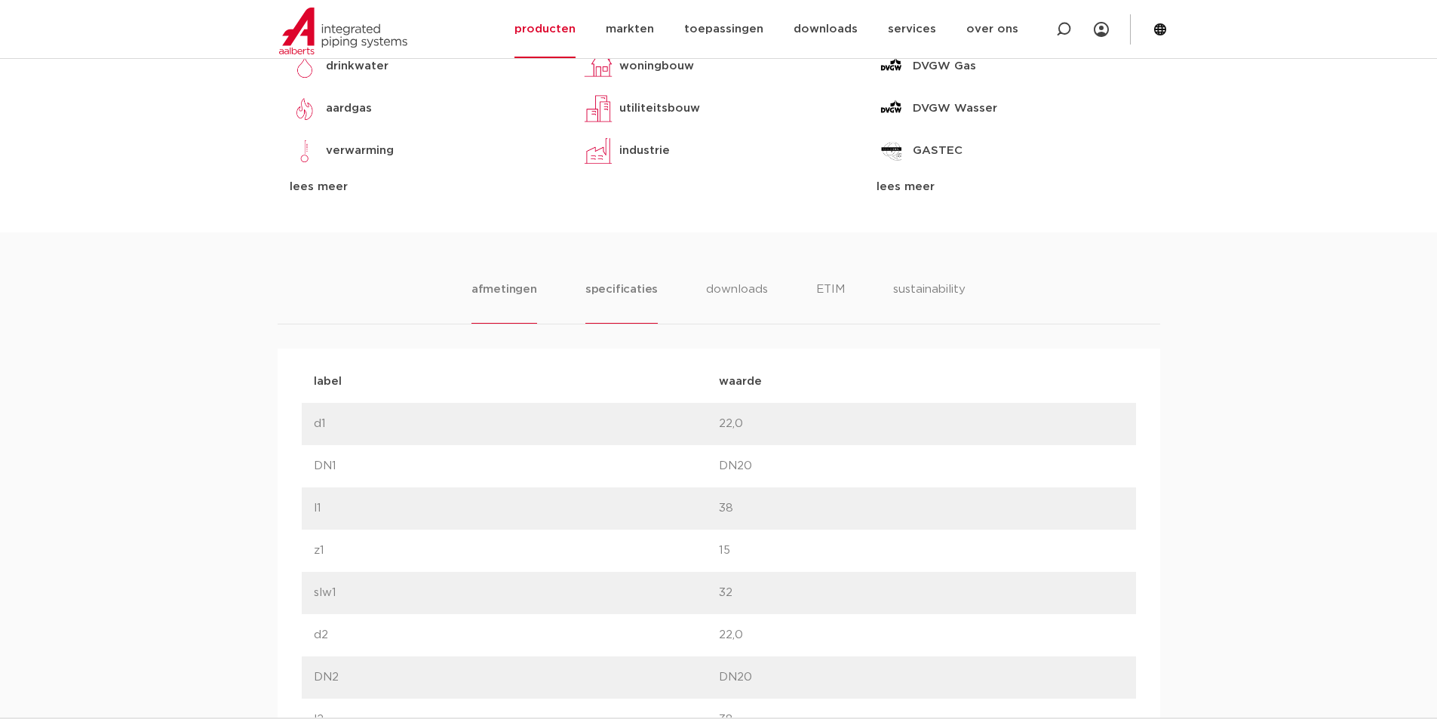
click at [625, 293] on li "specificaties" at bounding box center [621, 302] width 72 height 43
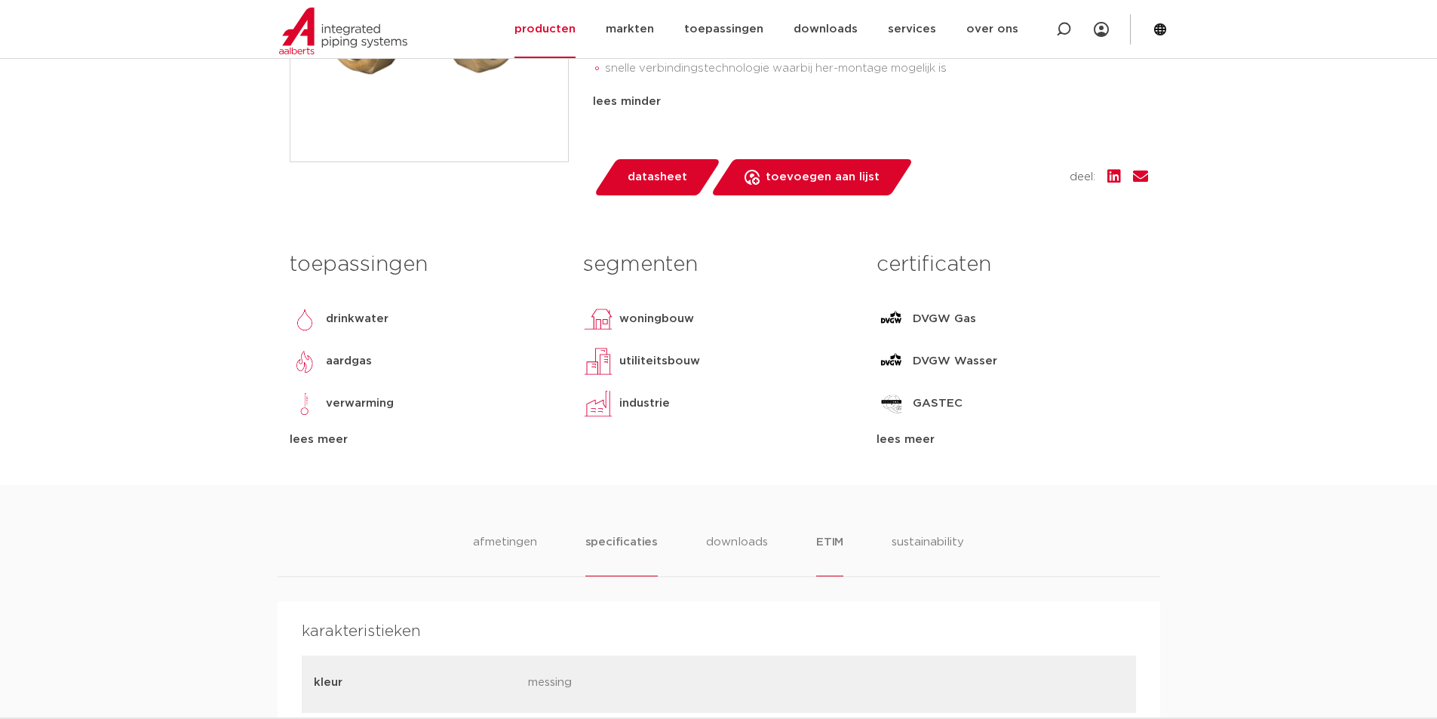
scroll to position [528, 0]
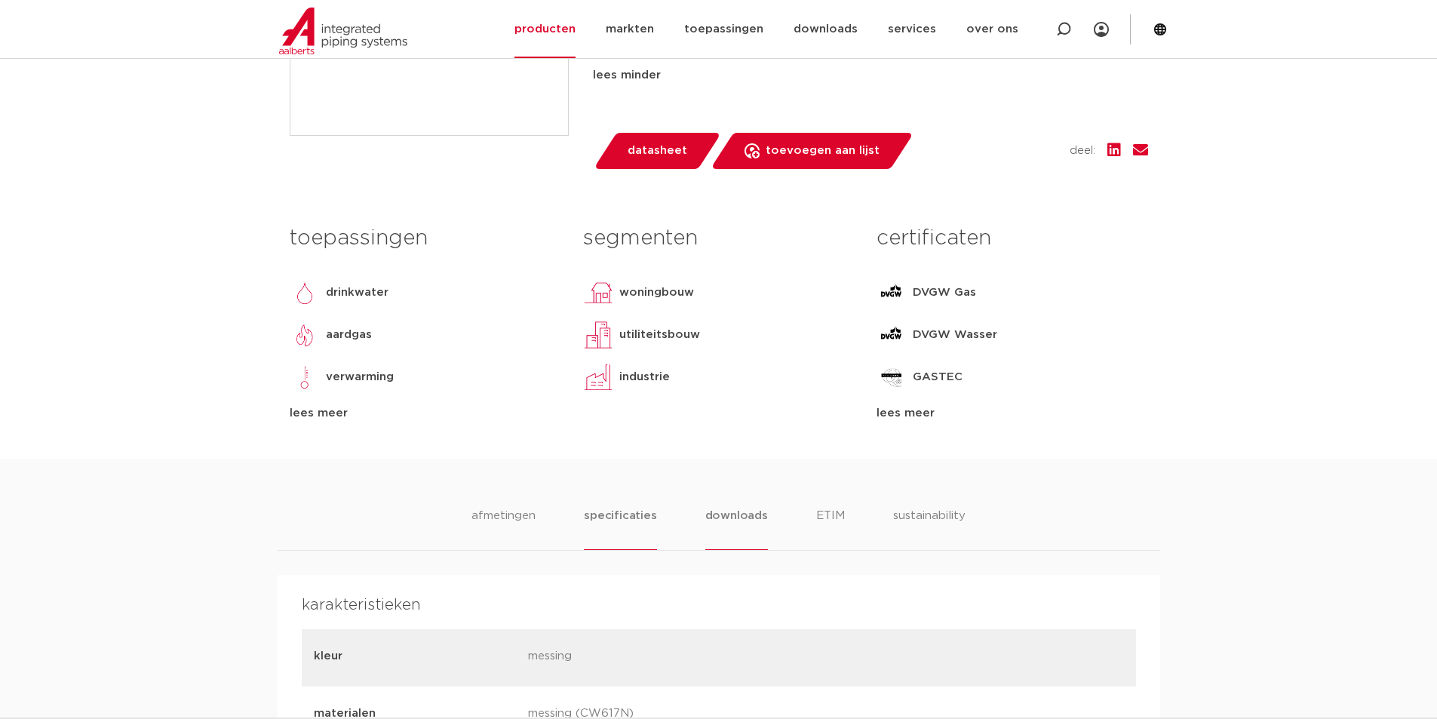
click at [736, 511] on li "downloads" at bounding box center [736, 528] width 63 height 43
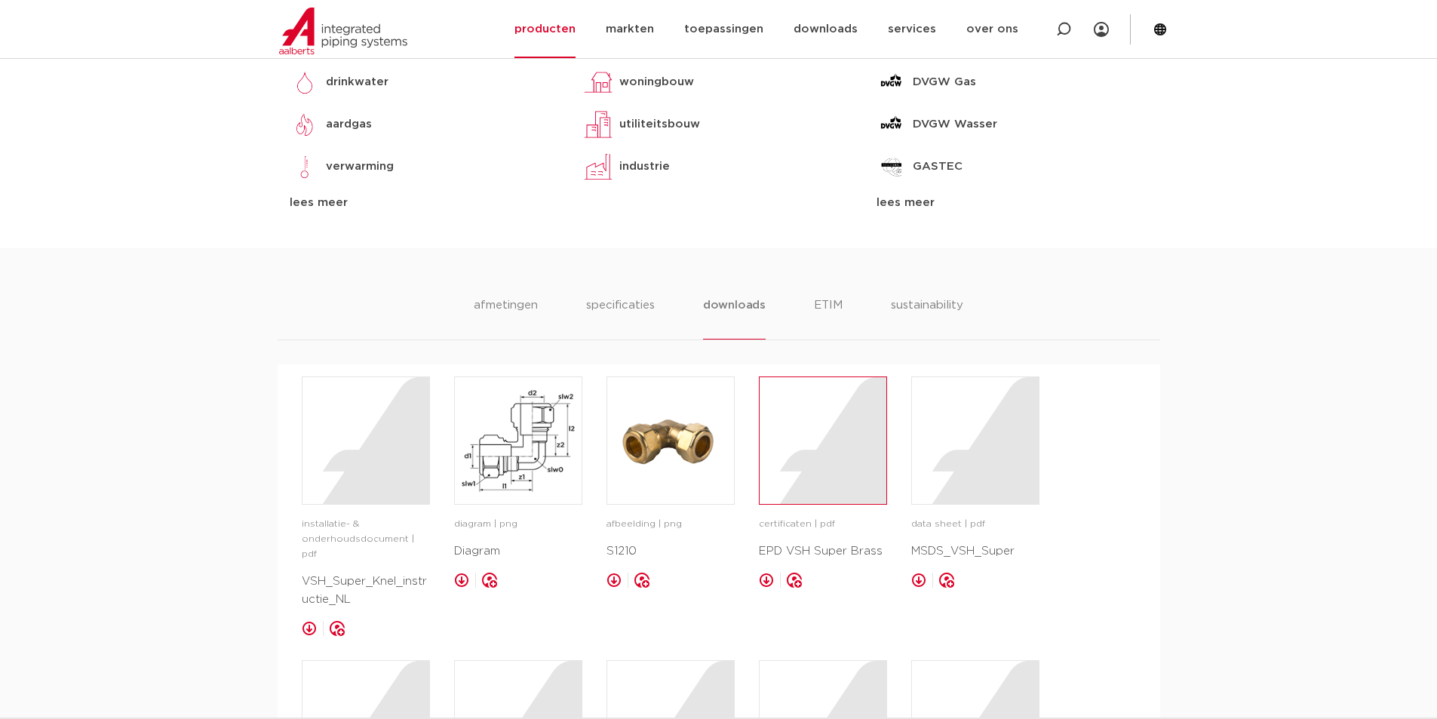
scroll to position [754, 0]
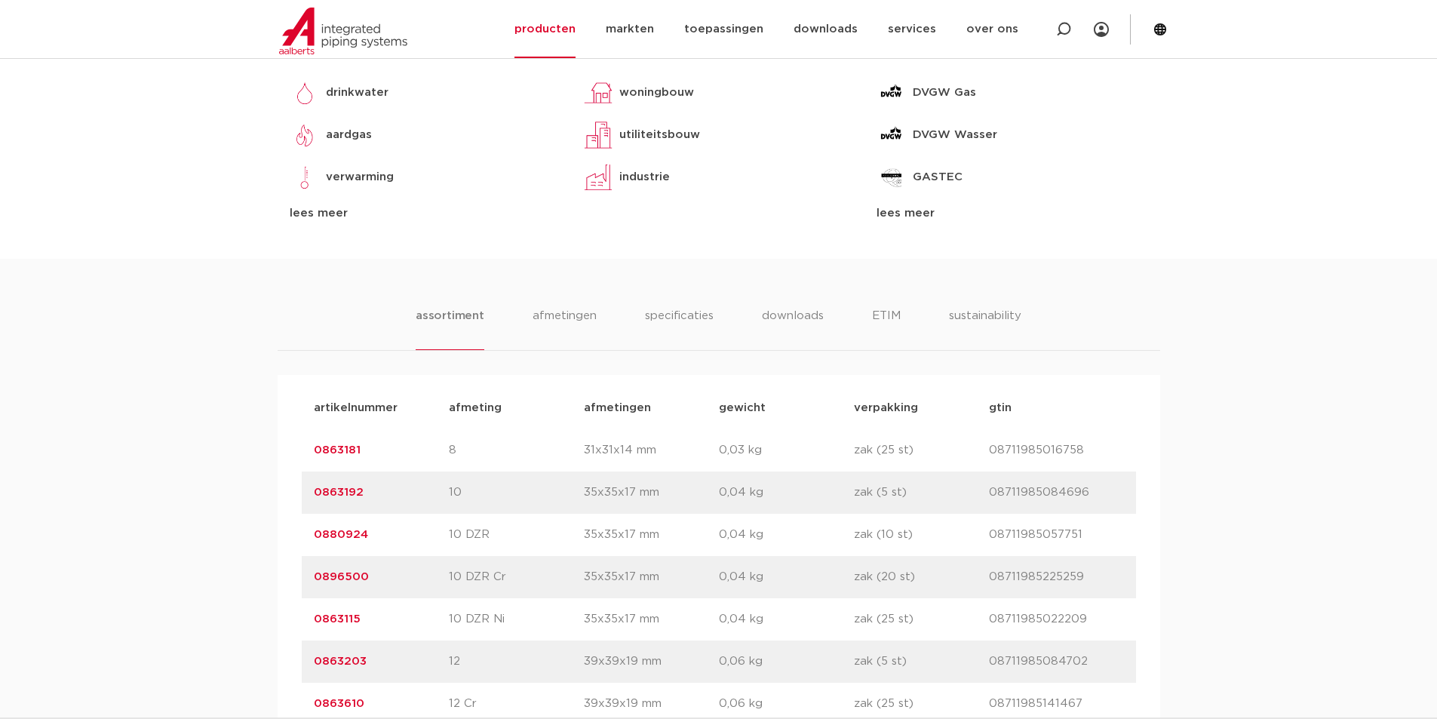
scroll to position [708, 0]
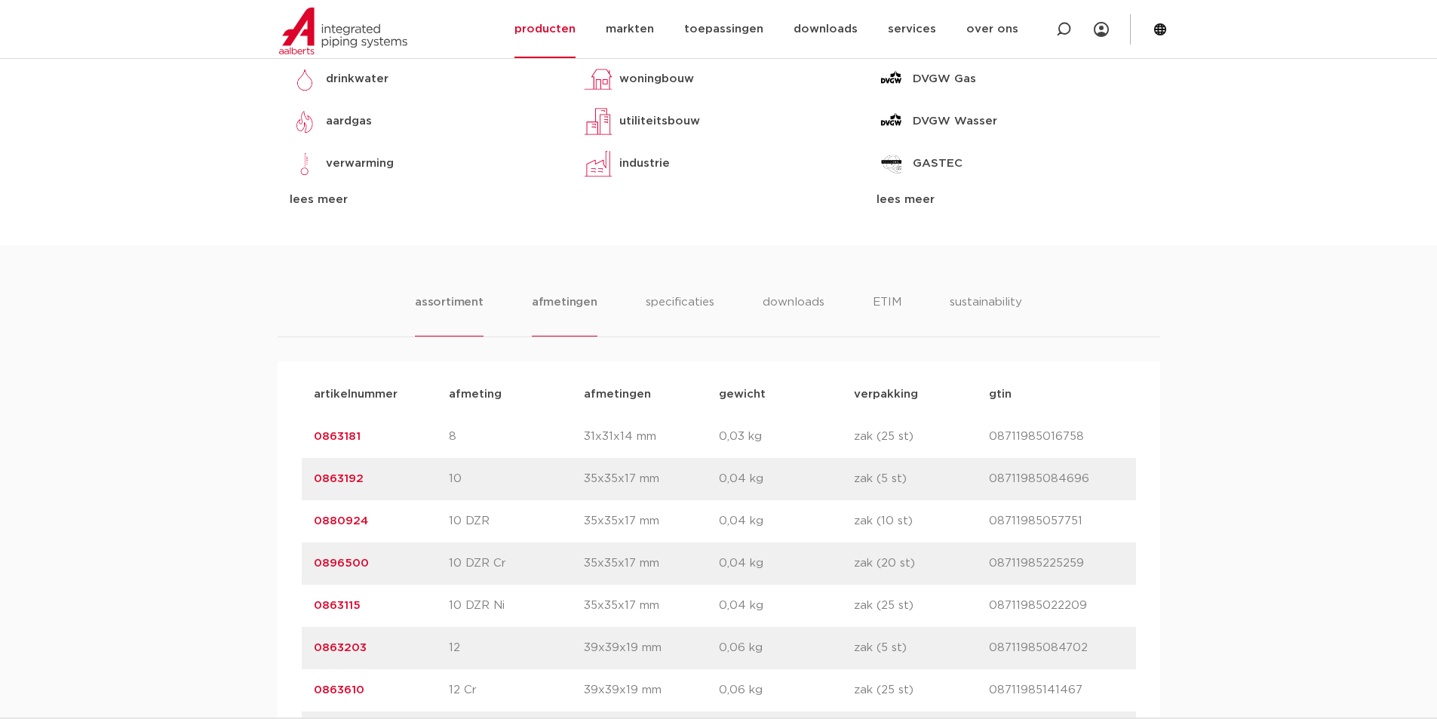
click at [558, 307] on li "afmetingen" at bounding box center [565, 314] width 66 height 43
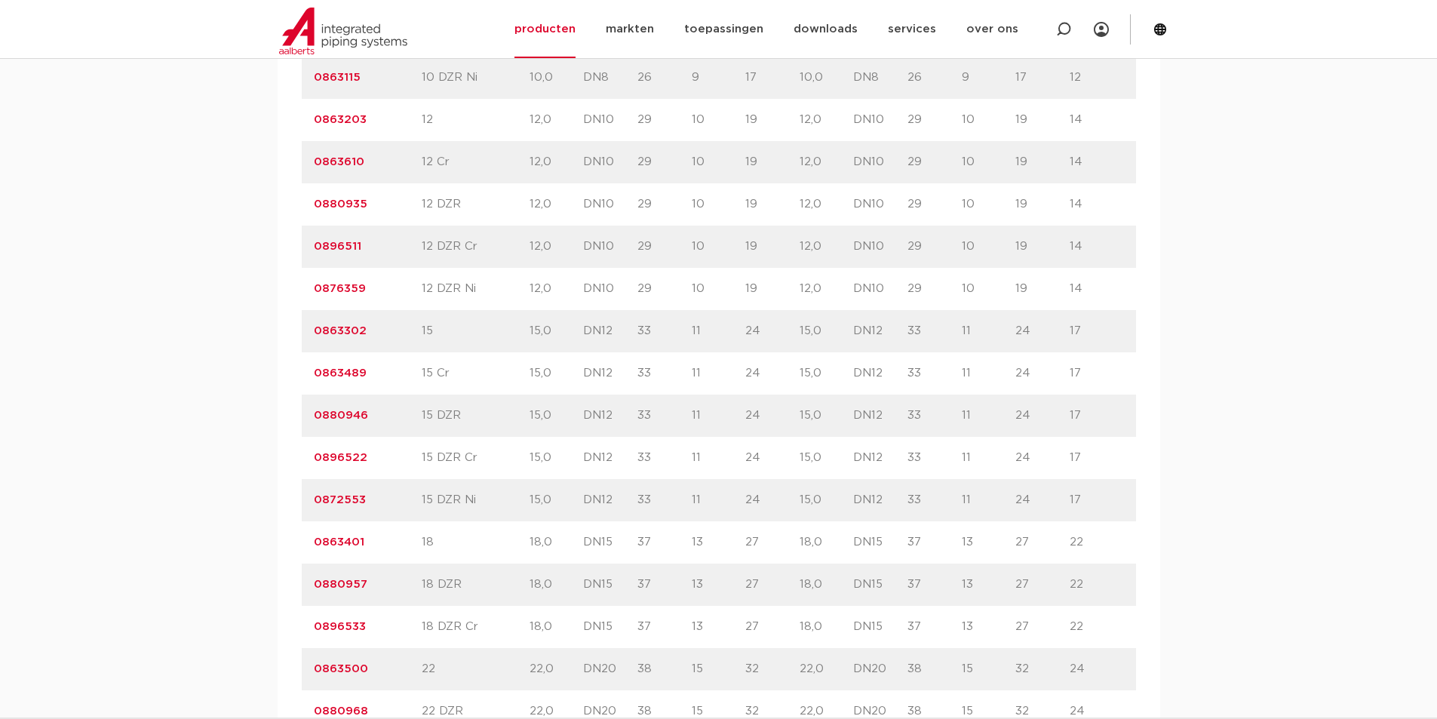
scroll to position [1312, 0]
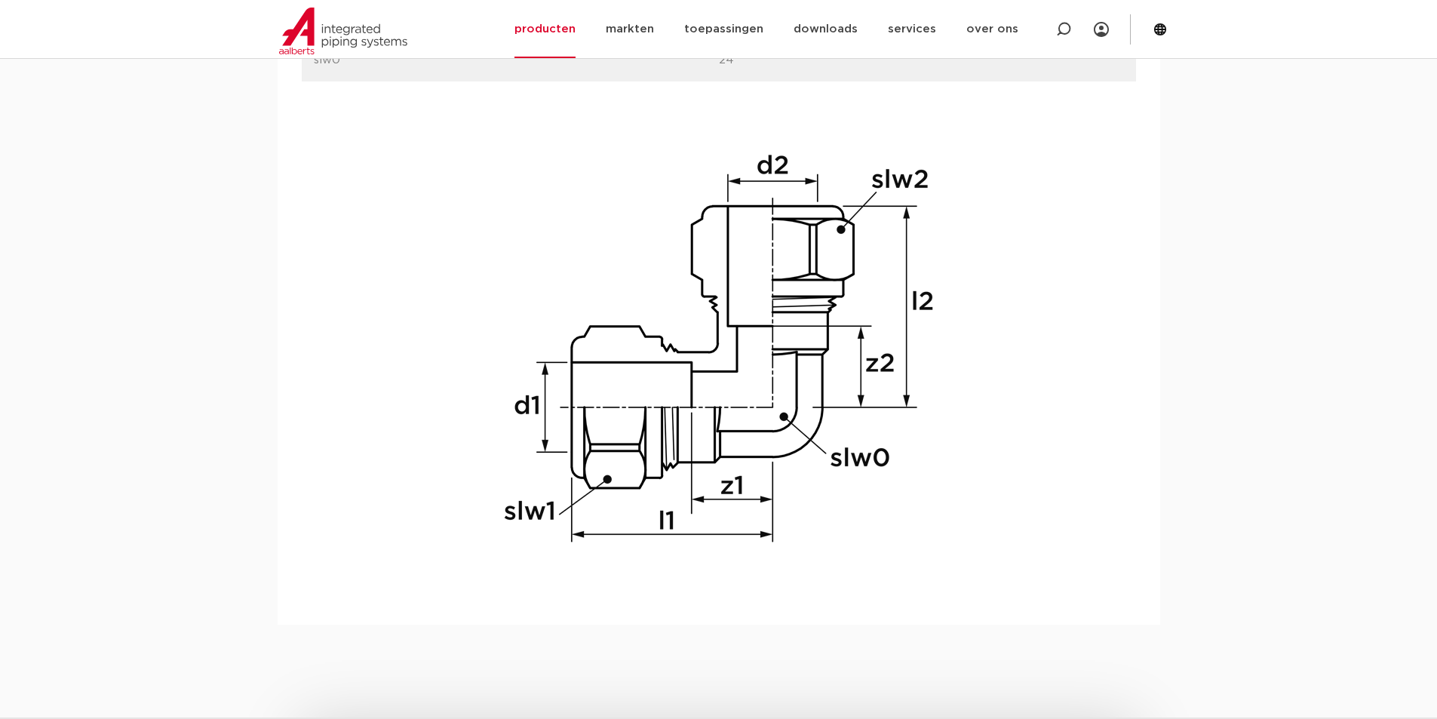
scroll to position [1509, 0]
